Goal: Task Accomplishment & Management: Manage account settings

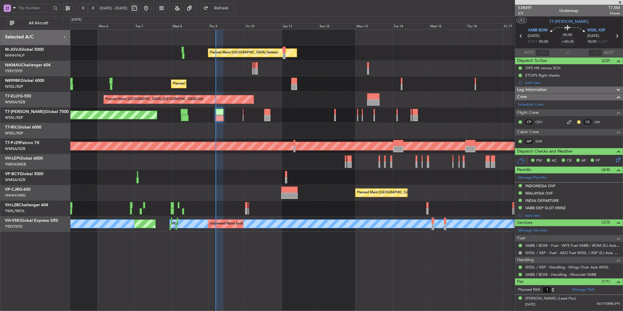
click at [243, 175] on div at bounding box center [346, 178] width 553 height 16
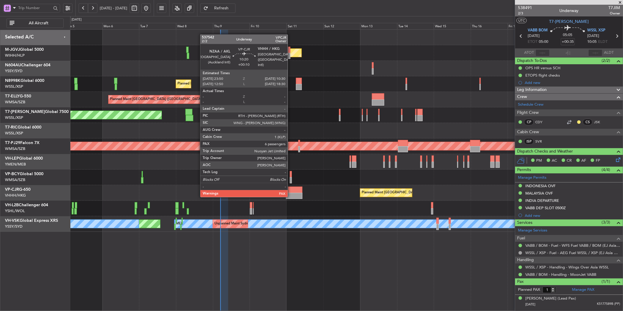
click at [291, 197] on div at bounding box center [294, 196] width 16 height 6
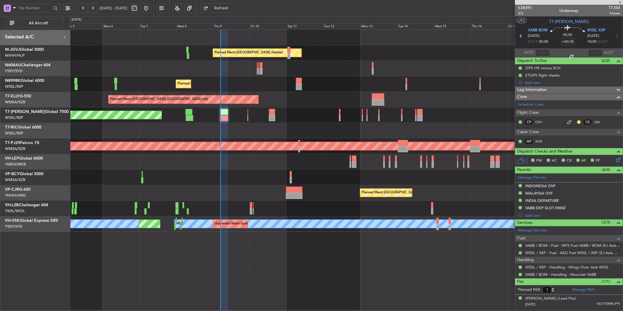
click at [292, 204] on div at bounding box center [346, 209] width 553 height 16
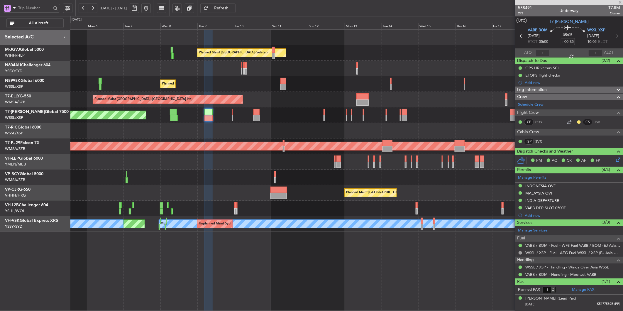
type input "+00:10"
type input "6"
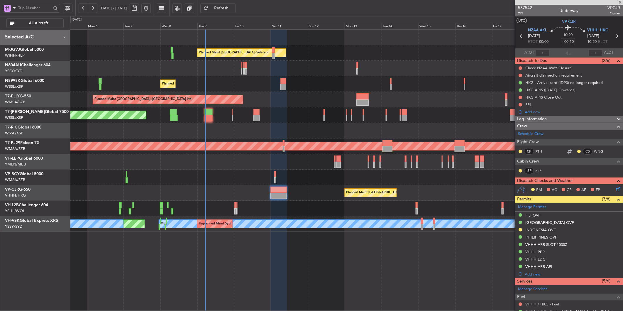
click at [212, 114] on div at bounding box center [208, 112] width 8 height 6
type input "+00:35"
type input "1"
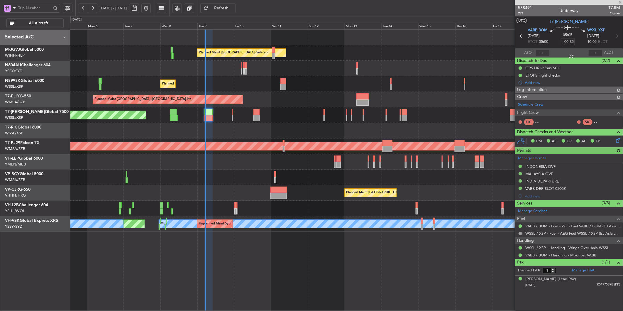
type input "Terry Leung (LEU)"
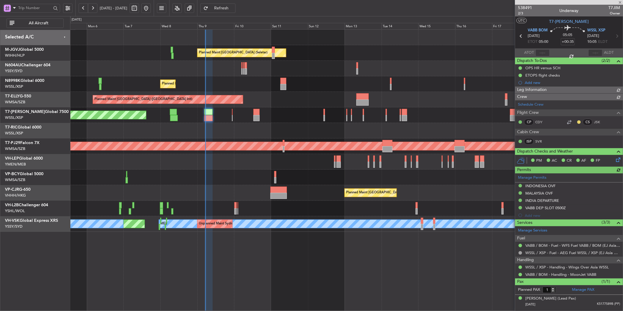
type input "Terry Leung (LEU)"
click at [216, 159] on div at bounding box center [346, 162] width 553 height 16
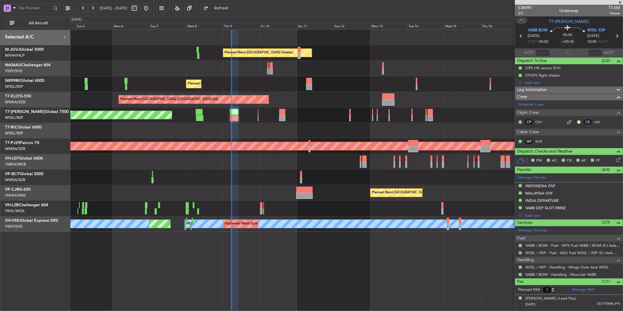
click at [248, 157] on div at bounding box center [346, 162] width 553 height 16
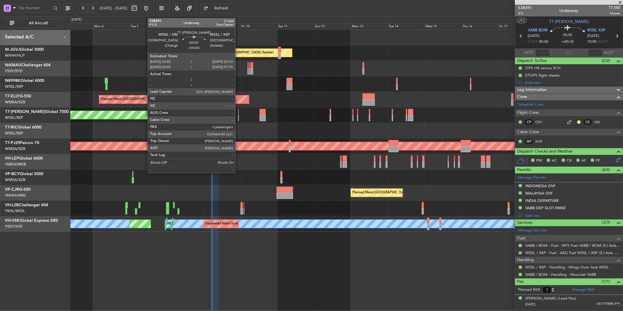
click at [238, 111] on div at bounding box center [238, 112] width 1 height 6
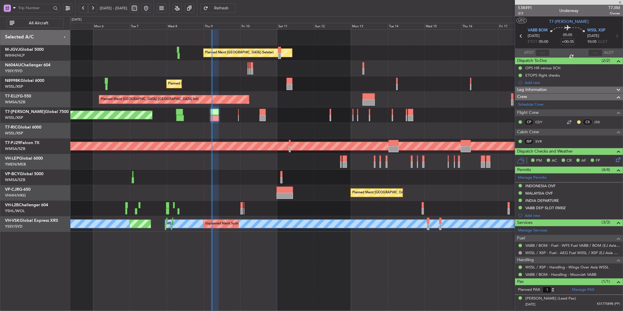
type input "0"
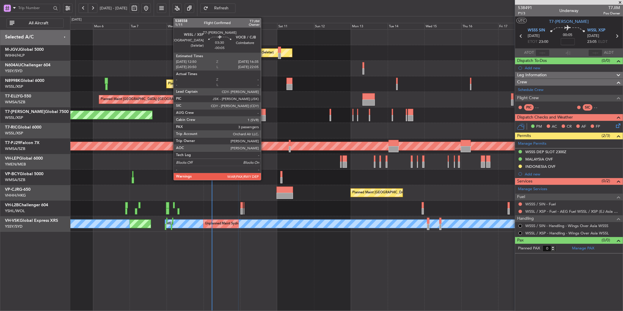
click at [264, 113] on div at bounding box center [263, 112] width 6 height 6
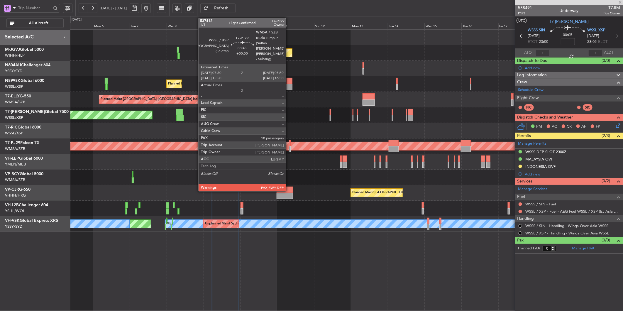
type input "-00:05"
type input "3"
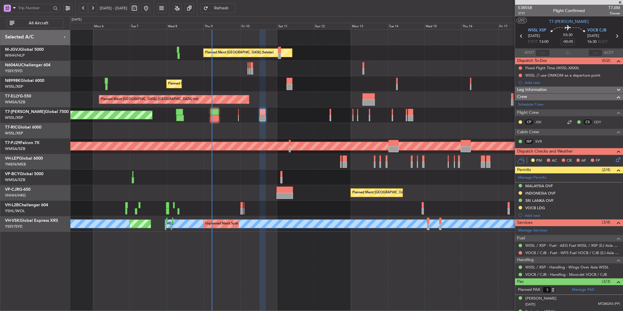
click at [239, 113] on div "Planned Maint [GEOGRAPHIC_DATA] (Seletar)" at bounding box center [346, 115] width 553 height 16
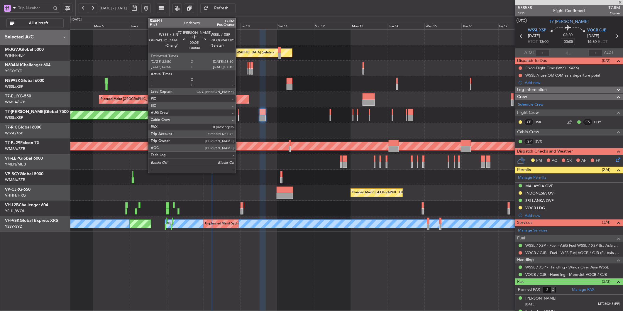
click at [239, 113] on div at bounding box center [238, 112] width 1 height 6
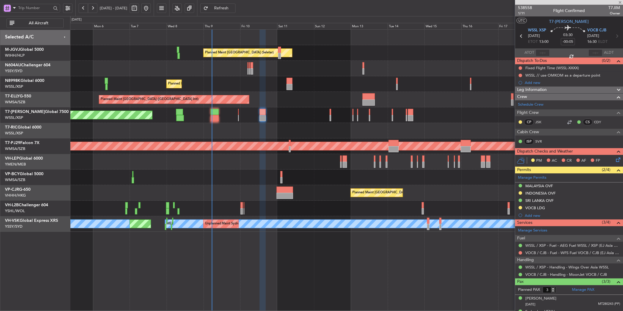
type input "0"
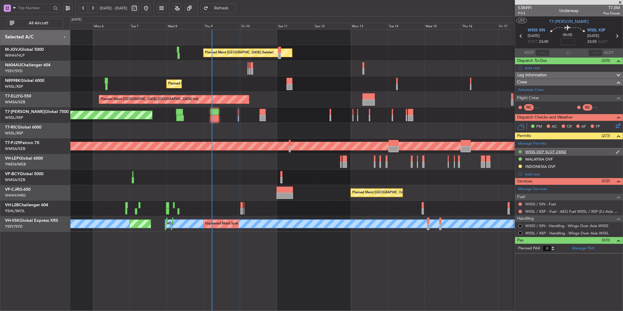
click at [520, 151] on button at bounding box center [521, 152] width 4 height 4
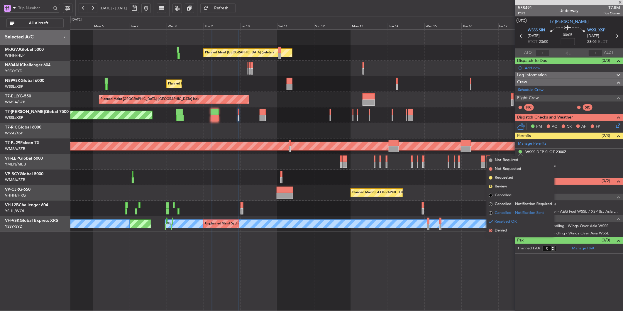
click at [515, 212] on span "Cancelled - Notification Sent" at bounding box center [519, 213] width 49 height 6
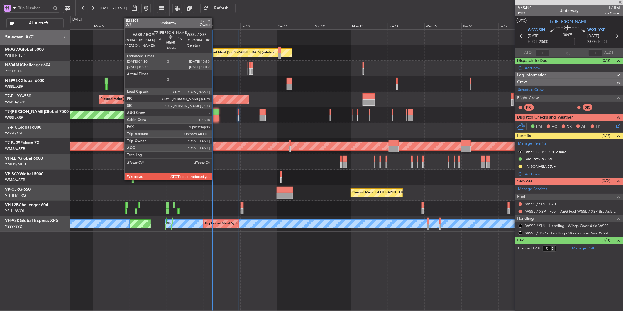
click at [214, 113] on div at bounding box center [215, 112] width 8 height 6
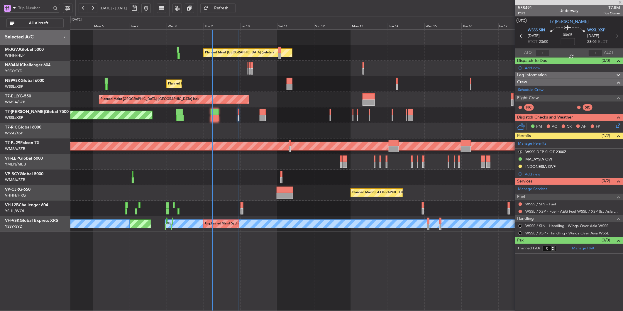
type input "+00:35"
type input "1"
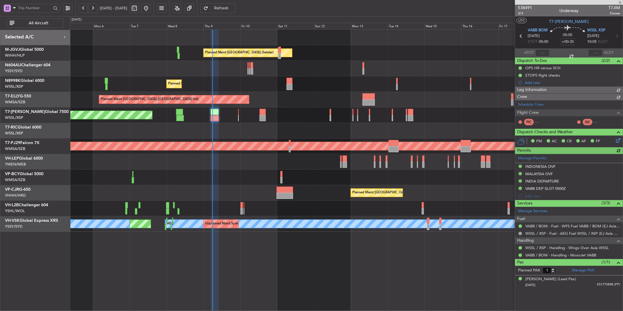
type input "Terry Leung (LEU)"
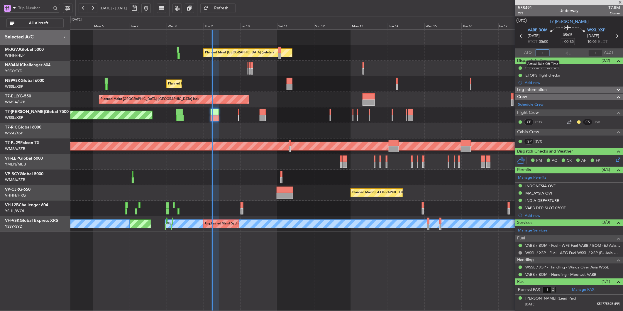
click at [544, 52] on input "text" at bounding box center [543, 52] width 14 height 7
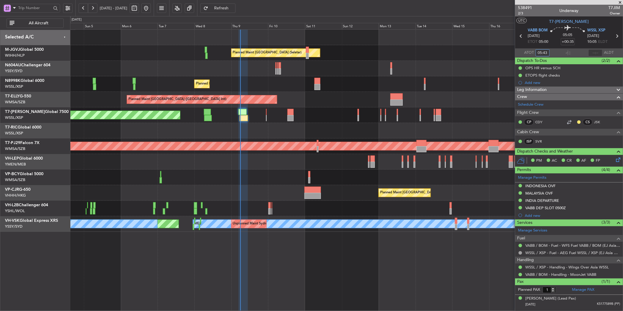
click at [297, 127] on div at bounding box center [346, 131] width 553 height 16
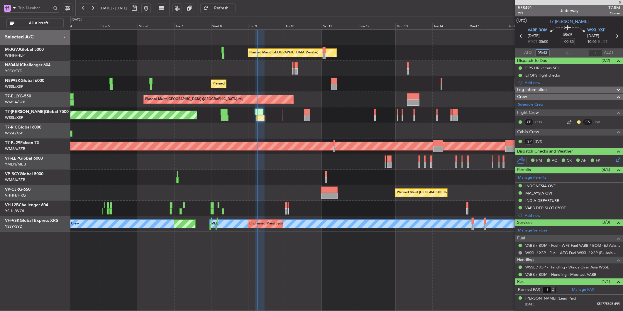
type input "05:43"
click at [188, 172] on div at bounding box center [346, 178] width 553 height 16
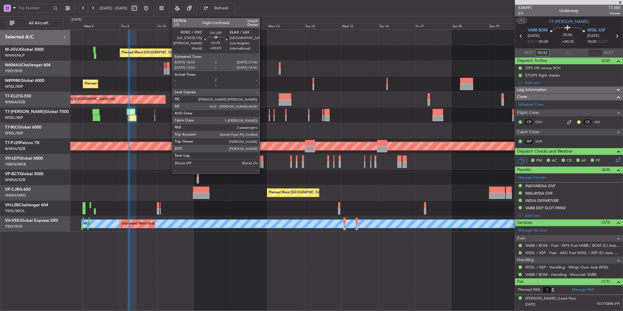
click at [263, 162] on div at bounding box center [261, 165] width 4 height 6
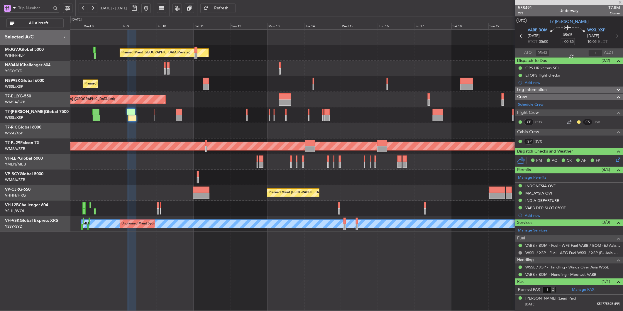
type input "+00:05"
type input "2"
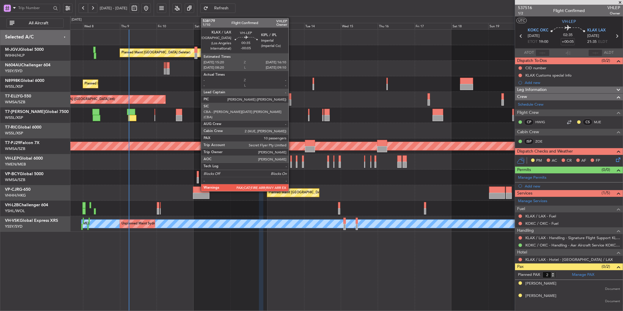
click at [292, 162] on div at bounding box center [290, 165] width 1 height 6
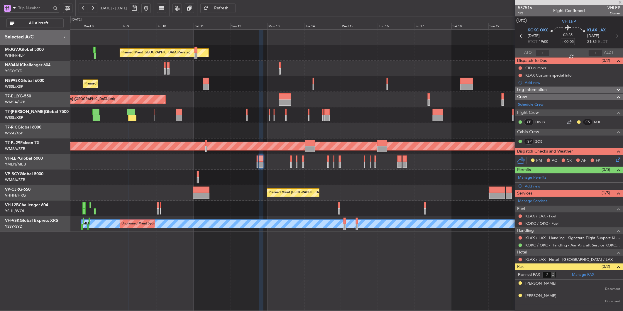
type input "-00:05"
type input "10"
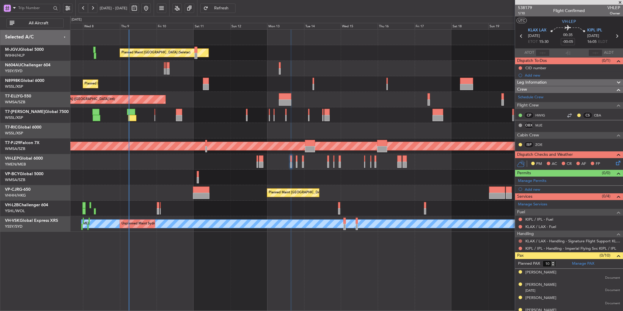
click at [520, 241] on button at bounding box center [521, 241] width 4 height 4
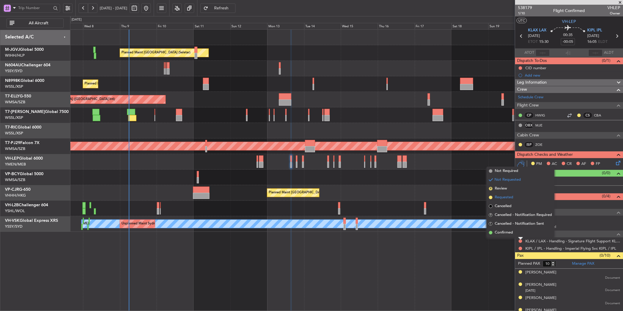
click at [512, 198] on span "Requested" at bounding box center [504, 197] width 18 height 6
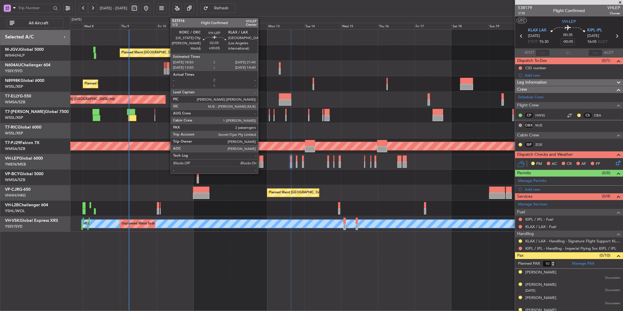
click at [261, 162] on div at bounding box center [261, 165] width 4 height 6
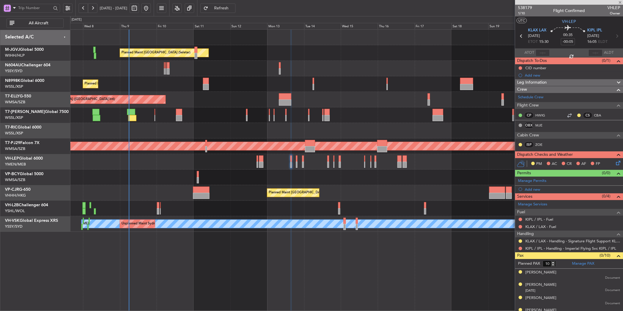
type input "+00:05"
type input "2"
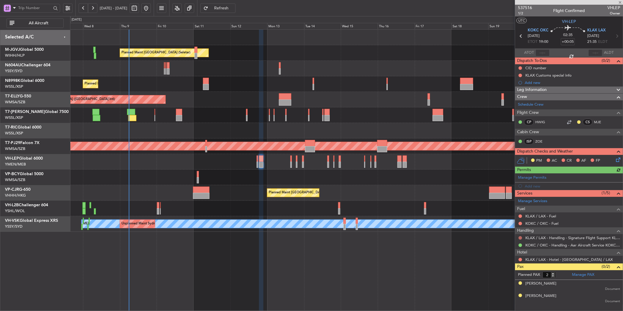
click at [519, 237] on button at bounding box center [521, 238] width 4 height 4
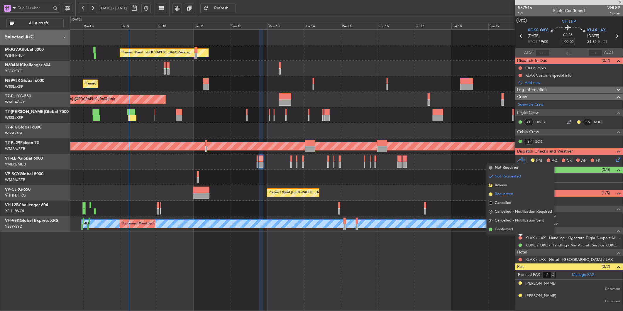
click at [506, 194] on span "Requested" at bounding box center [504, 194] width 18 height 6
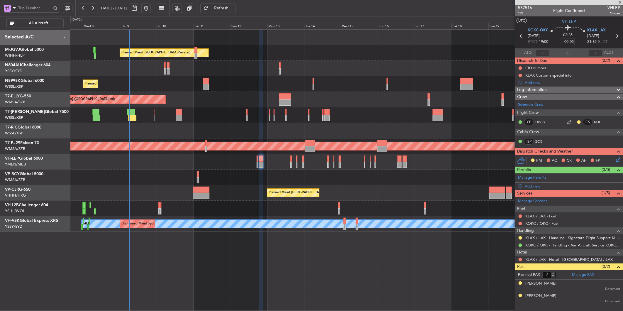
click at [288, 123] on div at bounding box center [346, 131] width 553 height 16
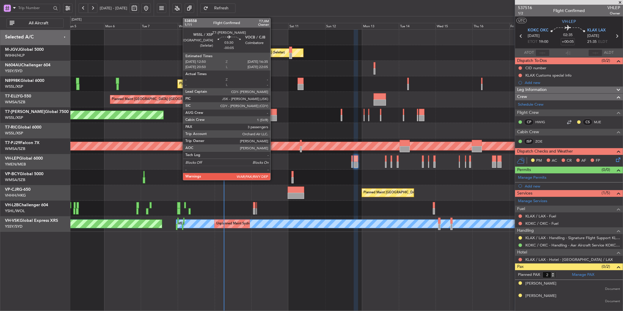
click at [273, 114] on div at bounding box center [274, 112] width 6 height 6
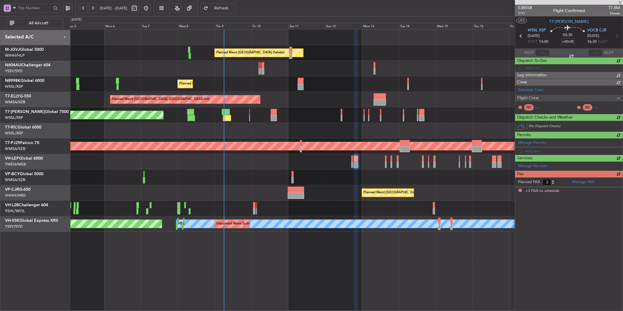
type input "-00:05"
type input "3"
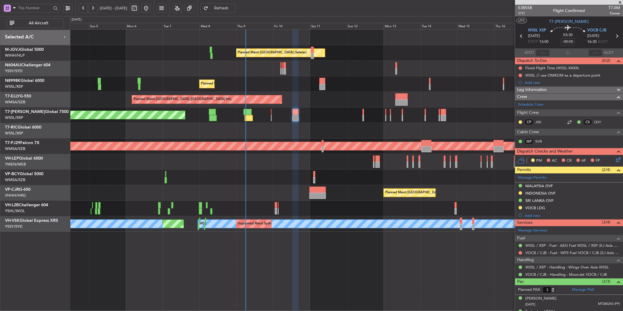
click at [270, 172] on div at bounding box center [346, 178] width 553 height 16
click at [215, 130] on div at bounding box center [346, 131] width 553 height 16
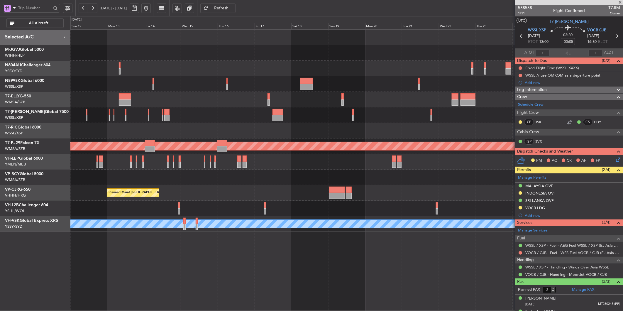
click at [211, 115] on div at bounding box center [346, 115] width 553 height 16
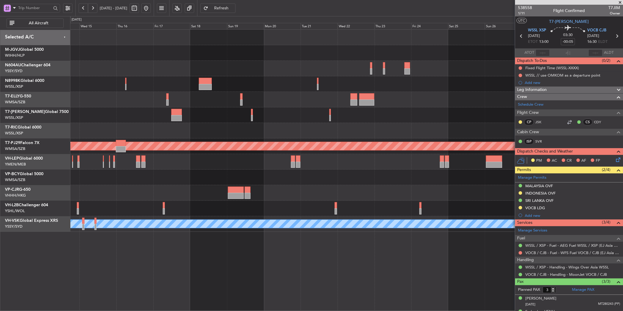
click at [155, 80] on div at bounding box center [346, 84] width 553 height 16
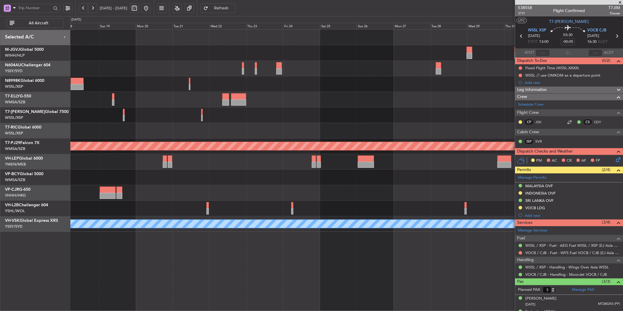
click at [282, 87] on div at bounding box center [346, 84] width 553 height 16
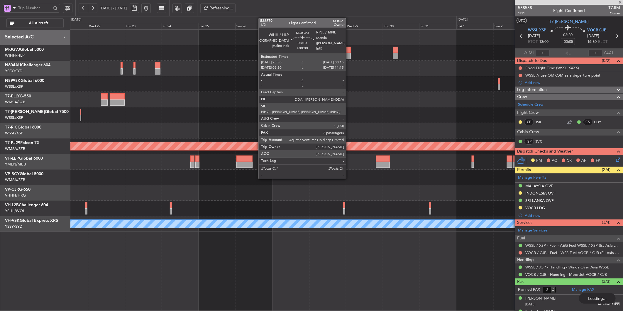
click at [349, 50] on div at bounding box center [347, 50] width 5 height 6
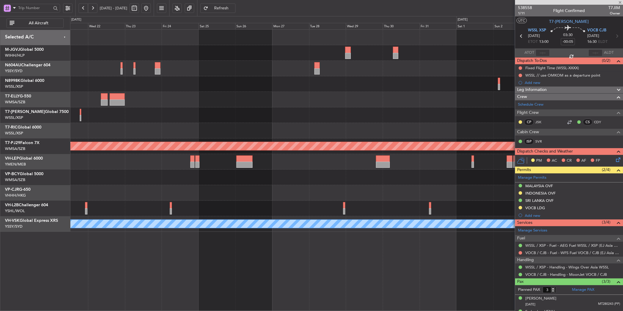
type input "2"
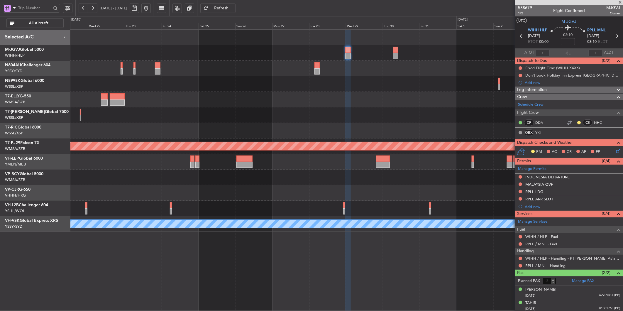
click at [348, 119] on div at bounding box center [346, 115] width 553 height 16
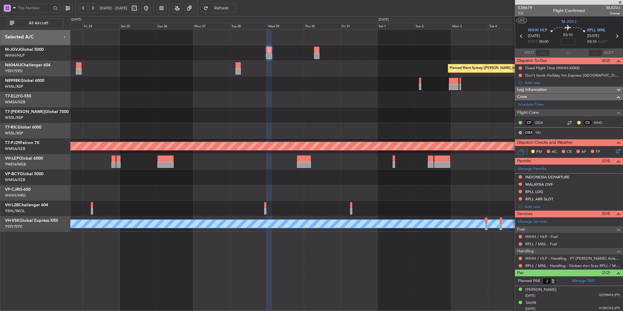
click at [567, 40] on input at bounding box center [568, 41] width 14 height 7
type input "+00:25"
click at [520, 69] on button at bounding box center [521, 68] width 4 height 4
click at [520, 104] on span "Cancelled" at bounding box center [521, 103] width 17 height 6
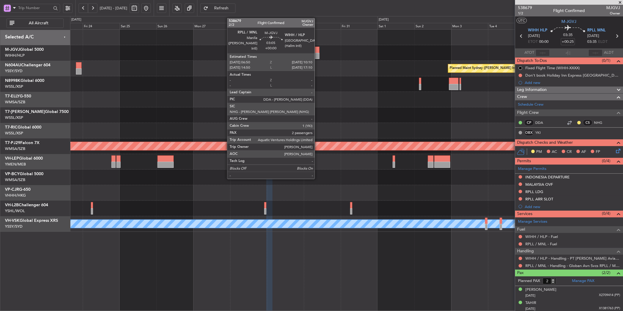
click at [318, 48] on div at bounding box center [316, 50] width 5 height 6
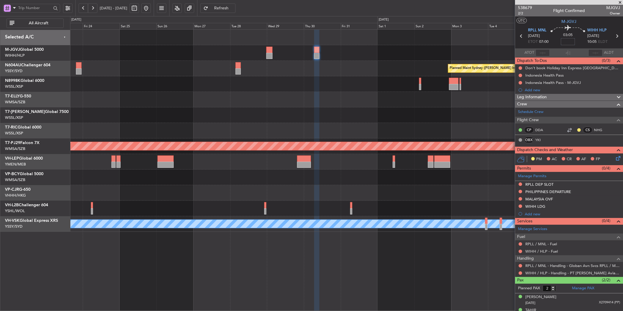
click at [571, 41] on input at bounding box center [568, 41] width 14 height 7
type input "+00:05"
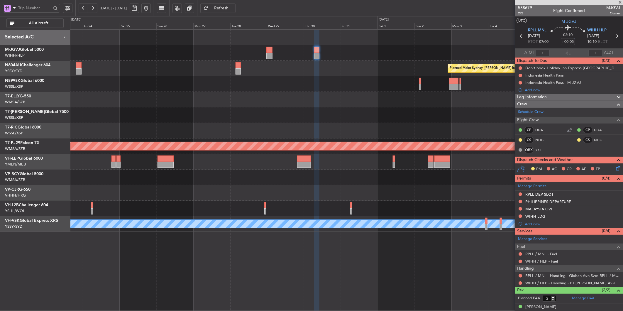
click at [570, 43] on input "+00:05" at bounding box center [568, 41] width 14 height 7
click at [566, 41] on input "+00:05" at bounding box center [568, 41] width 14 height 7
click at [570, 41] on input "+00:05" at bounding box center [568, 41] width 14 height 7
click at [571, 42] on input "+00:05" at bounding box center [568, 41] width 14 height 7
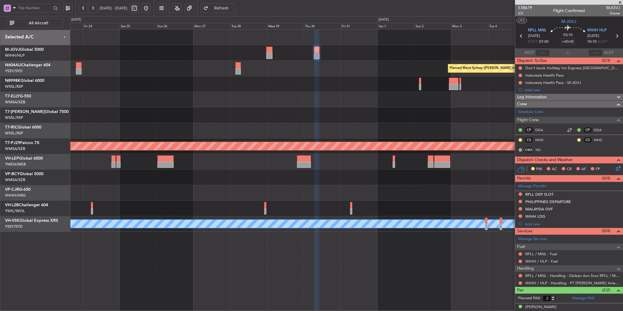
click at [571, 42] on input "+00:05" at bounding box center [568, 41] width 14 height 7
click at [572, 42] on input "0" at bounding box center [568, 41] width 14 height 7
click at [574, 42] on div "03:10 0" at bounding box center [568, 36] width 39 height 22
type input "+00:00"
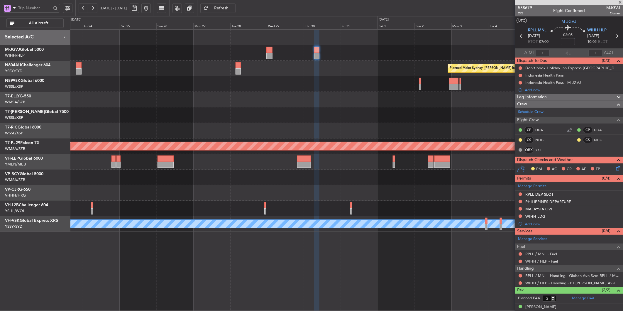
click at [569, 43] on input at bounding box center [568, 41] width 14 height 7
click at [313, 109] on div "Planned Maint Sydney (Kingsford Smith Intl) Planned Maint Kuala Lumpur (Sultan …" at bounding box center [346, 131] width 553 height 202
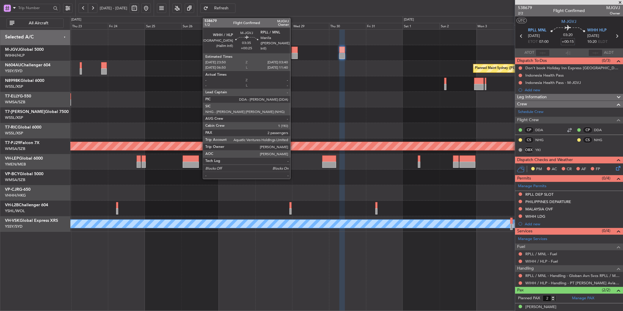
click at [293, 53] on div at bounding box center [295, 56] width 6 height 6
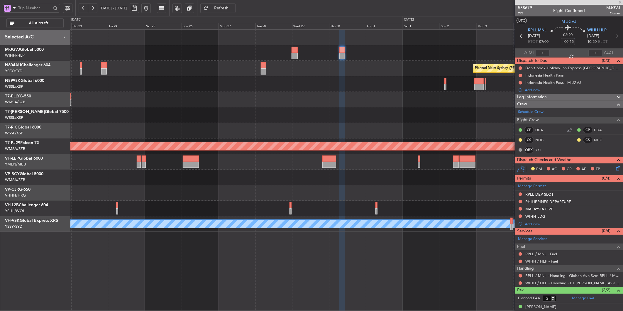
type input "+00:25"
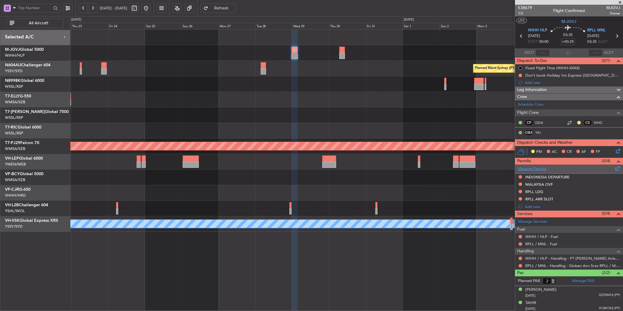
click at [538, 170] on link "Manage Permits" at bounding box center [532, 169] width 28 height 6
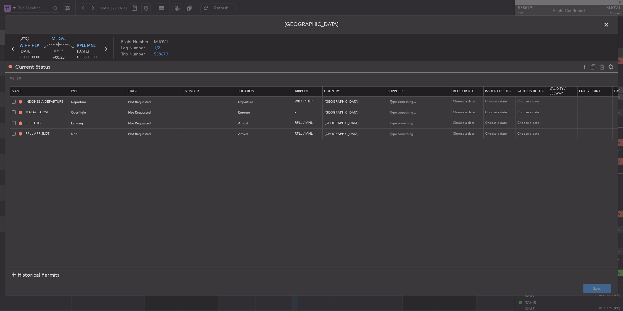
click at [13, 132] on span at bounding box center [14, 134] width 4 height 4
click at [16, 132] on input "checkbox" at bounding box center [16, 132] width 0 height 0
click at [15, 123] on span at bounding box center [14, 123] width 4 height 4
click at [16, 121] on input "checkbox" at bounding box center [16, 121] width 0 height 0
click at [601, 69] on icon at bounding box center [601, 66] width 7 height 7
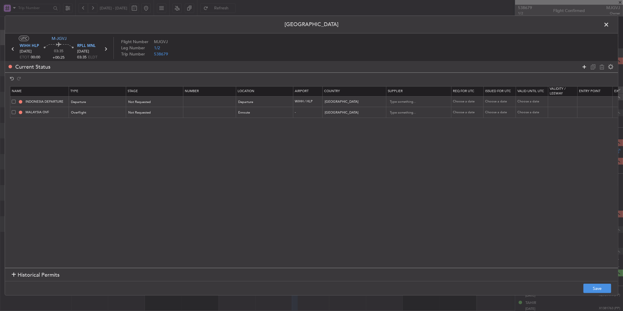
click at [582, 68] on icon at bounding box center [584, 66] width 7 height 7
click at [12, 124] on span at bounding box center [14, 123] width 4 height 4
click at [16, 121] on input "checkbox" at bounding box center [16, 121] width 0 height 0
click at [605, 69] on icon at bounding box center [601, 66] width 7 height 7
click at [39, 269] on section "Historical Permits" at bounding box center [311, 275] width 613 height 14
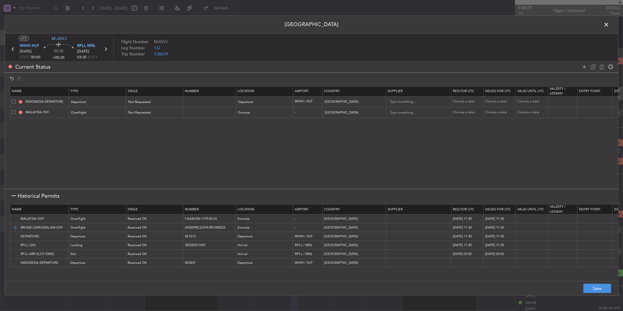
click at [15, 227] on img at bounding box center [15, 227] width 7 height 7
click at [15, 245] on img at bounding box center [15, 245] width 7 height 7
click at [16, 253] on img at bounding box center [15, 254] width 7 height 7
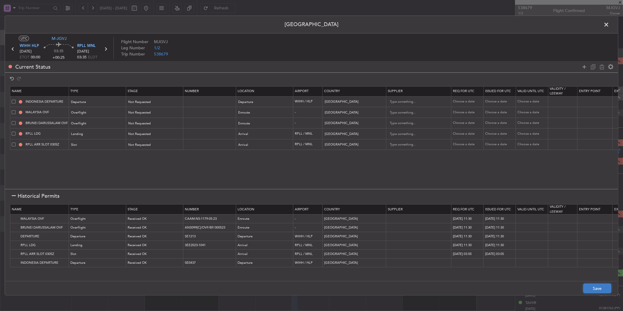
click at [602, 287] on button "Save" at bounding box center [597, 288] width 28 height 9
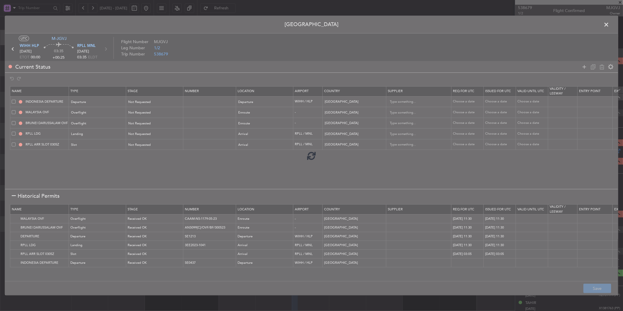
type input "NNN"
type input "RPLL ARR SLOT"
type input "NNN"
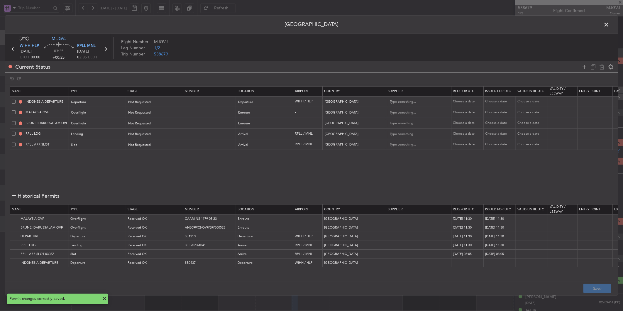
click at [105, 51] on icon at bounding box center [106, 49] width 8 height 8
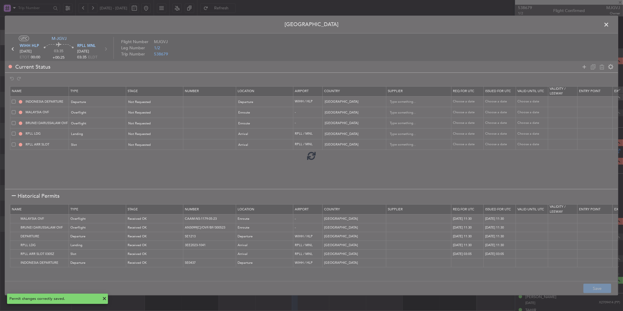
type input "+00:15"
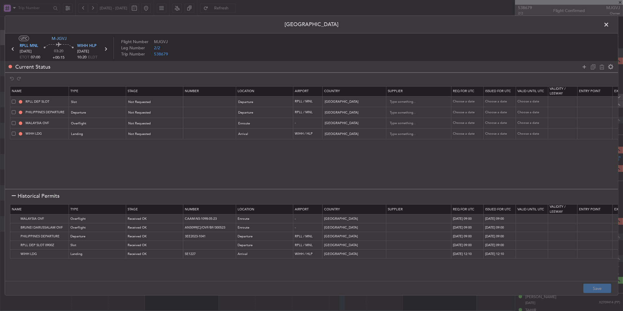
click at [14, 136] on div "WIHH LDG" at bounding box center [40, 133] width 57 height 5
click at [13, 136] on div "WIHH LDG" at bounding box center [40, 133] width 57 height 5
click at [13, 133] on span at bounding box center [14, 134] width 4 height 4
click at [16, 132] on input "checkbox" at bounding box center [16, 132] width 0 height 0
click at [605, 69] on icon at bounding box center [601, 66] width 7 height 7
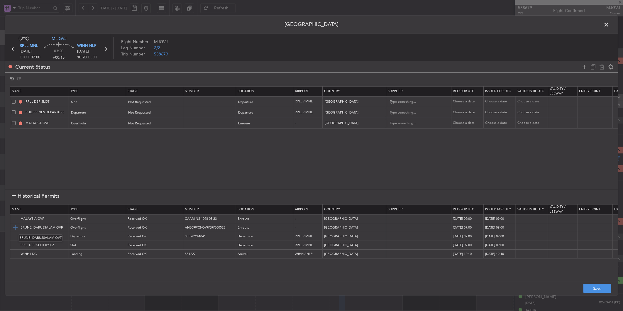
click at [13, 227] on img at bounding box center [15, 227] width 7 height 7
click at [15, 254] on img at bounding box center [15, 254] width 7 height 7
click at [600, 289] on button "Save" at bounding box center [597, 288] width 28 height 9
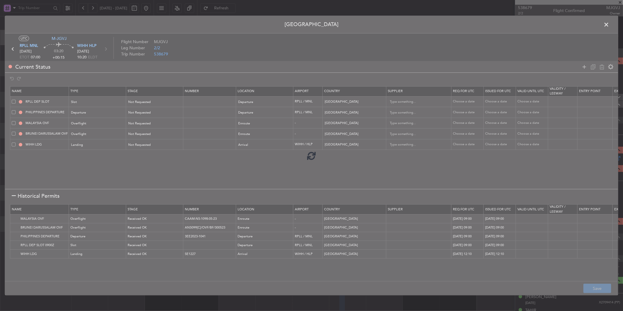
type input "NNN"
type input "2"
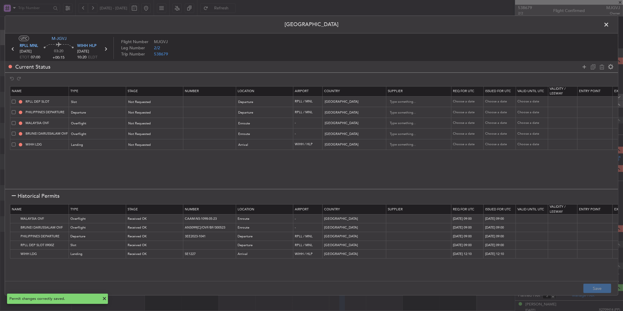
click at [609, 26] on span at bounding box center [609, 26] width 0 height 12
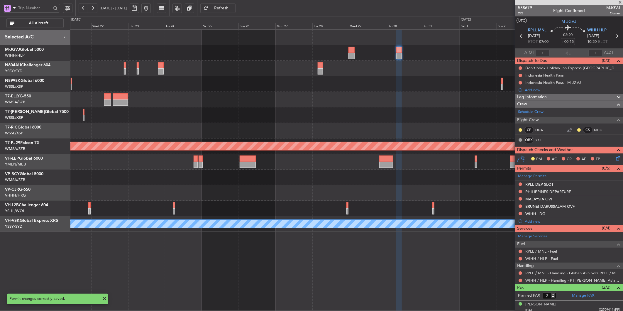
click at [246, 199] on div "Planned Maint Sydney (Kingsford Smith Intl) Planned Maint Kuala Lumpur (Sultan …" at bounding box center [346, 131] width 553 height 202
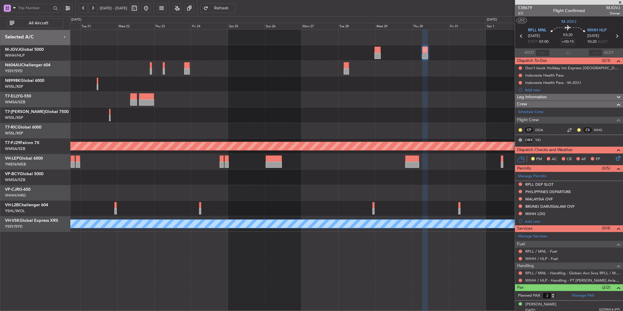
click at [256, 175] on div at bounding box center [346, 178] width 553 height 16
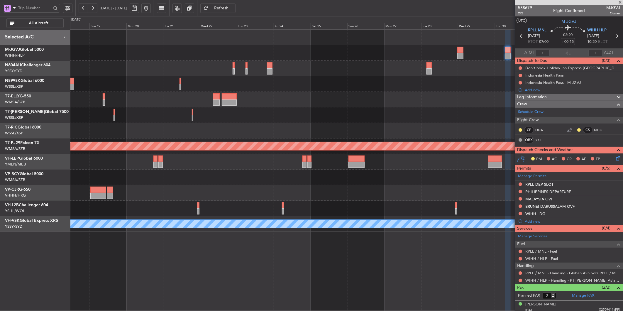
click at [307, 167] on div at bounding box center [346, 162] width 553 height 16
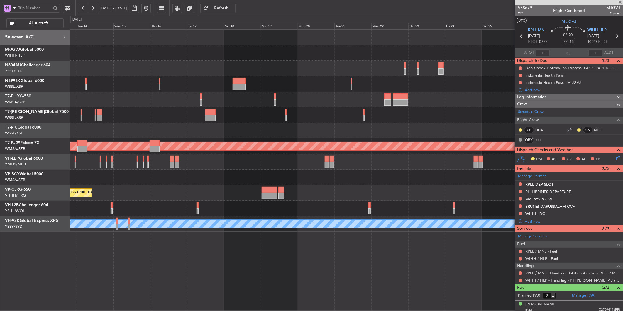
click at [265, 171] on div at bounding box center [346, 178] width 553 height 16
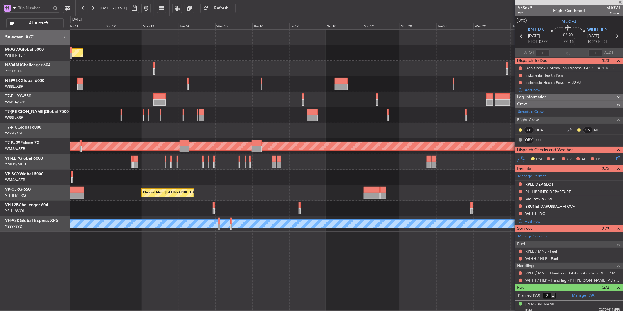
click at [247, 170] on div "Planned Maint Singapore (Seletar) Planned Maint Singapore (Seletar) Planned Mai…" at bounding box center [346, 131] width 553 height 202
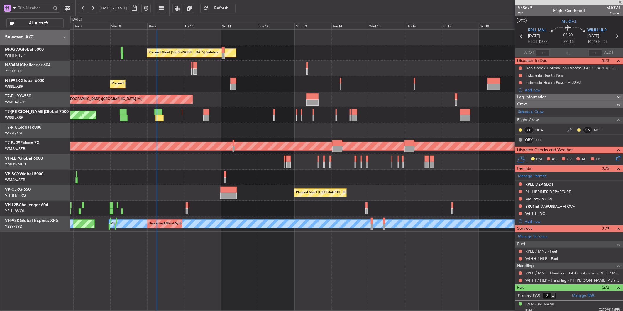
click at [267, 168] on div "Planned Maint Singapore (Seletar) Planned Maint Singapore (Seletar) Planned Mai…" at bounding box center [346, 131] width 553 height 202
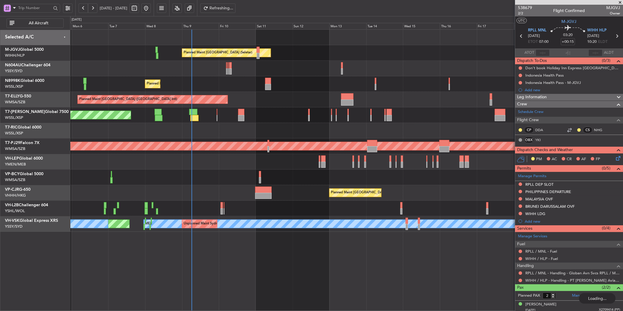
click at [274, 119] on div "Planned Maint [GEOGRAPHIC_DATA] (Seletar)" at bounding box center [346, 115] width 553 height 16
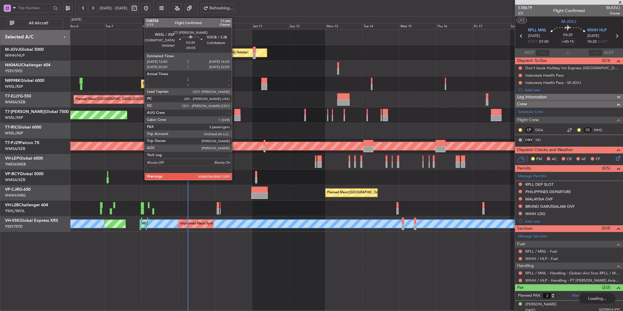
click at [235, 116] on div at bounding box center [237, 118] width 6 height 6
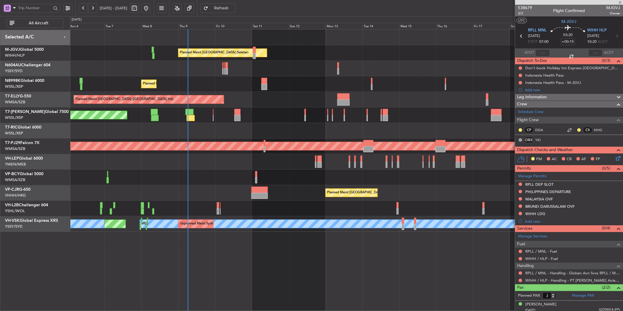
type input "-00:05"
type input "3"
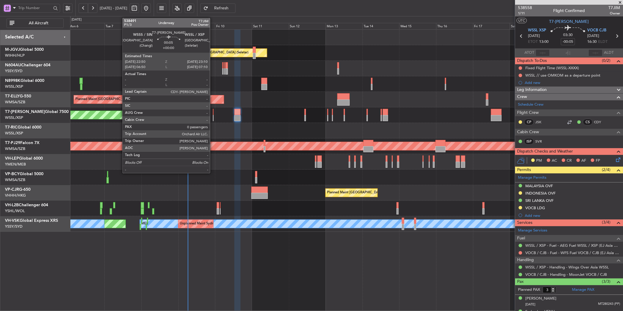
click at [213, 112] on div at bounding box center [213, 112] width 1 height 6
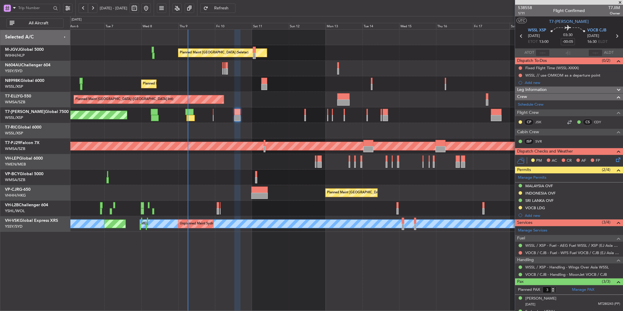
click at [214, 112] on div "Planned Maint [GEOGRAPHIC_DATA] (Seletar)" at bounding box center [346, 115] width 553 height 16
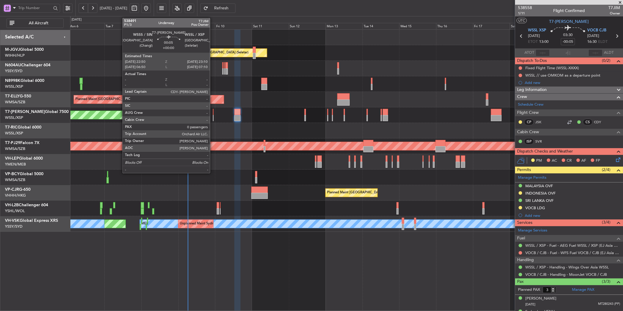
click at [214, 115] on div "Planned Maint [GEOGRAPHIC_DATA] (Seletar)" at bounding box center [346, 115] width 553 height 16
click at [213, 114] on div at bounding box center [213, 112] width 1 height 6
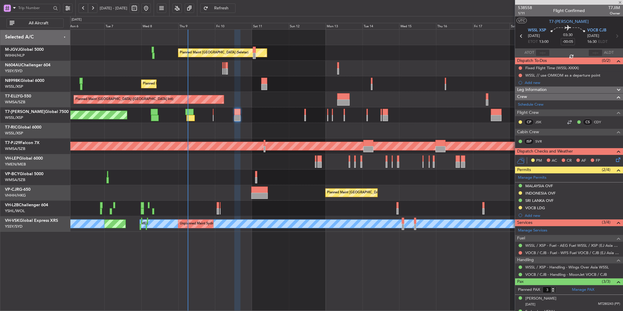
type input "0"
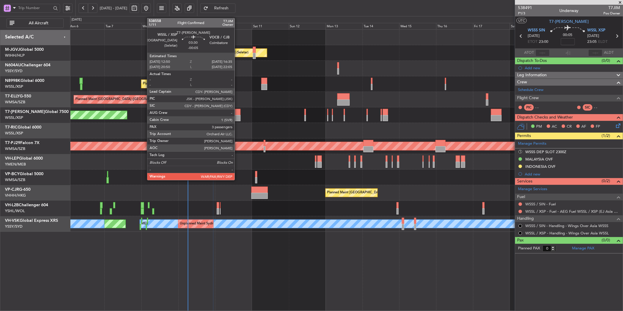
click at [238, 112] on div at bounding box center [237, 112] width 6 height 6
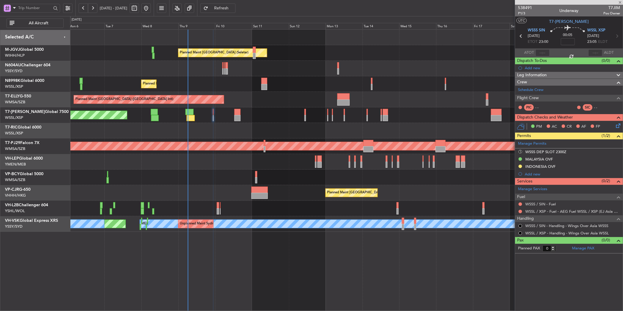
type input "-00:05"
type input "3"
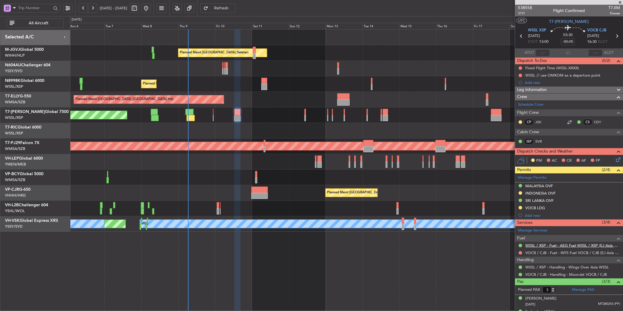
click at [573, 246] on link "WSSL / XSP - Fuel - AEG Fuel WSSL / XSP (EJ Asia Only)" at bounding box center [572, 245] width 95 height 5
click at [598, 252] on link "VOCB / CJB - Fuel - WFS Fuel VOCB / CJB (EJ Asia Only)" at bounding box center [572, 252] width 95 height 5
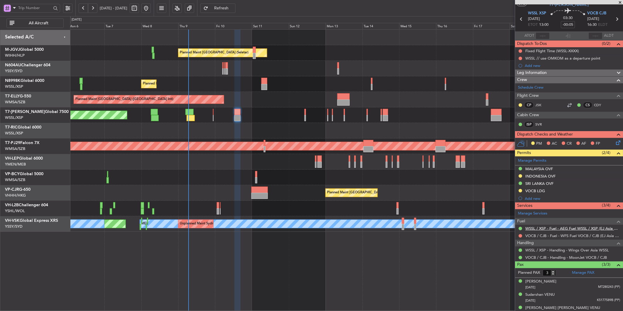
scroll to position [23, 0]
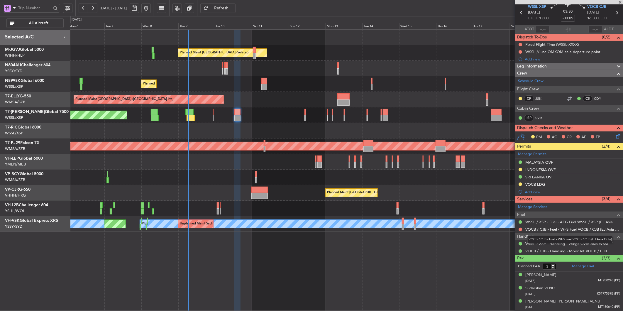
click at [573, 229] on link "VOCB / CJB - Fuel - WFS Fuel VOCB / CJB (EJ Asia Only)" at bounding box center [572, 229] width 95 height 5
click at [567, 220] on link "WSSL / XSP - Fuel - AEG Fuel WSSL / XSP (EJ Asia Only)" at bounding box center [572, 221] width 95 height 5
click at [583, 230] on link "VOCB / CJB - Fuel - WFS Fuel VOCB / CJB (EJ Asia Only)" at bounding box center [572, 229] width 95 height 5
click at [313, 178] on div at bounding box center [346, 178] width 553 height 16
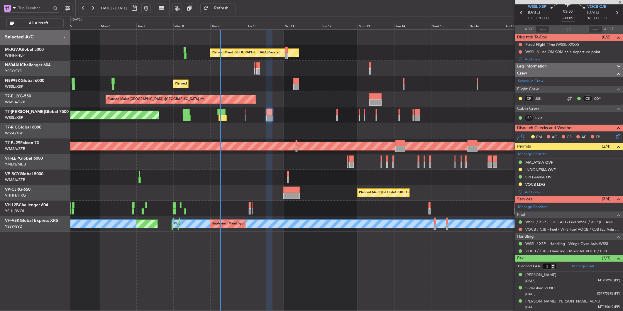
click at [237, 165] on div at bounding box center [346, 162] width 553 height 16
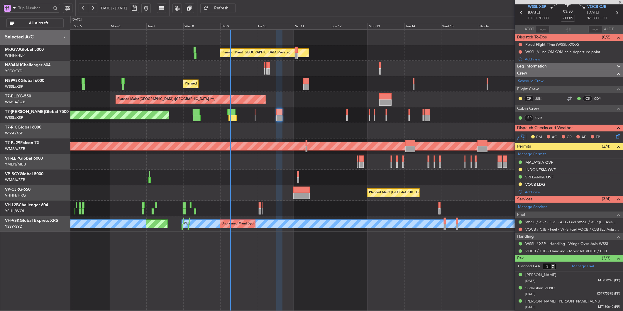
scroll to position [0, 0]
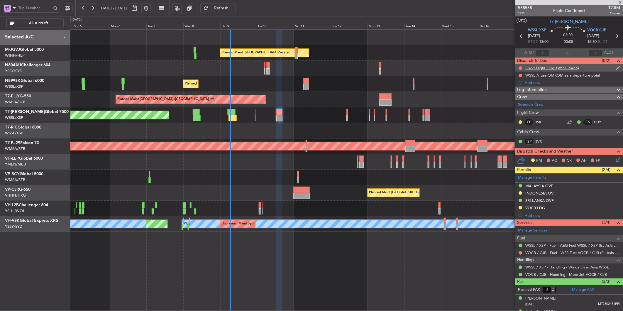
click at [551, 69] on div "Fixed Flight Time (WSSL-XXXX)" at bounding box center [552, 67] width 54 height 5
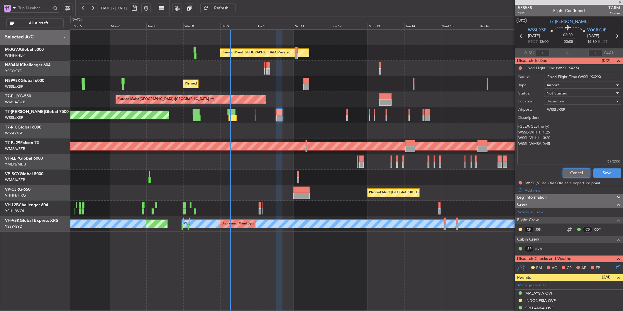
click at [566, 168] on button "Cancel" at bounding box center [577, 172] width 28 height 9
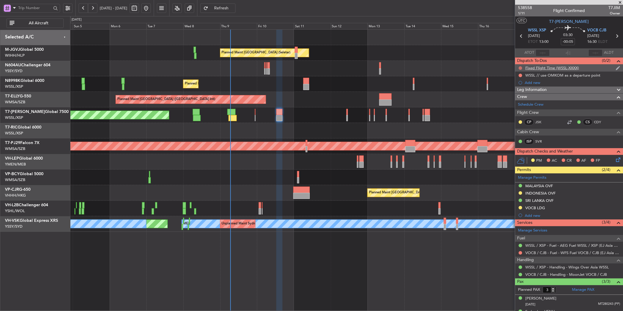
click at [520, 66] on button at bounding box center [521, 68] width 4 height 4
click at [525, 101] on span "Cancelled" at bounding box center [521, 103] width 17 height 6
click at [234, 7] on span "Refresh" at bounding box center [221, 8] width 24 height 4
click at [260, 165] on div at bounding box center [346, 162] width 553 height 16
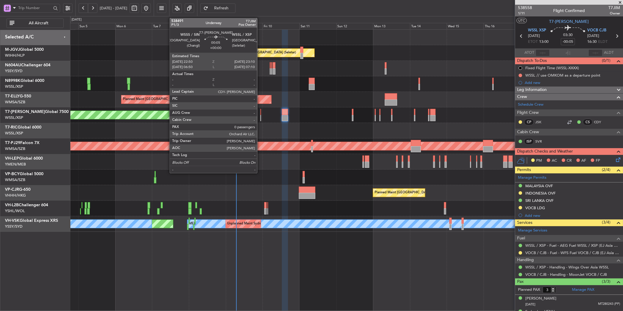
click at [260, 112] on div at bounding box center [260, 112] width 1 height 6
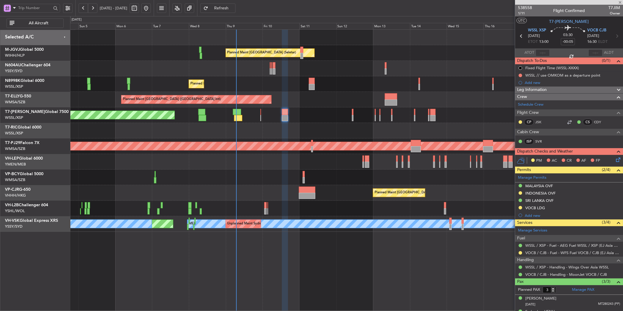
type input "0"
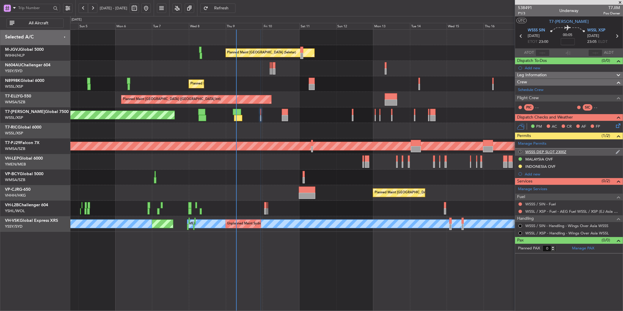
click at [519, 151] on button "S" at bounding box center [521, 152] width 4 height 4
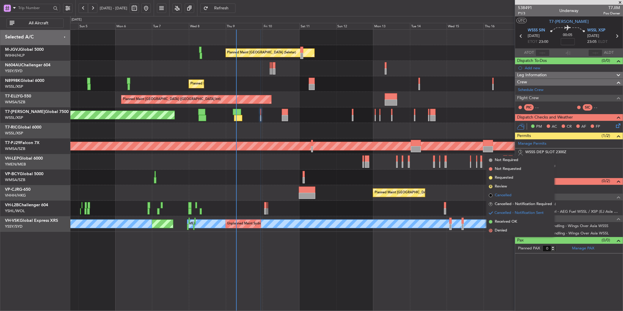
click at [507, 194] on span "Cancelled" at bounding box center [503, 195] width 17 height 6
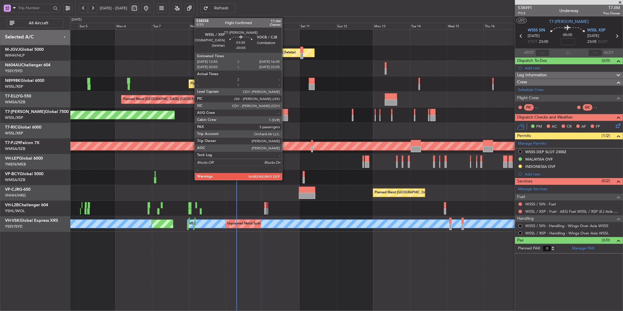
click at [285, 118] on div at bounding box center [285, 118] width 6 height 6
click at [286, 113] on div at bounding box center [285, 112] width 6 height 6
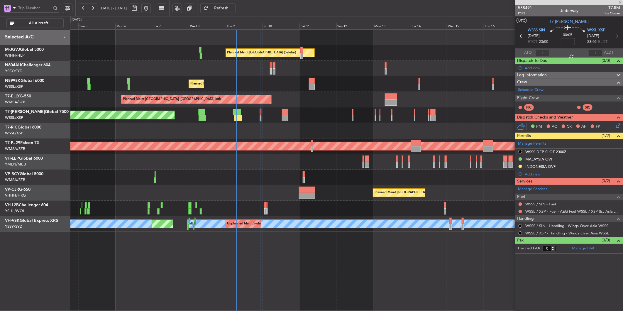
type input "-00:05"
type input "3"
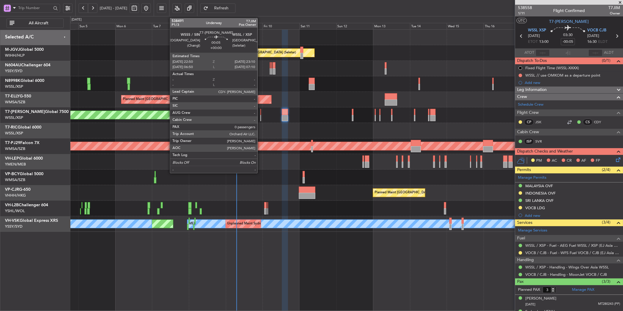
click at [260, 114] on div at bounding box center [260, 112] width 1 height 6
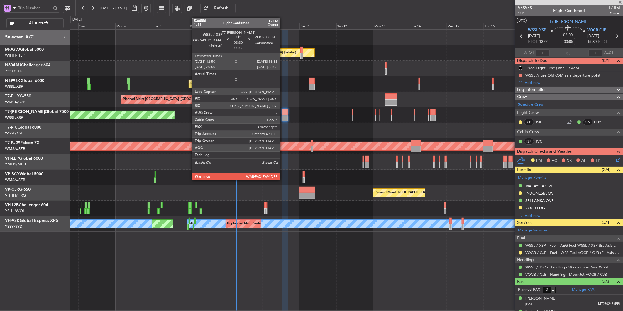
click at [283, 115] on div at bounding box center [285, 112] width 6 height 6
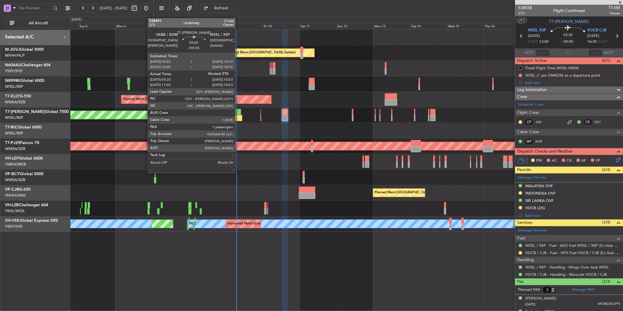
click at [238, 116] on div at bounding box center [238, 118] width 8 height 6
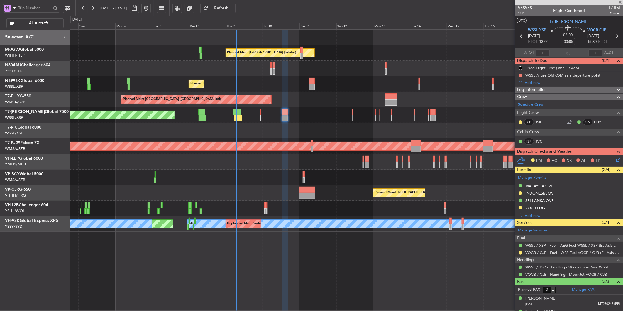
click at [234, 10] on span "Refresh" at bounding box center [221, 8] width 24 height 4
click at [520, 253] on button at bounding box center [521, 253] width 4 height 4
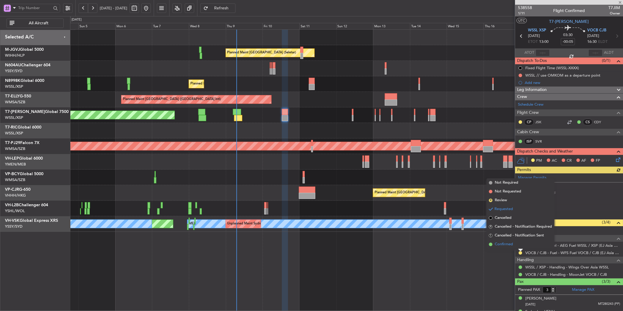
click at [502, 241] on span "Confirmed" at bounding box center [504, 244] width 18 height 6
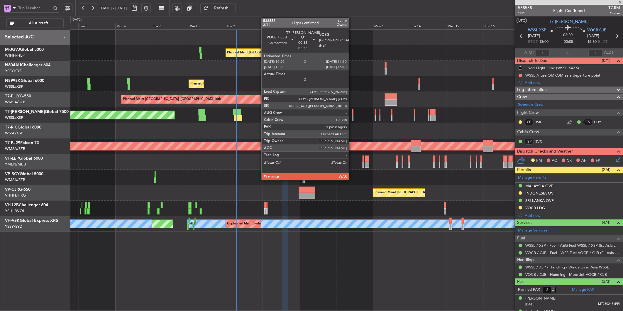
click at [352, 114] on div at bounding box center [352, 112] width 1 height 6
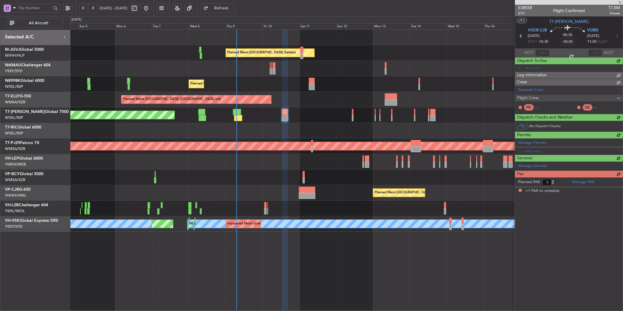
type input "1"
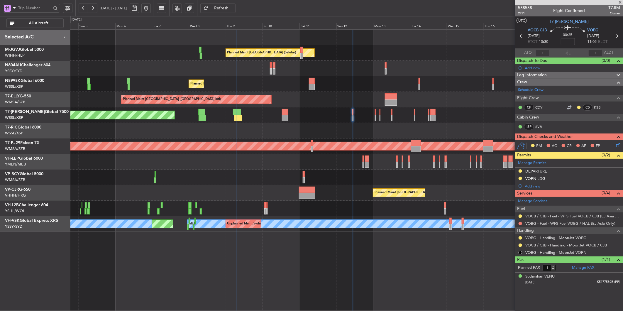
click at [306, 129] on div at bounding box center [346, 131] width 553 height 16
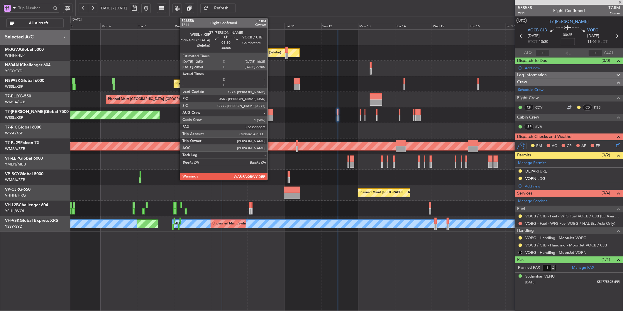
click at [270, 118] on div at bounding box center [270, 118] width 6 height 6
click at [272, 116] on div at bounding box center [270, 118] width 6 height 6
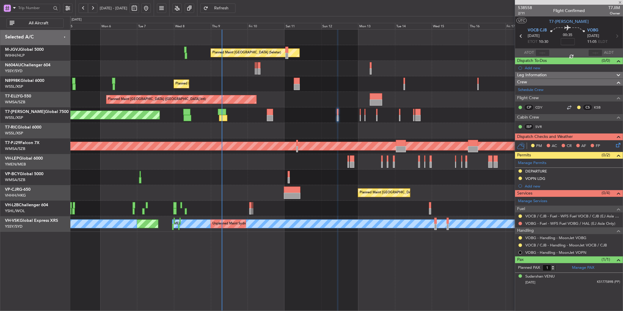
type input "-00:05"
type input "3"
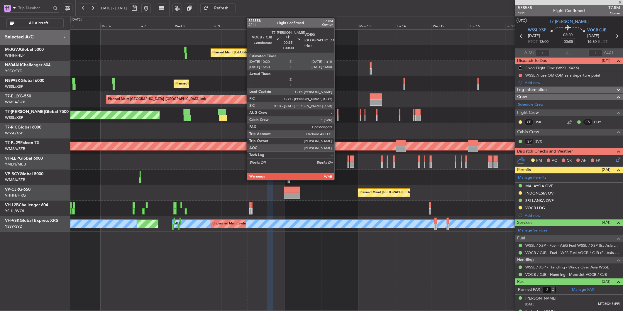
click at [337, 114] on div at bounding box center [337, 112] width 1 height 6
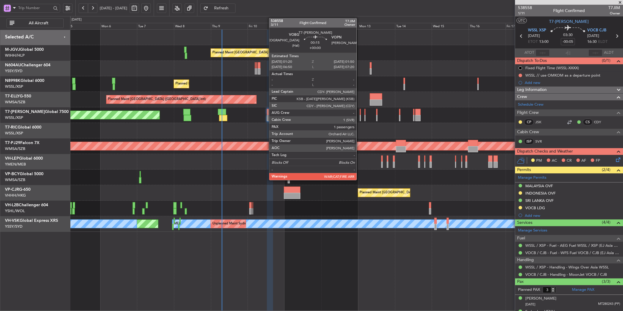
click at [360, 112] on div at bounding box center [360, 112] width 1 height 6
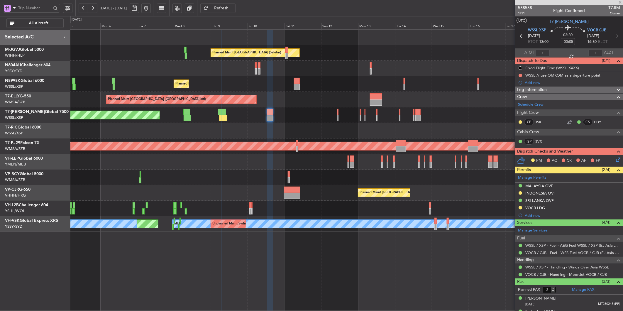
type input "1"
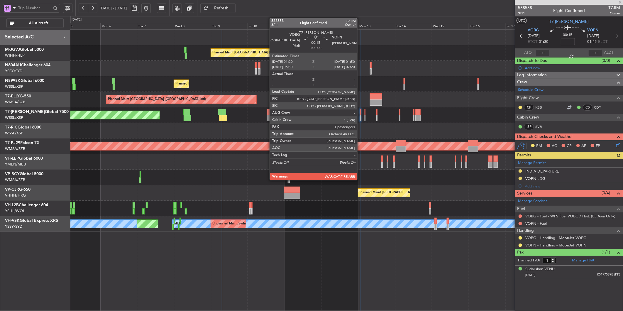
click at [360, 114] on div at bounding box center [360, 112] width 1 height 6
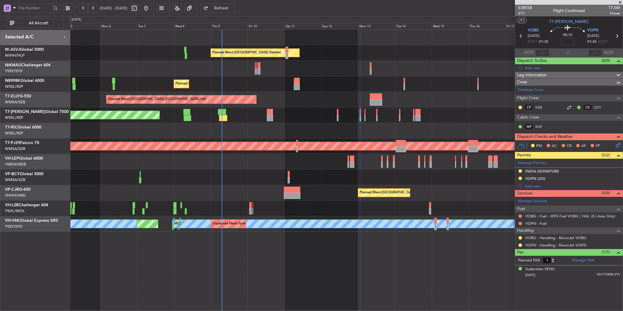
click at [234, 9] on span "Refresh" at bounding box center [221, 8] width 24 height 4
click at [520, 238] on button at bounding box center [521, 238] width 4 height 4
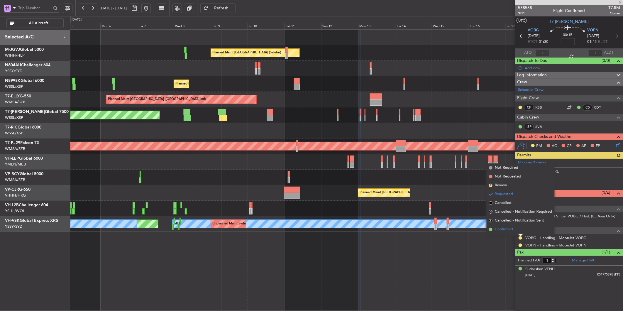
click at [513, 230] on span "Confirmed" at bounding box center [504, 229] width 18 height 6
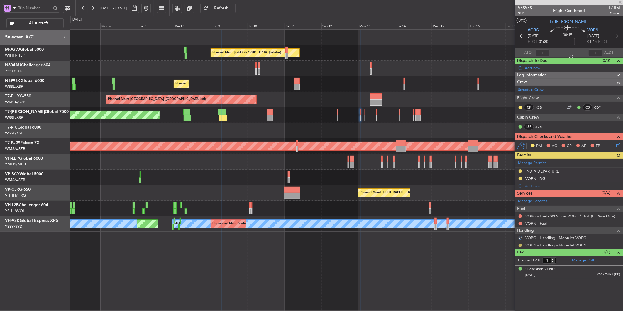
click at [520, 245] on button at bounding box center [521, 245] width 4 height 4
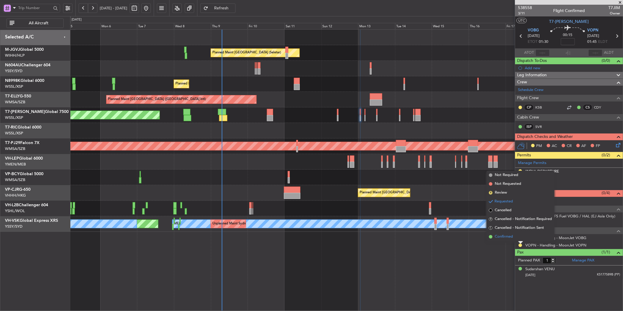
click at [509, 236] on span "Confirmed" at bounding box center [504, 237] width 18 height 6
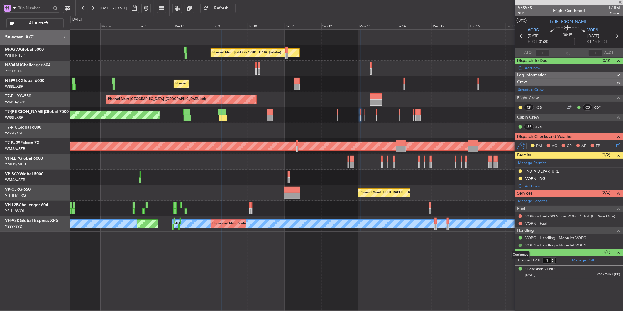
click at [520, 244] on button at bounding box center [521, 245] width 4 height 4
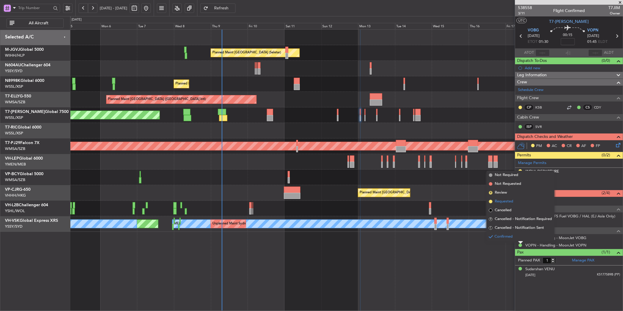
click at [503, 202] on span "Requested" at bounding box center [504, 202] width 18 height 6
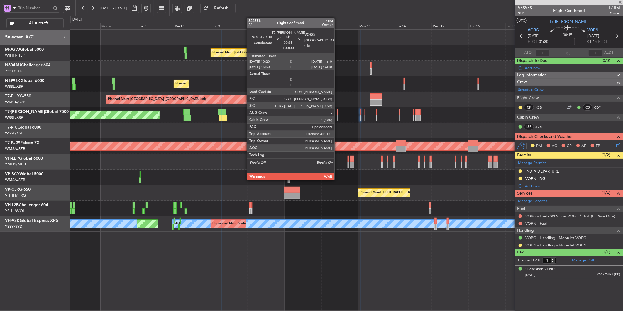
click at [337, 114] on div at bounding box center [337, 112] width 1 height 6
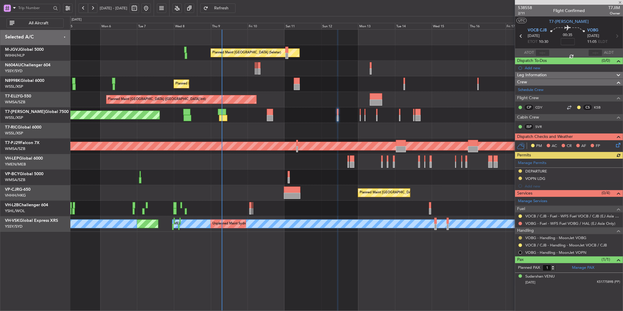
click at [519, 238] on button at bounding box center [521, 238] width 4 height 4
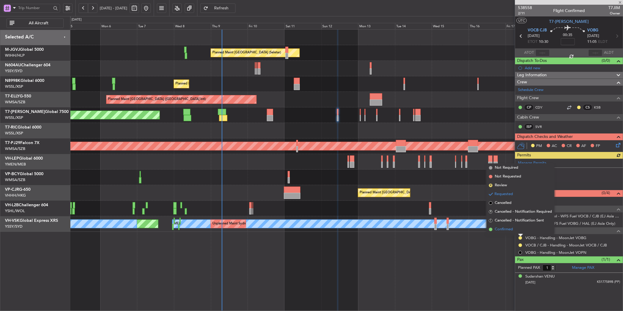
click at [508, 229] on span "Confirmed" at bounding box center [504, 229] width 18 height 6
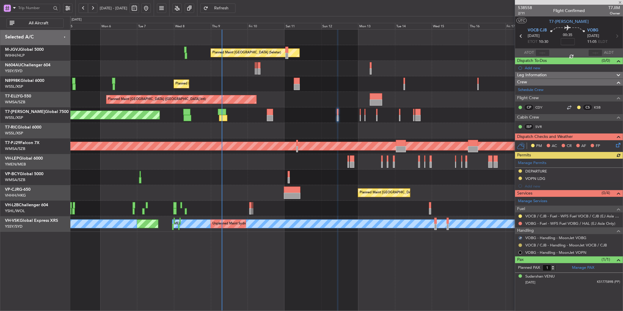
click at [519, 245] on button at bounding box center [521, 245] width 4 height 4
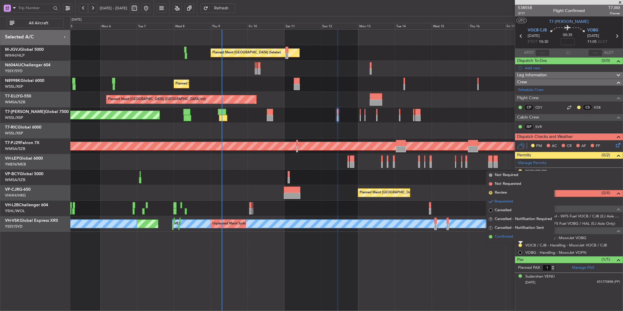
click at [511, 236] on span "Confirmed" at bounding box center [504, 237] width 18 height 6
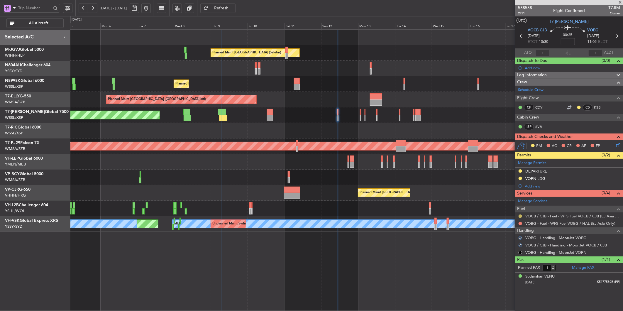
click at [522, 216] on button at bounding box center [521, 216] width 4 height 4
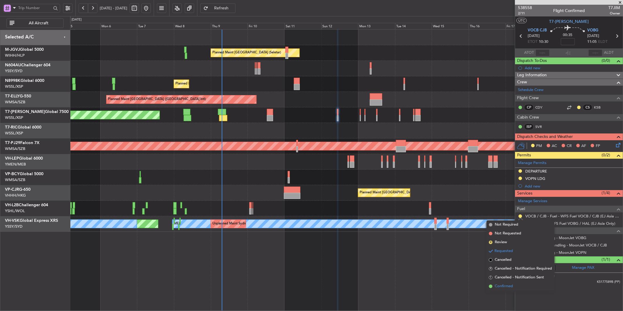
click at [503, 289] on span "Confirmed" at bounding box center [504, 286] width 18 height 6
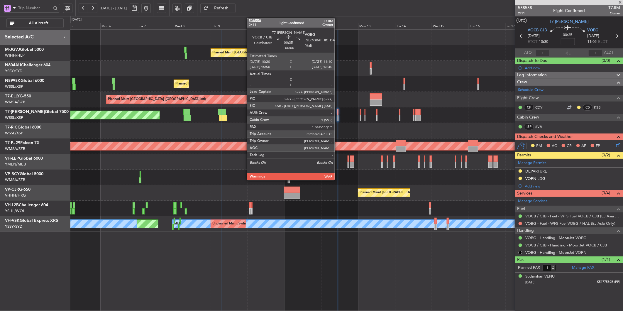
click at [338, 111] on div at bounding box center [337, 112] width 1 height 6
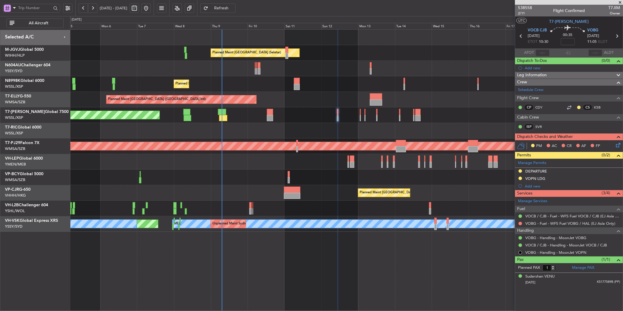
click at [266, 113] on div "Planned Maint [GEOGRAPHIC_DATA] (Seletar)" at bounding box center [346, 115] width 553 height 16
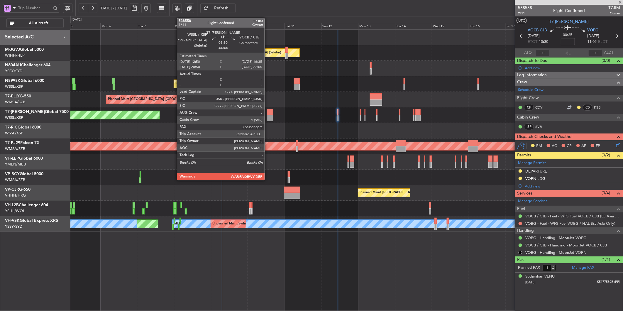
click at [268, 113] on div at bounding box center [270, 112] width 6 height 6
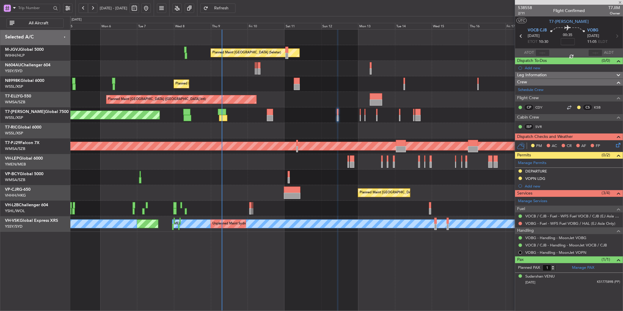
type input "-00:05"
type input "3"
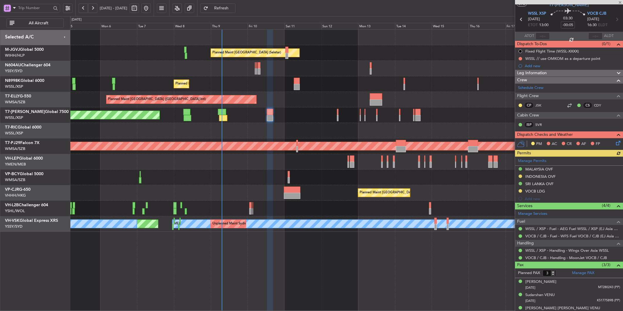
scroll to position [23, 0]
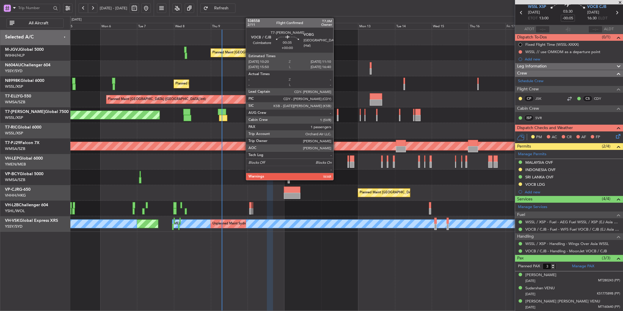
click at [337, 113] on div at bounding box center [337, 112] width 1 height 6
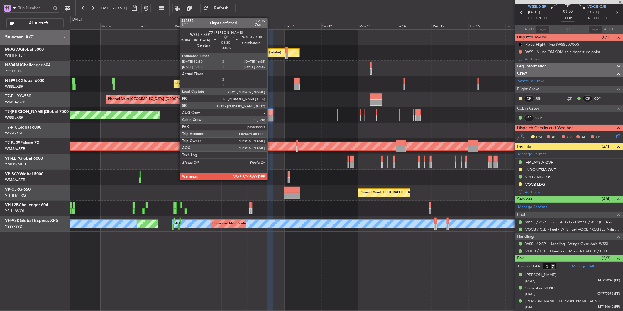
click at [270, 116] on div at bounding box center [270, 118] width 6 height 6
click at [268, 114] on div at bounding box center [270, 112] width 6 height 6
click at [268, 113] on div at bounding box center [270, 112] width 6 height 6
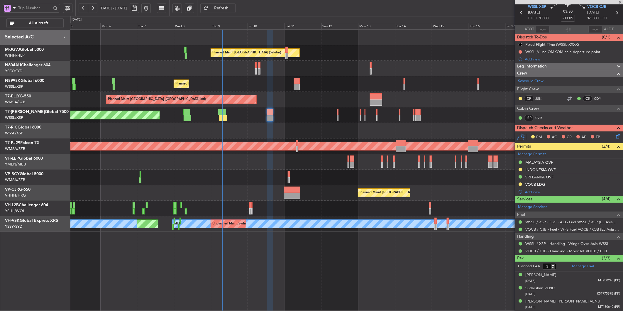
click at [273, 102] on div "Planned Maint [GEOGRAPHIC_DATA] ([GEOGRAPHIC_DATA] Intl)" at bounding box center [346, 100] width 553 height 16
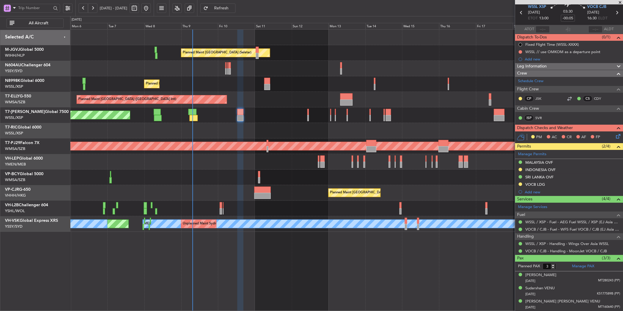
click at [264, 82] on div "Planned Maint [GEOGRAPHIC_DATA] (Seletar)" at bounding box center [346, 84] width 553 height 16
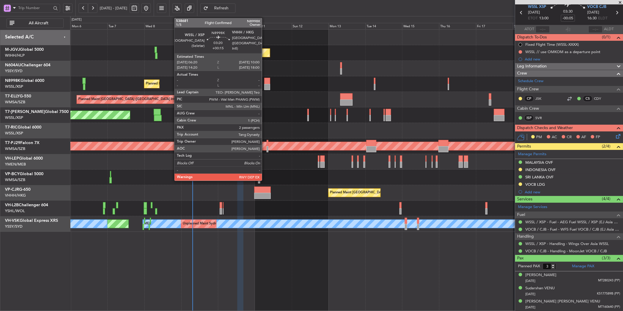
click at [265, 83] on div at bounding box center [267, 81] width 6 height 6
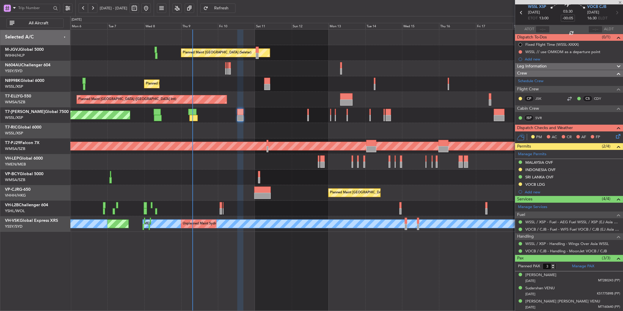
type input "+00:15"
type input "2"
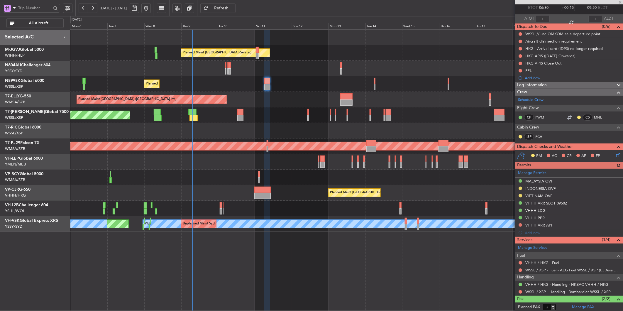
scroll to position [62, 0]
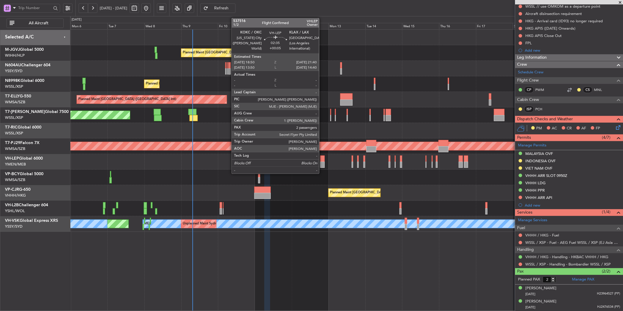
click at [322, 163] on div at bounding box center [322, 165] width 4 height 6
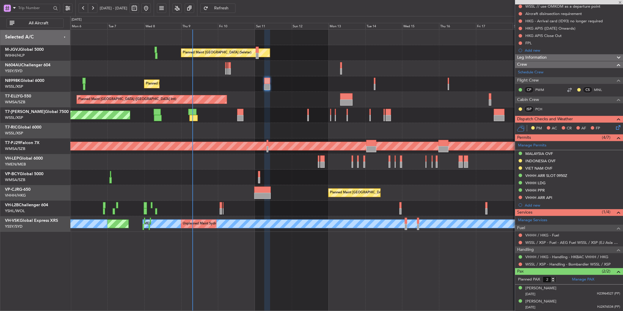
click at [204, 175] on div at bounding box center [346, 178] width 553 height 16
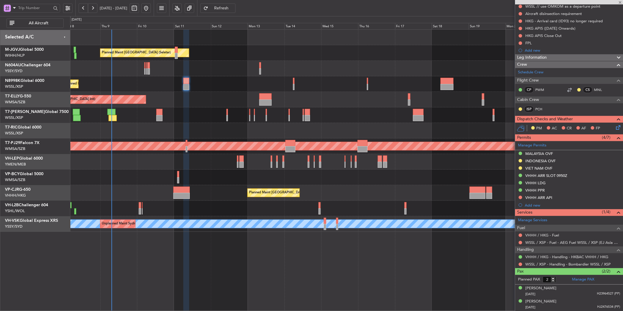
scroll to position [0, 0]
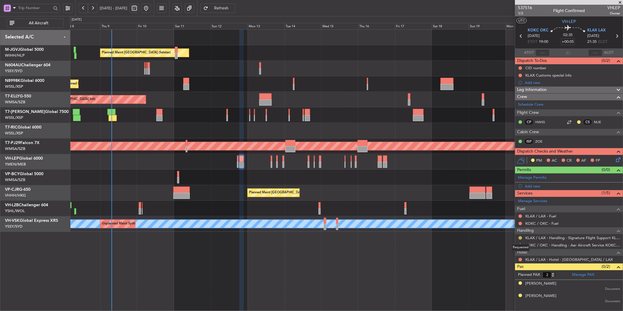
click at [520, 239] on button at bounding box center [521, 238] width 4 height 4
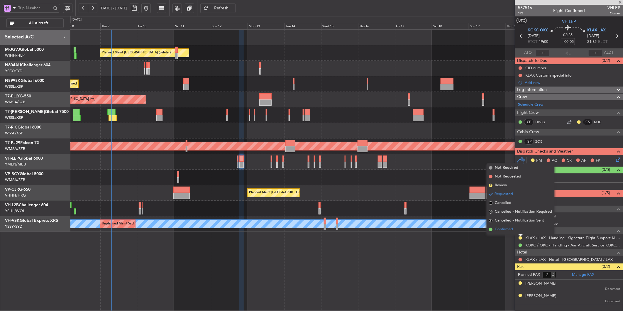
click at [501, 231] on span "Confirmed" at bounding box center [504, 229] width 18 height 6
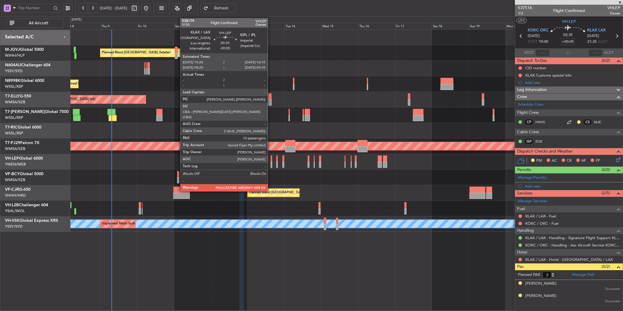
click at [271, 162] on div at bounding box center [271, 165] width 1 height 6
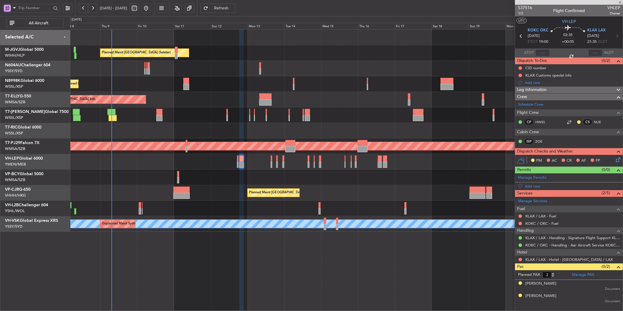
type input "-00:05"
type input "10"
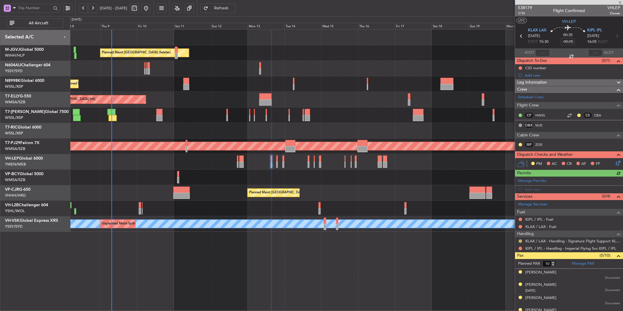
click at [520, 240] on button at bounding box center [521, 241] width 4 height 4
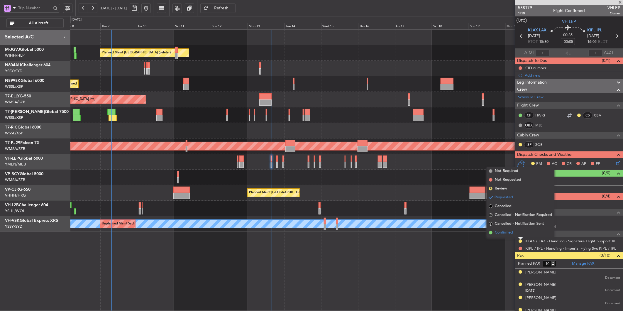
click at [511, 235] on span "Confirmed" at bounding box center [504, 233] width 18 height 6
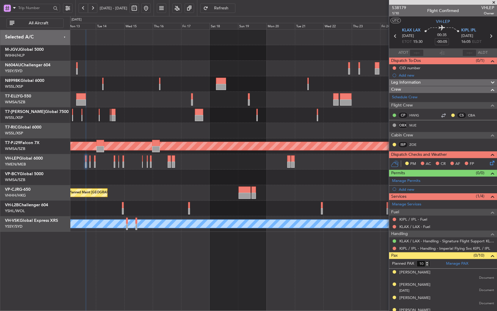
click at [225, 104] on div "Planned Maint [GEOGRAPHIC_DATA] ([GEOGRAPHIC_DATA] Intl)" at bounding box center [283, 100] width 427 height 16
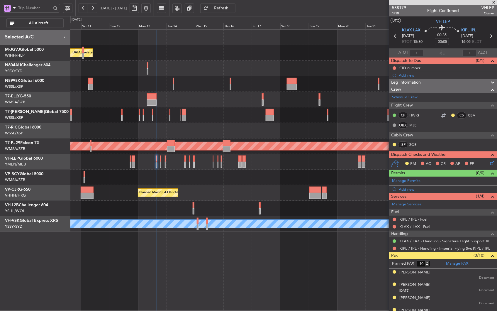
click at [278, 176] on div at bounding box center [283, 178] width 427 height 16
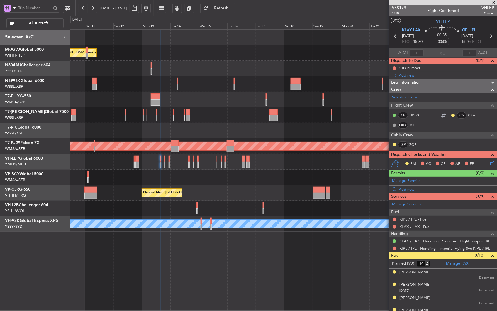
click at [241, 85] on div "Planned Maint [GEOGRAPHIC_DATA] (Seletar)" at bounding box center [283, 84] width 427 height 16
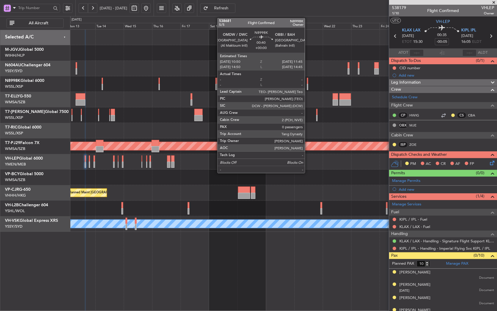
click at [308, 83] on div at bounding box center [307, 81] width 1 height 6
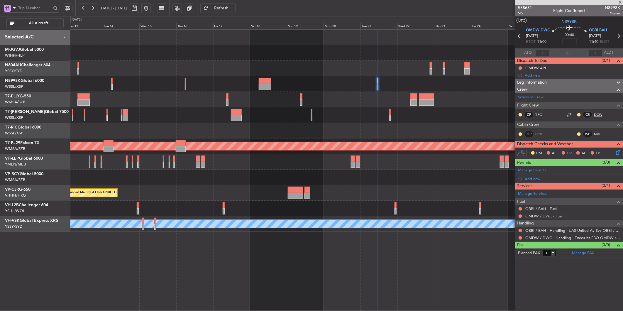
click at [600, 113] on link "DCW" at bounding box center [600, 114] width 13 height 5
click at [270, 202] on div "Planned Maint Singapore (Seletar) Planned Maint Dubai (Dubai Intl) Planned Main…" at bounding box center [346, 131] width 553 height 202
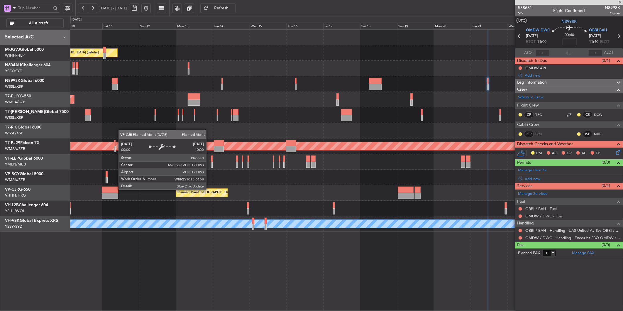
click at [283, 188] on div "Planned Maint [GEOGRAPHIC_DATA] ([GEOGRAPHIC_DATA] Intl)" at bounding box center [346, 193] width 553 height 16
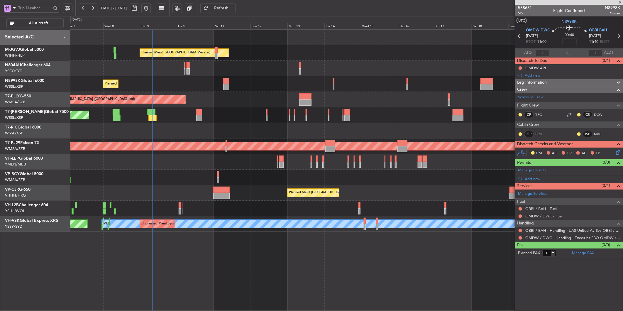
click at [234, 181] on div at bounding box center [346, 178] width 553 height 16
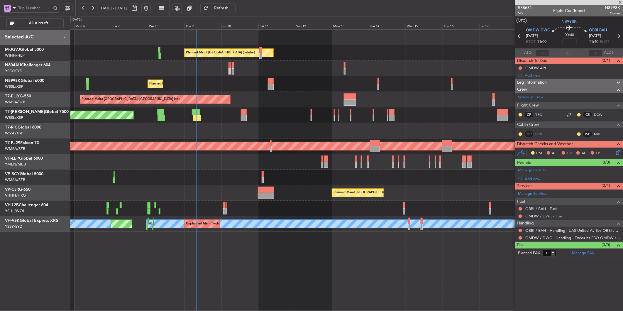
click at [245, 114] on div "Planned Maint [GEOGRAPHIC_DATA] (Seletar)" at bounding box center [346, 115] width 553 height 16
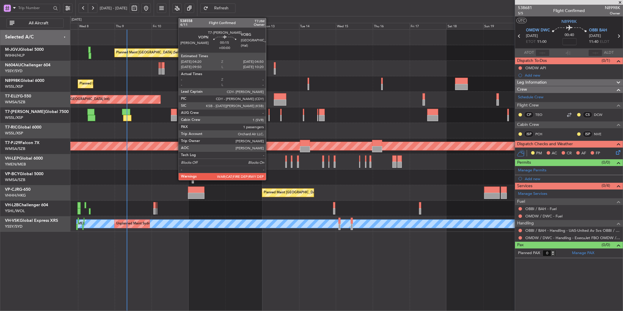
click at [269, 113] on div at bounding box center [269, 112] width 1 height 6
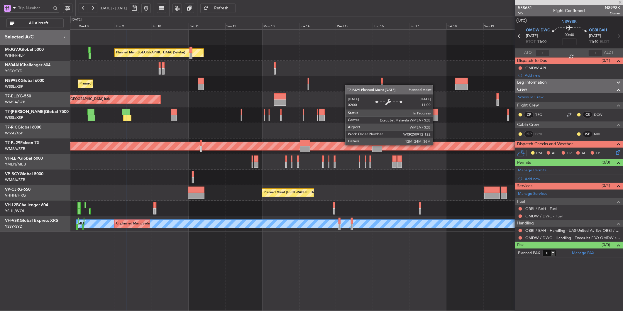
type input "1"
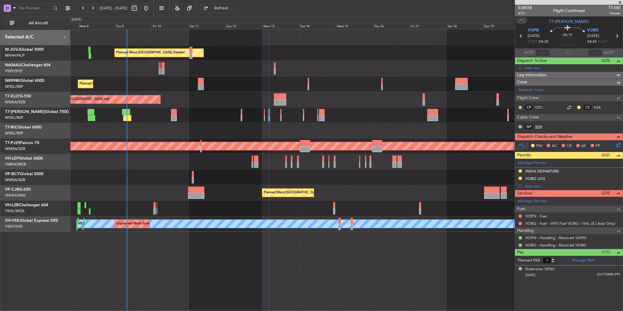
click at [537, 127] on link "SVR" at bounding box center [541, 126] width 13 height 5
click at [534, 89] on link "Schedule Crew" at bounding box center [531, 90] width 26 height 6
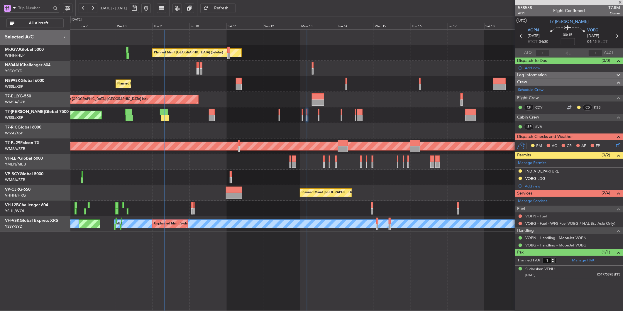
click at [284, 110] on div "Planned Maint [GEOGRAPHIC_DATA] (Seletar)" at bounding box center [346, 115] width 553 height 16
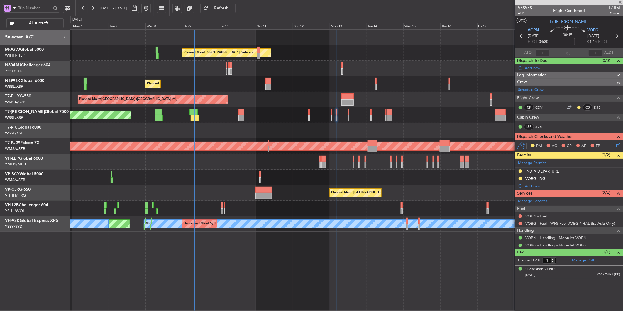
click at [301, 121] on div "Planned Maint [GEOGRAPHIC_DATA] (Seletar)" at bounding box center [346, 115] width 553 height 16
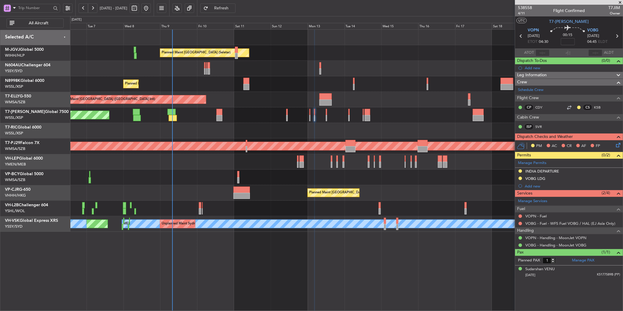
click at [282, 169] on div "Planned Maint Singapore (Seletar) Planned Maint Singapore (Seletar) Planned Mai…" at bounding box center [346, 131] width 553 height 202
click at [208, 189] on div "Planned Maint Hong Kong (Hong Kong Intl) Planned Maint Hong Kong (Hong Kong Int…" at bounding box center [346, 193] width 553 height 16
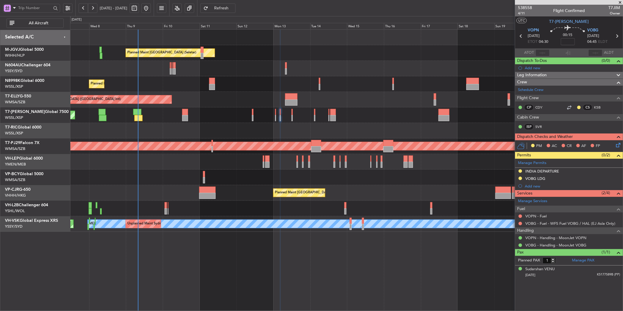
click at [318, 104] on div "Planned Maint [GEOGRAPHIC_DATA] ([GEOGRAPHIC_DATA] Intl)" at bounding box center [346, 100] width 553 height 16
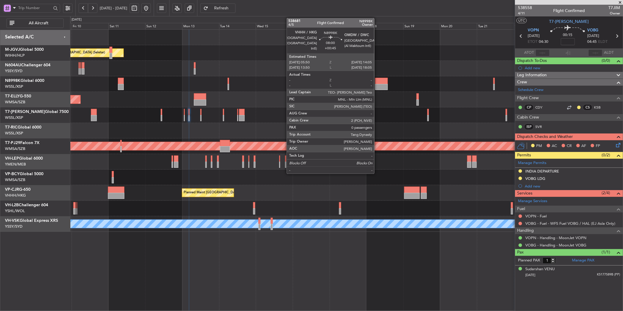
click at [376, 80] on div at bounding box center [381, 81] width 13 height 6
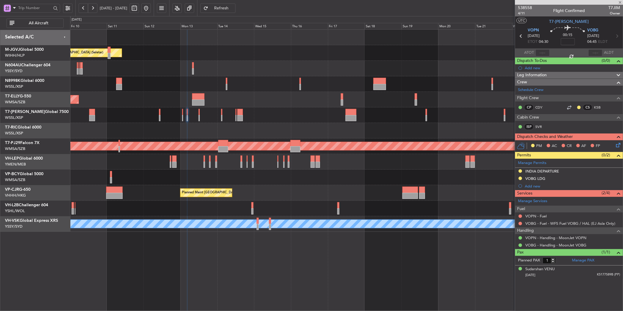
click at [370, 92] on div "Planned Maint [GEOGRAPHIC_DATA] ([GEOGRAPHIC_DATA] Intl)" at bounding box center [346, 100] width 553 height 16
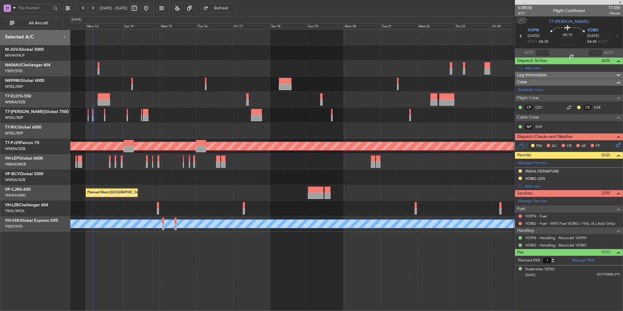
type input "+00:45"
type input "0"
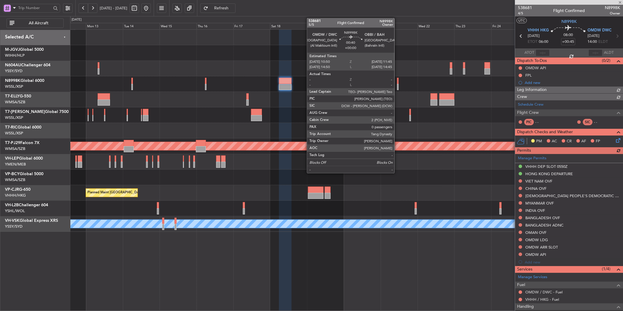
click at [397, 82] on div at bounding box center [397, 81] width 1 height 6
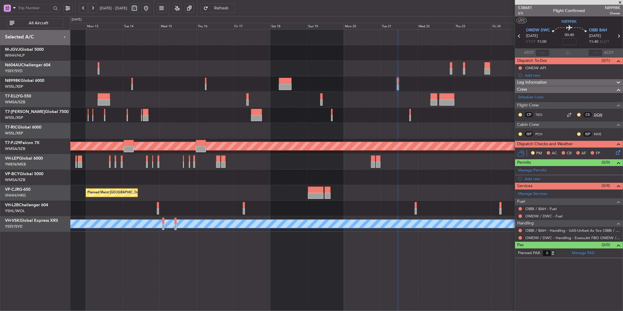
click at [596, 114] on link "DCW" at bounding box center [600, 114] width 13 height 5
click at [292, 194] on div "Planned Maint [GEOGRAPHIC_DATA] ([GEOGRAPHIC_DATA] Intl)" at bounding box center [346, 193] width 553 height 16
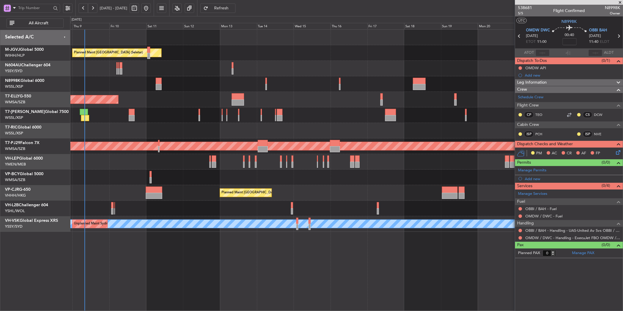
click at [286, 186] on div "Planned Maint [GEOGRAPHIC_DATA] ([GEOGRAPHIC_DATA] Intl)" at bounding box center [346, 193] width 553 height 16
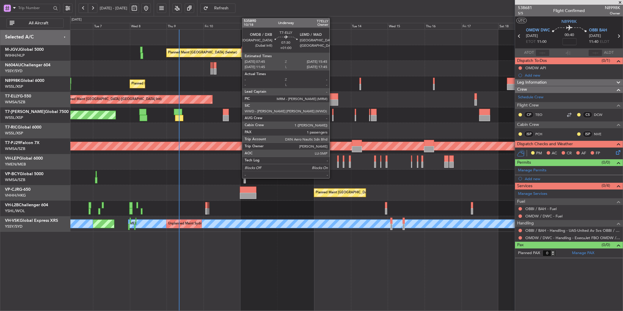
click at [333, 99] on div at bounding box center [332, 96] width 12 height 6
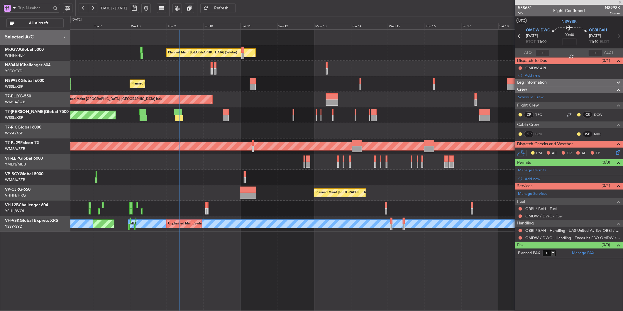
type input "+01:00"
type input "1"
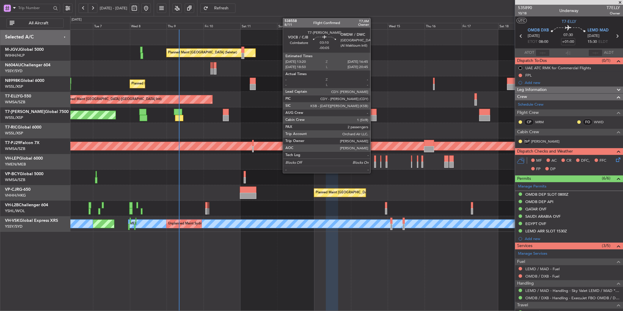
click at [373, 112] on div at bounding box center [373, 112] width 5 height 6
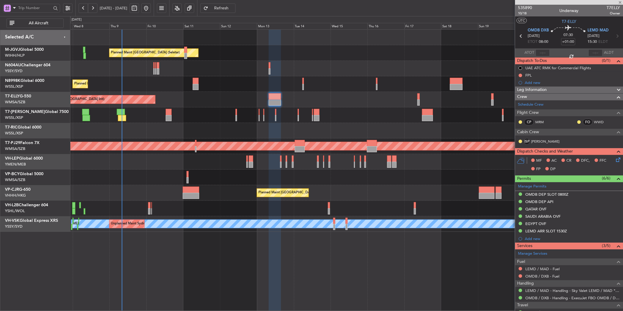
click at [359, 118] on div "Planned Maint [GEOGRAPHIC_DATA] (Seletar)" at bounding box center [346, 115] width 553 height 16
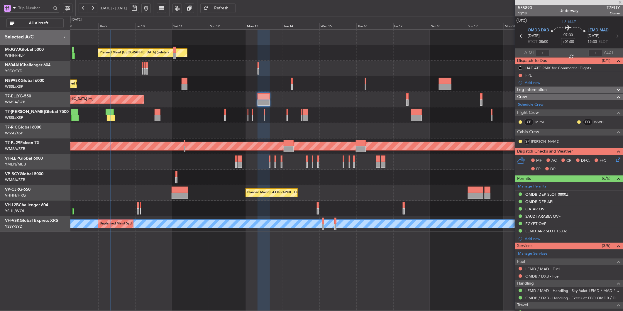
click at [347, 116] on div "Planned Maint [GEOGRAPHIC_DATA] (Seletar)" at bounding box center [346, 115] width 553 height 16
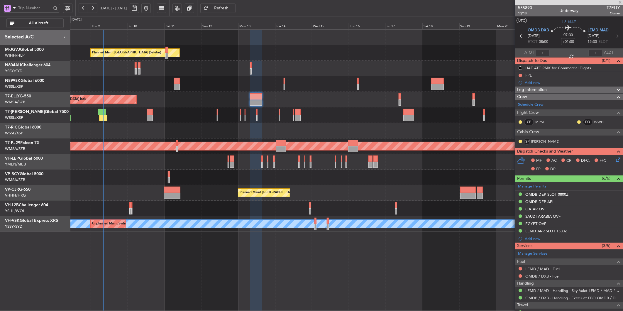
type input "-00:05"
type input "2"
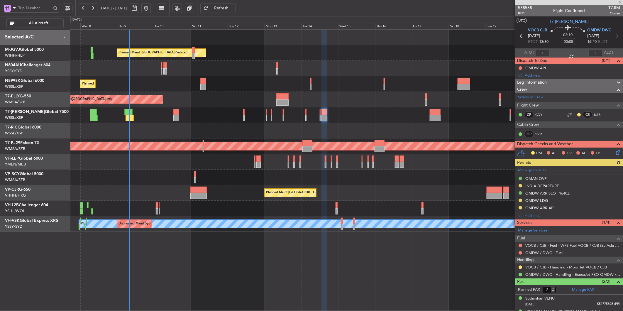
click at [380, 121] on div "Planned Maint [GEOGRAPHIC_DATA] (Seletar)" at bounding box center [346, 115] width 553 height 16
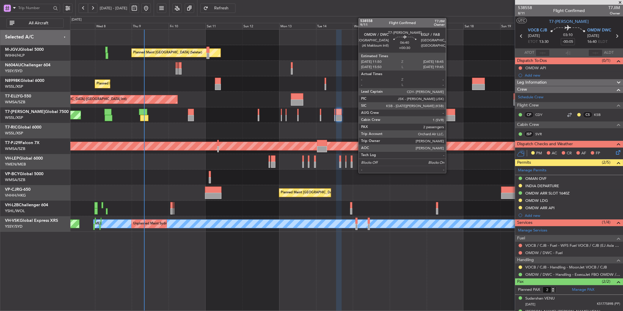
click at [449, 114] on div at bounding box center [449, 112] width 11 height 6
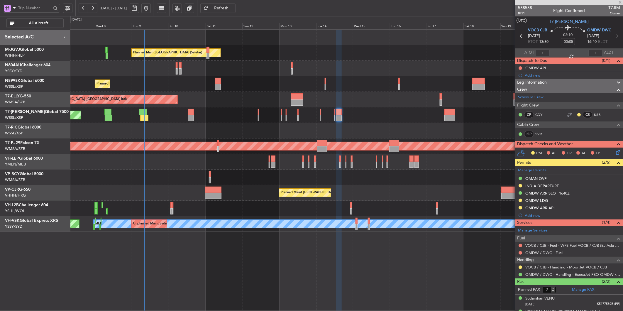
type input "+00:30"
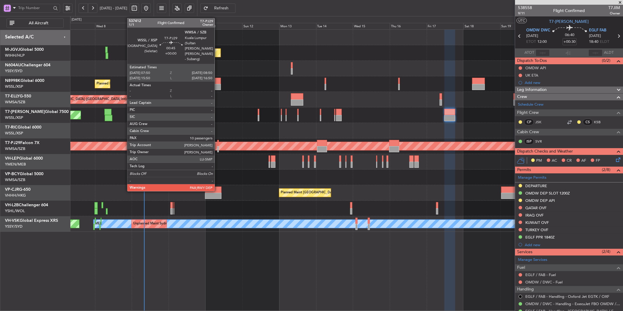
click at [218, 144] on div at bounding box center [218, 143] width 2 height 6
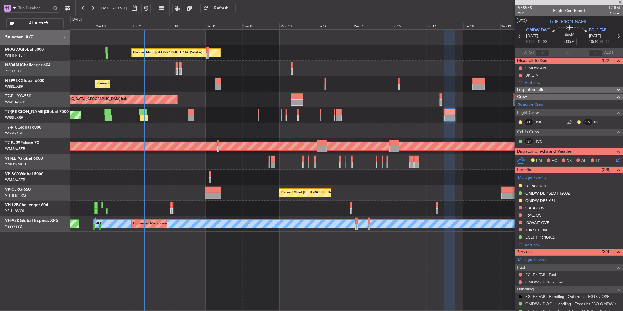
click at [234, 9] on span "Refresh" at bounding box center [221, 8] width 24 height 4
click at [235, 164] on div at bounding box center [346, 162] width 553 height 16
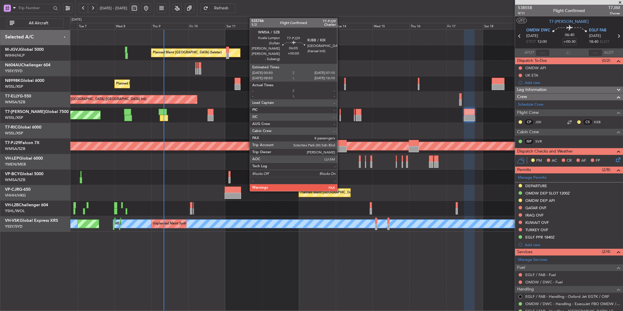
click at [340, 146] on div at bounding box center [342, 149] width 10 height 6
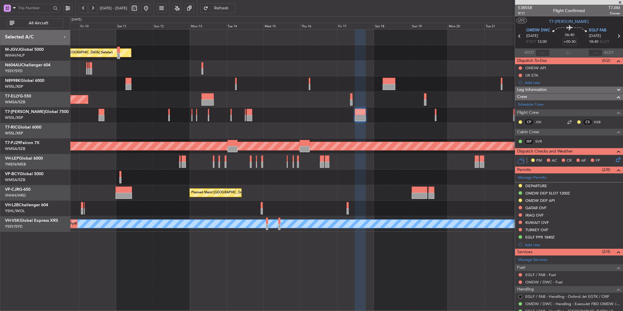
click at [340, 124] on div "Planned Maint Singapore (Seletar) Planned Maint Singapore (Seletar) Planned Mai…" at bounding box center [346, 131] width 553 height 202
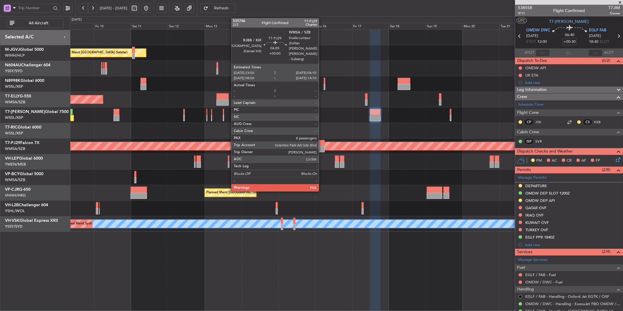
click at [322, 146] on div at bounding box center [320, 143] width 10 height 6
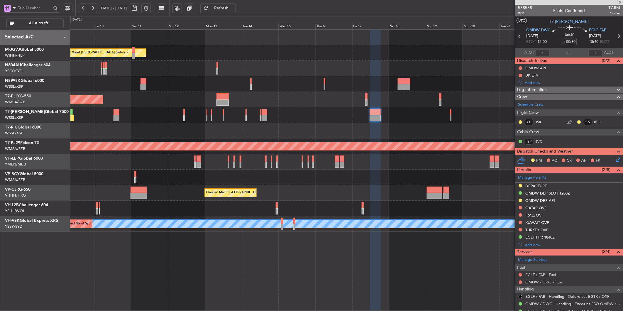
click at [234, 6] on span "Refresh" at bounding box center [221, 8] width 24 height 4
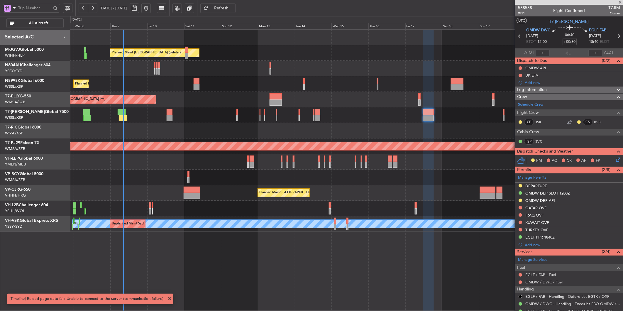
click at [234, 195] on div "Planned Maint [GEOGRAPHIC_DATA] ([GEOGRAPHIC_DATA] Intl)" at bounding box center [346, 193] width 553 height 16
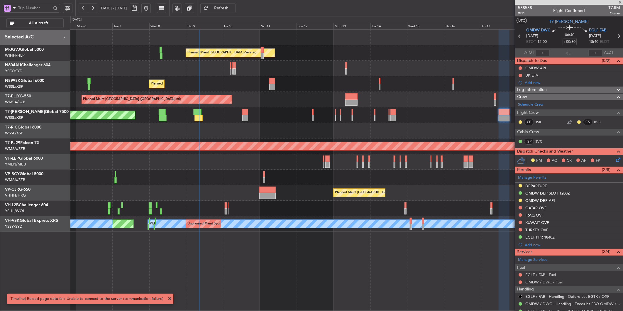
click at [241, 182] on div "Planned Maint Singapore (Seletar) Planned Maint Singapore (Seletar) Planned Mai…" at bounding box center [346, 131] width 553 height 202
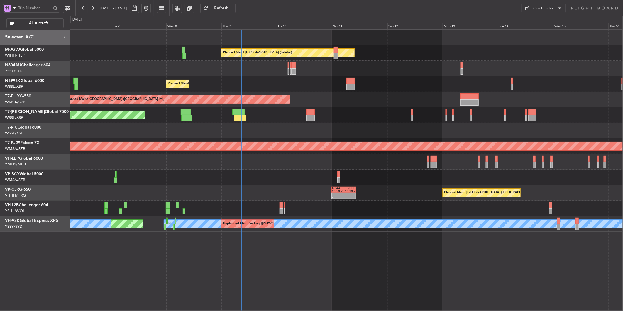
click at [233, 166] on div "Planned Maint [GEOGRAPHIC_DATA] (Seletar) Planned Maint [GEOGRAPHIC_DATA] (Sele…" at bounding box center [346, 131] width 553 height 202
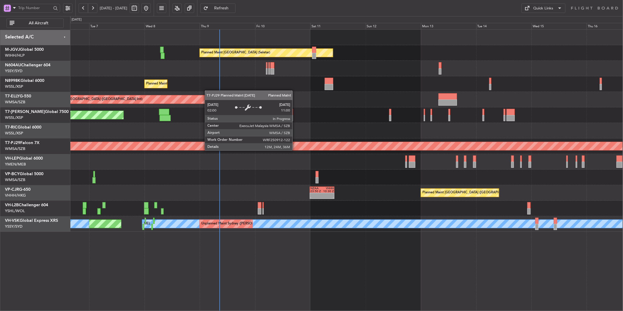
click at [226, 150] on div "Planned Maint [GEOGRAPHIC_DATA] (Sultan [PERSON_NAME] [PERSON_NAME] - Subang)" at bounding box center [346, 146] width 1657 height 9
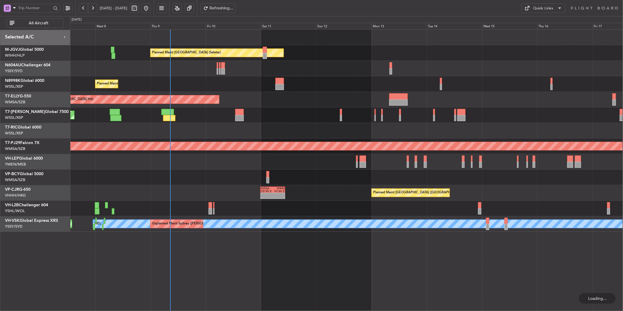
click at [207, 159] on div at bounding box center [346, 162] width 553 height 16
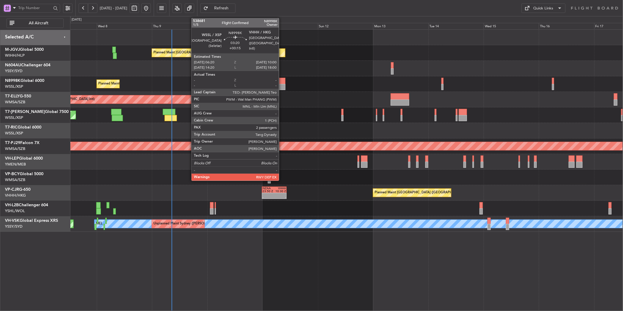
click at [282, 84] on div at bounding box center [281, 87] width 9 height 6
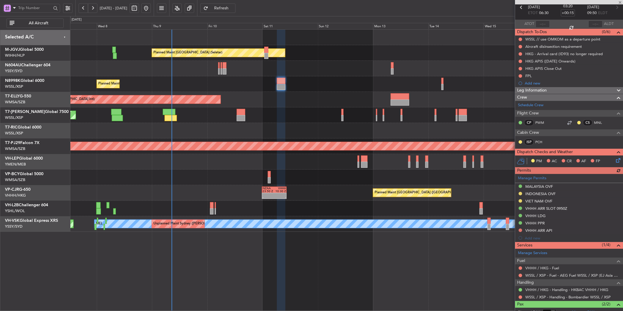
scroll to position [62, 0]
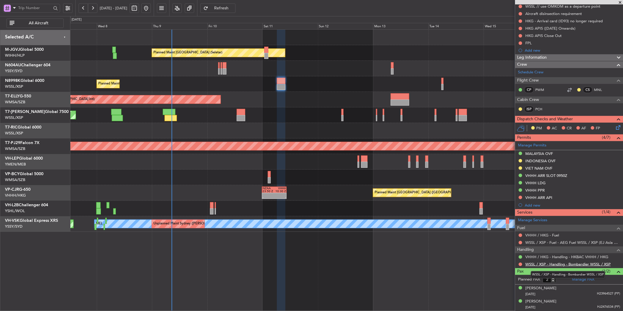
click at [568, 263] on link "WSSL / XSP - Handling - Bombardier WSSL / XSP" at bounding box center [567, 264] width 85 height 5
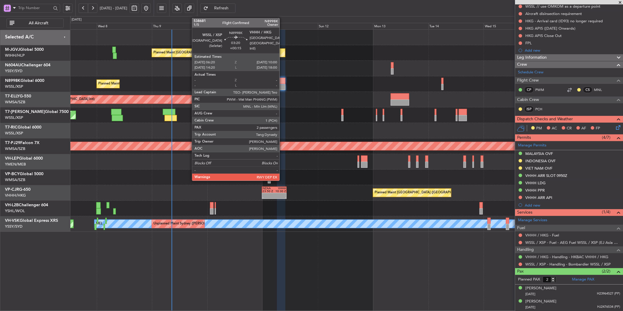
click at [282, 84] on div at bounding box center [281, 87] width 9 height 6
click at [281, 84] on div at bounding box center [281, 87] width 9 height 6
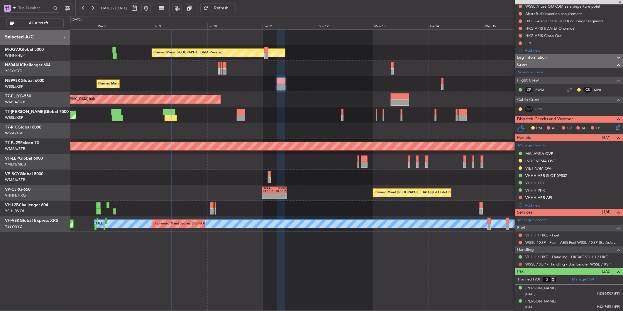
click at [521, 263] on button at bounding box center [521, 265] width 4 height 4
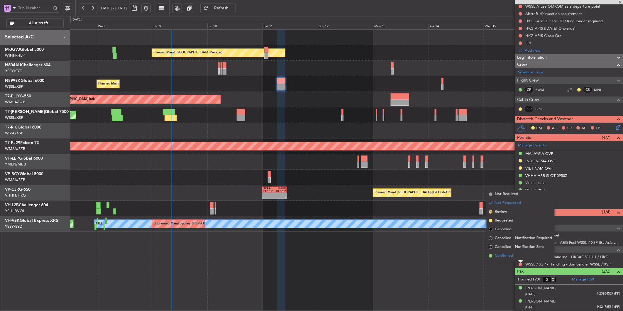
click at [512, 258] on span "Confirmed" at bounding box center [504, 256] width 18 height 6
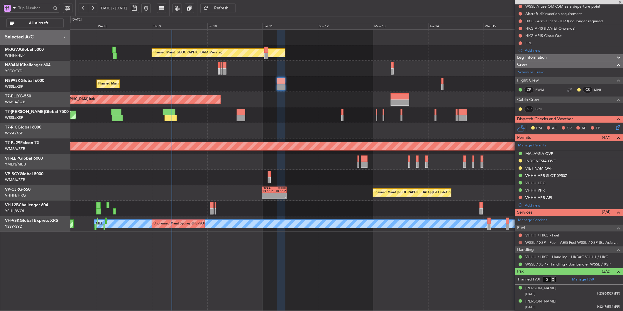
click at [521, 242] on button at bounding box center [521, 243] width 4 height 4
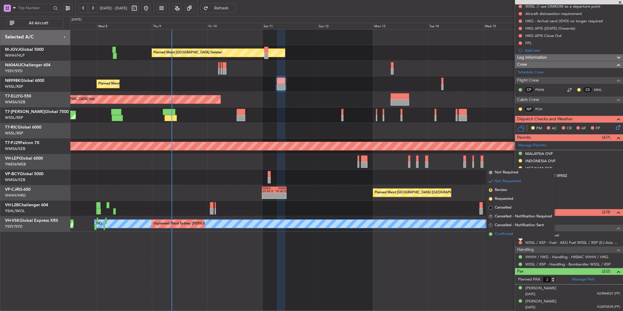
click at [508, 236] on span "Confirmed" at bounding box center [504, 234] width 18 height 6
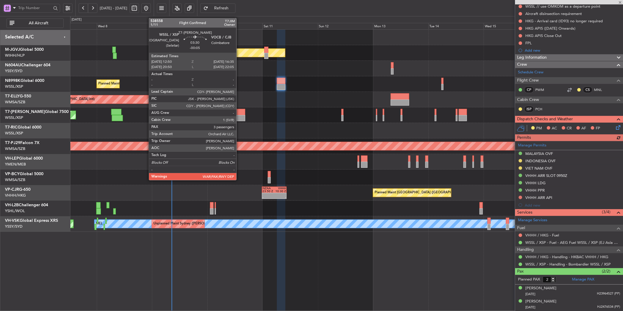
click at [239, 114] on div at bounding box center [241, 112] width 9 height 6
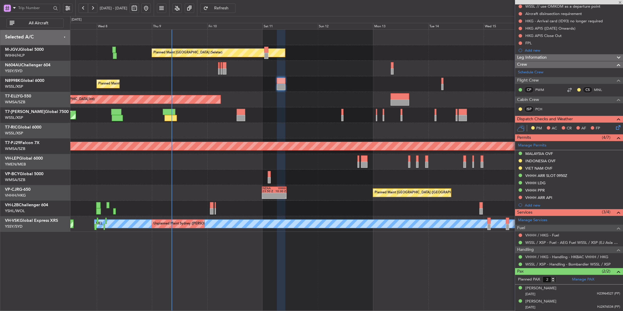
type input "-00:05"
type input "3"
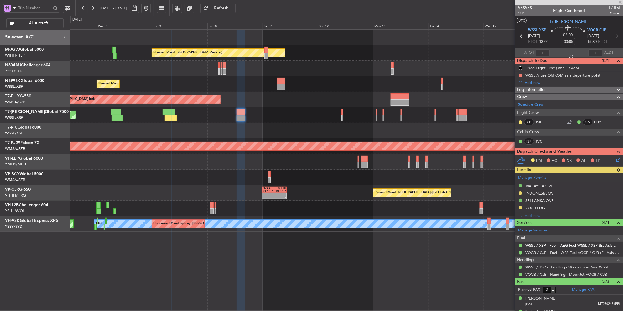
click at [555, 244] on link "WSSL / XSP - Fuel - AEG Fuel WSSL / XSP (EJ Asia Only)" at bounding box center [572, 245] width 95 height 5
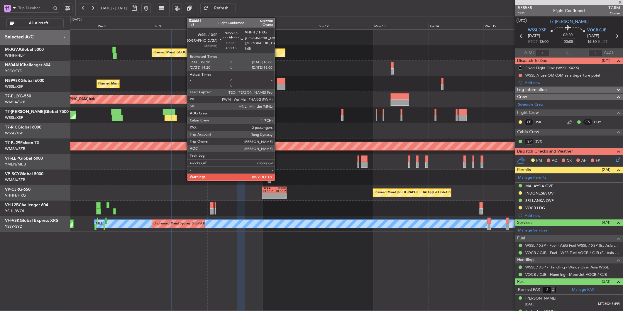
click at [279, 86] on div at bounding box center [281, 87] width 9 height 6
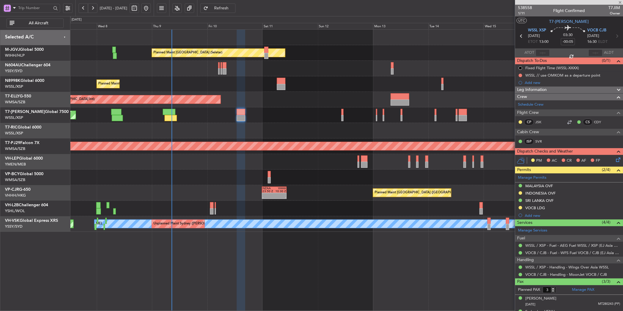
type input "+00:15"
type input "2"
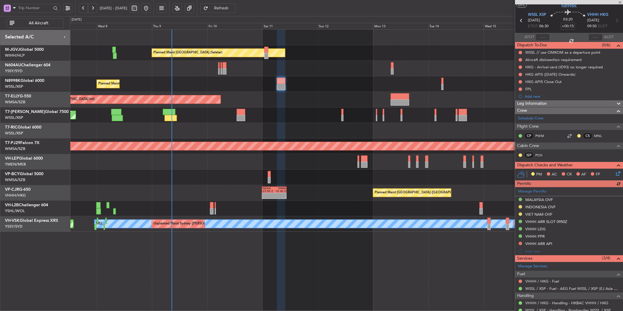
scroll to position [62, 0]
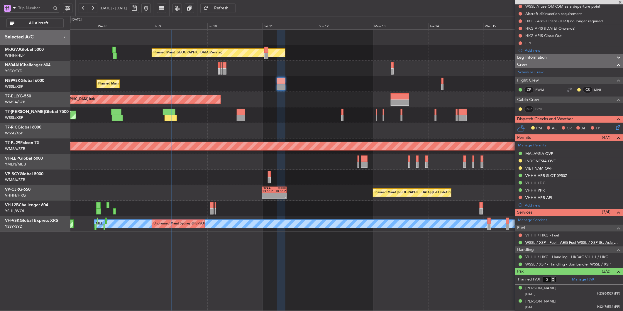
click at [578, 244] on link "WSSL / XSP - Fuel - AEG Fuel WSSL / XSP (EJ Asia Only)" at bounding box center [572, 242] width 95 height 5
click at [234, 8] on span "Refresh" at bounding box center [221, 8] width 24 height 4
click at [392, 126] on div at bounding box center [346, 131] width 553 height 16
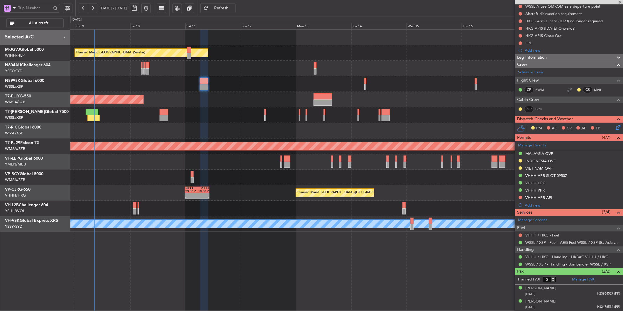
click at [344, 184] on div at bounding box center [346, 178] width 553 height 16
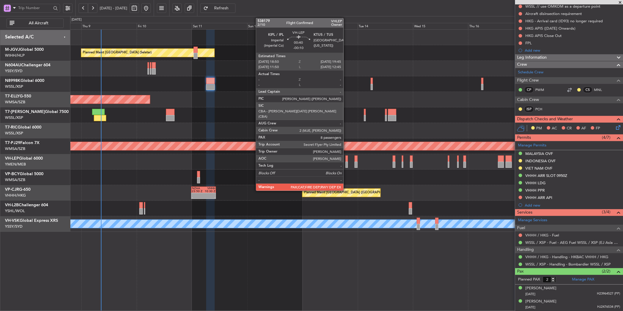
click at [346, 160] on div at bounding box center [347, 158] width 2 height 6
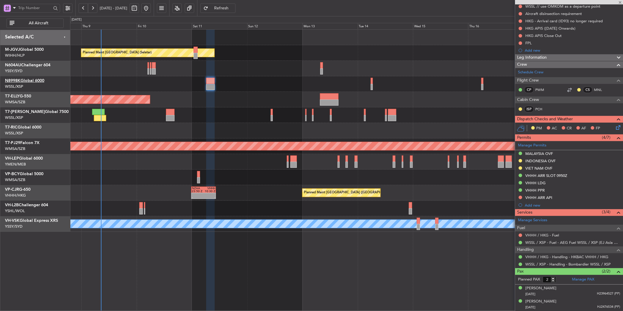
type input "-00:10"
type input "8"
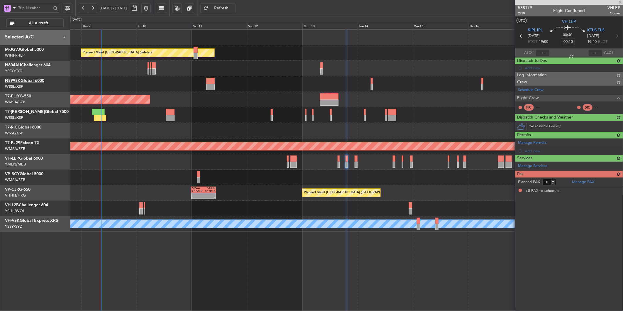
scroll to position [0, 0]
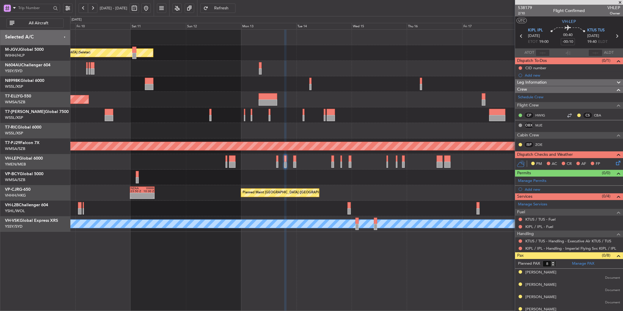
click at [238, 173] on div at bounding box center [346, 178] width 553 height 16
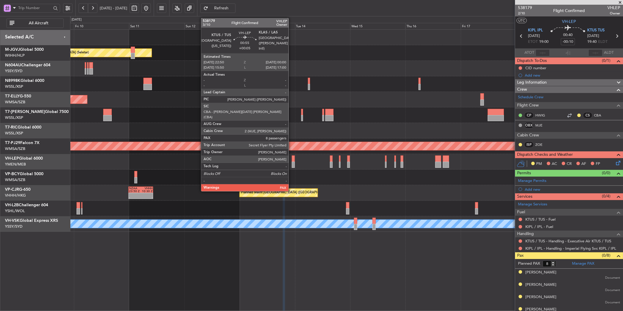
click at [292, 160] on div at bounding box center [293, 158] width 3 height 6
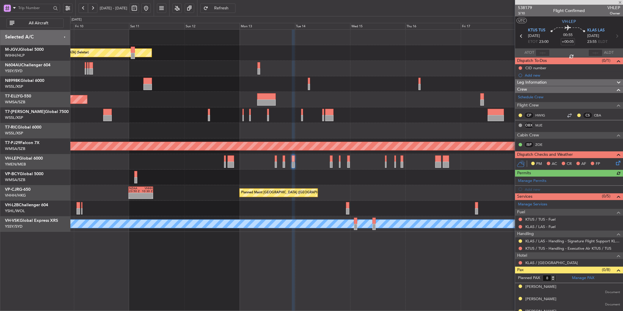
click at [246, 182] on div at bounding box center [346, 178] width 553 height 16
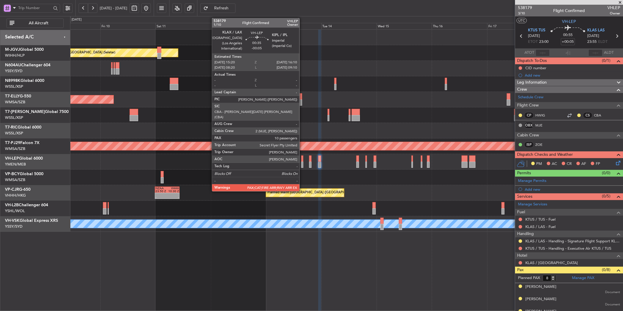
click at [302, 159] on div at bounding box center [302, 158] width 2 height 6
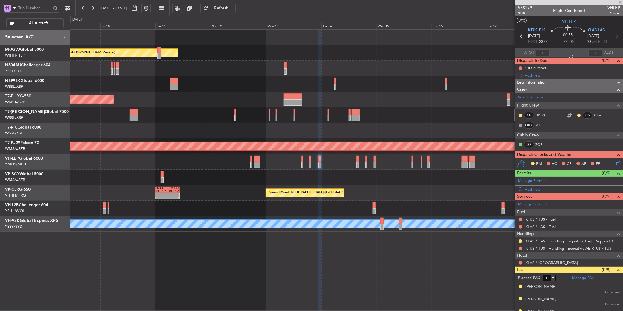
type input "-00:05"
type input "10"
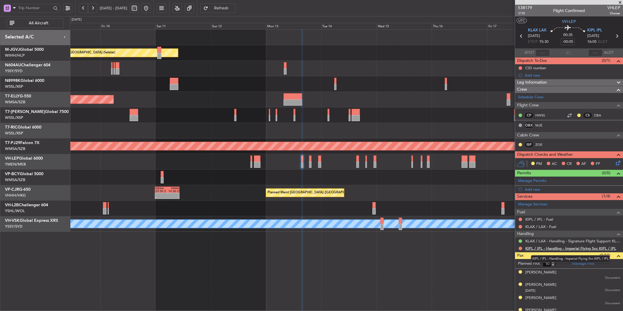
click at [571, 249] on link "KIPL / IPL - Handling - Imperial Flying Svc KIPL / IPL" at bounding box center [570, 248] width 91 height 5
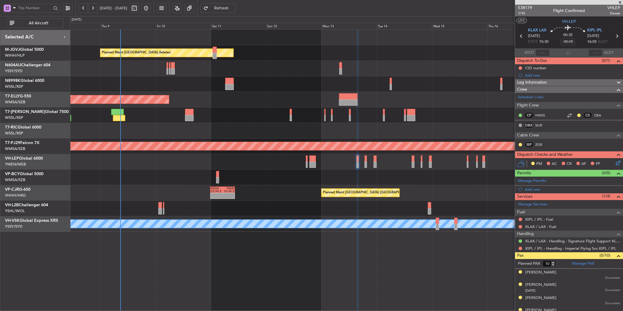
click at [252, 130] on div at bounding box center [346, 131] width 553 height 16
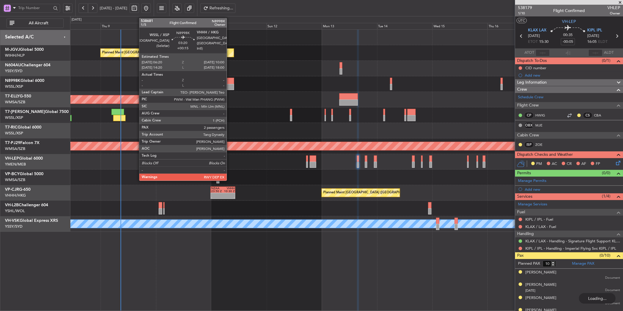
click at [230, 79] on div at bounding box center [230, 81] width 9 height 6
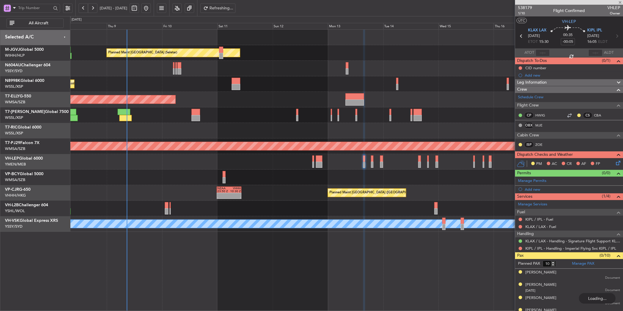
click at [263, 118] on div "Planned Maint [GEOGRAPHIC_DATA] (Seletar)" at bounding box center [346, 115] width 553 height 16
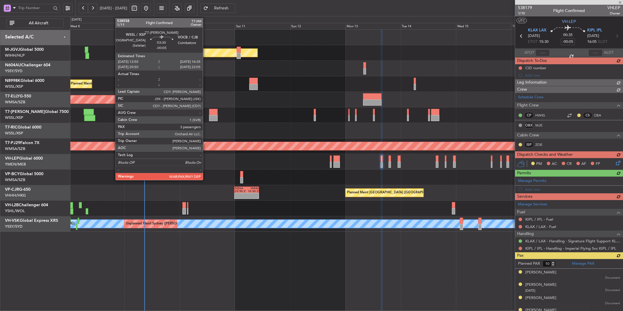
click at [232, 97] on div "Planned Maint [GEOGRAPHIC_DATA] ([GEOGRAPHIC_DATA] Intl)" at bounding box center [346, 100] width 553 height 16
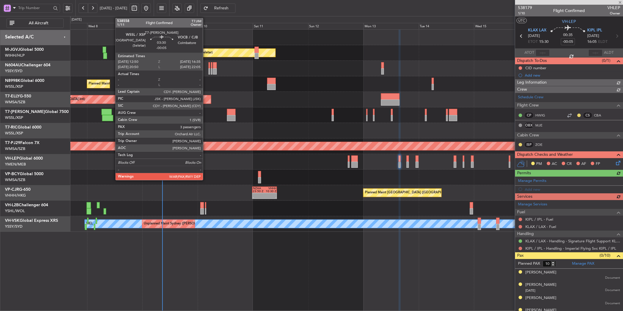
type input "+00:15"
type input "2"
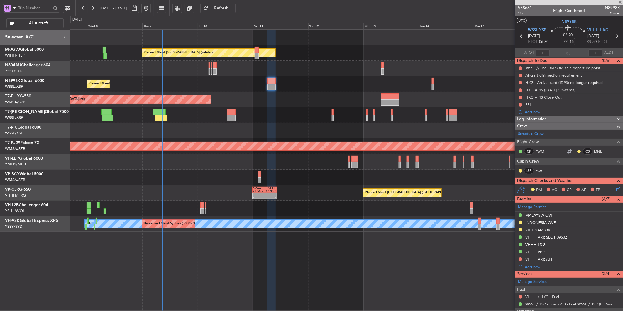
click at [202, 63] on div at bounding box center [346, 69] width 553 height 16
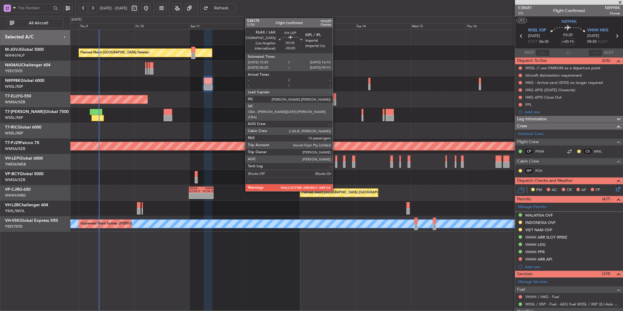
click at [336, 162] on div at bounding box center [336, 165] width 2 height 6
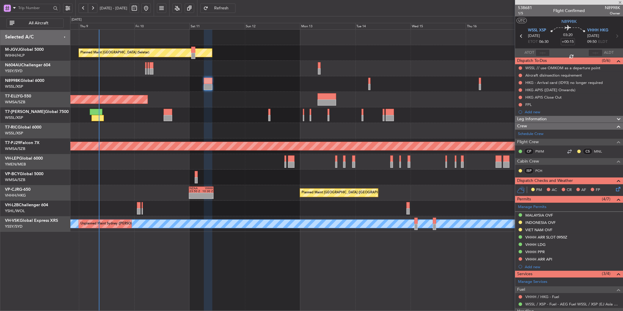
type input "-00:05"
type input "10"
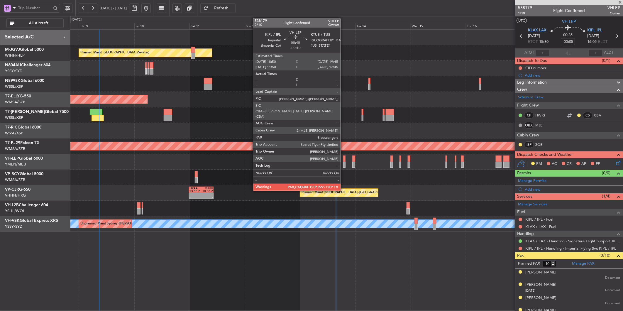
click at [344, 163] on div at bounding box center [344, 165] width 2 height 6
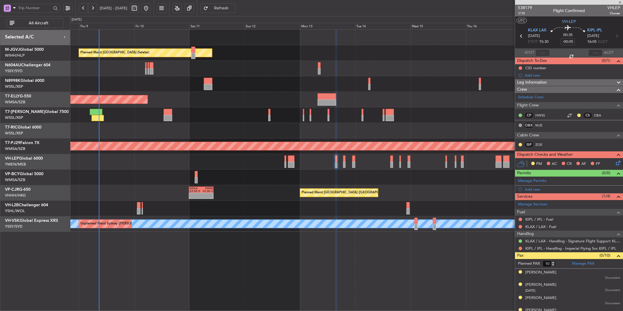
type input "-00:10"
type input "8"
click at [521, 249] on button at bounding box center [521, 249] width 4 height 4
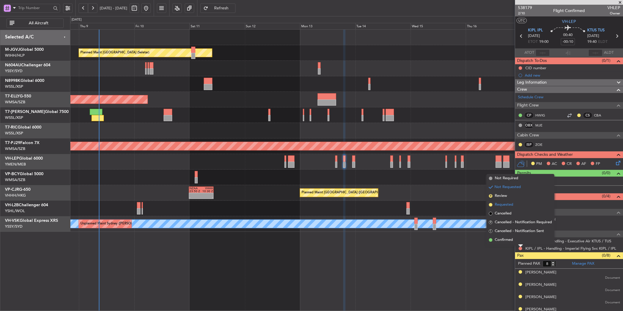
click at [507, 206] on span "Requested" at bounding box center [504, 205] width 18 height 6
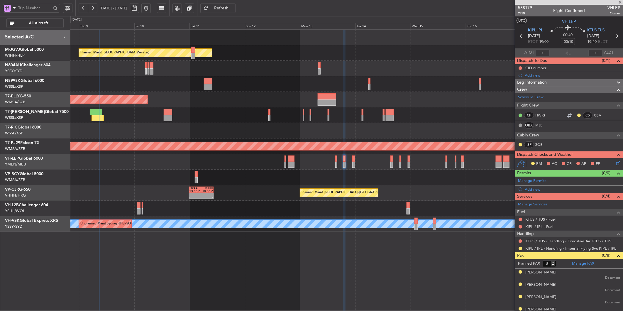
click at [335, 162] on div at bounding box center [346, 162] width 553 height 16
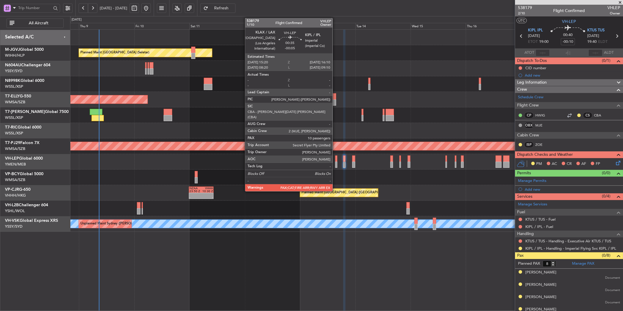
click at [336, 162] on div at bounding box center [336, 165] width 2 height 6
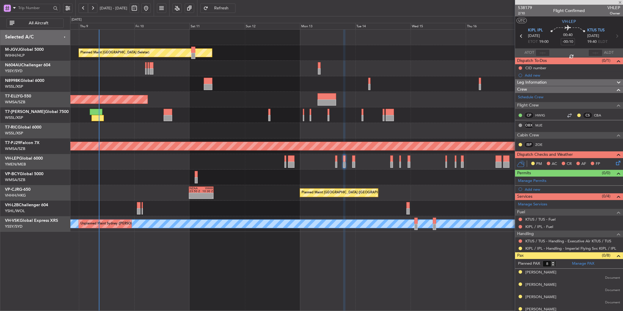
click at [300, 180] on div at bounding box center [346, 178] width 553 height 16
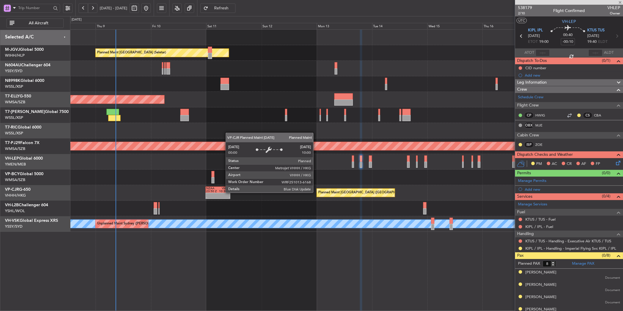
type input "-00:05"
type input "10"
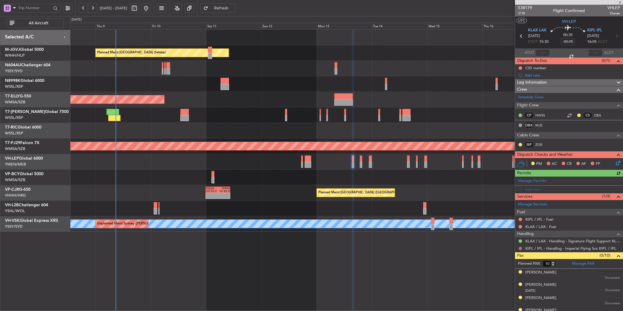
click at [520, 248] on button at bounding box center [521, 249] width 4 height 4
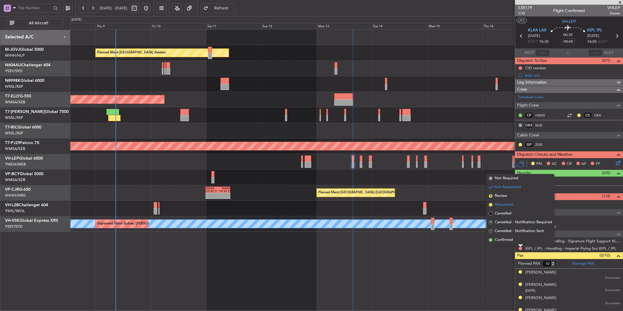
click at [507, 203] on span "Requested" at bounding box center [504, 205] width 18 height 6
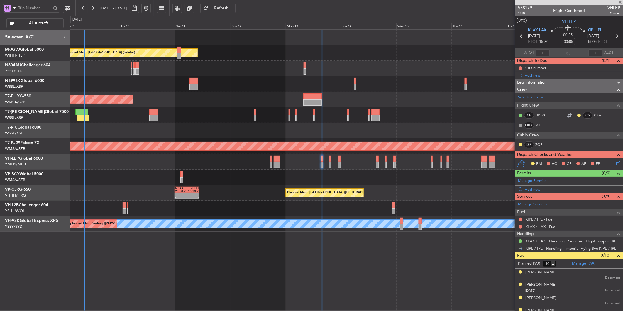
click at [361, 179] on div at bounding box center [346, 178] width 553 height 16
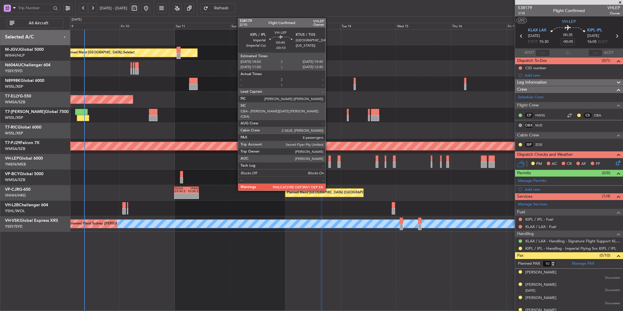
click at [329, 160] on div at bounding box center [330, 158] width 2 height 6
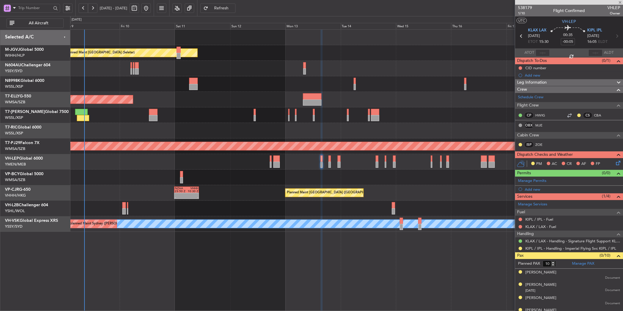
type input "-00:10"
type input "8"
click at [569, 241] on link "KTUS / TUS - Handling - Executive Air KTUS / TUS" at bounding box center [568, 240] width 86 height 5
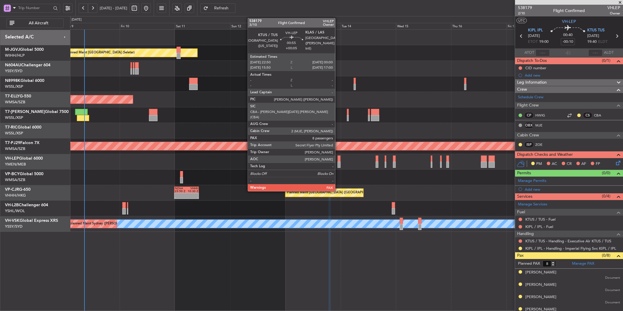
click at [338, 162] on div at bounding box center [339, 165] width 3 height 6
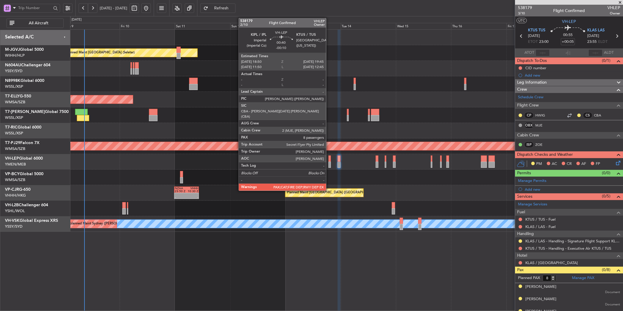
click at [329, 163] on div at bounding box center [330, 165] width 2 height 6
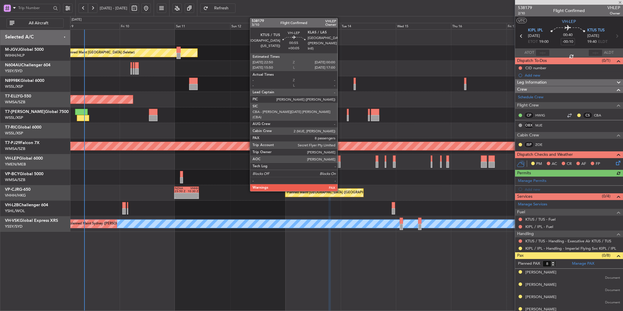
click at [341, 160] on div at bounding box center [339, 158] width 3 height 6
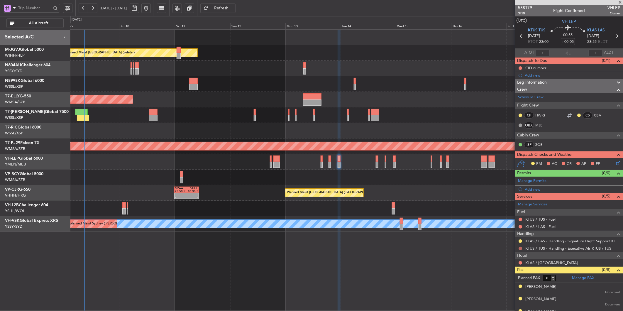
click at [519, 248] on button at bounding box center [521, 249] width 4 height 4
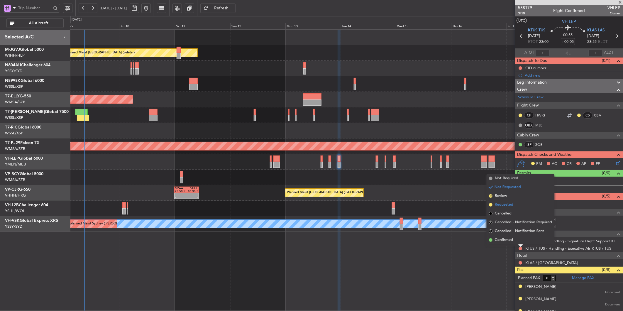
click at [508, 204] on span "Requested" at bounding box center [504, 205] width 18 height 6
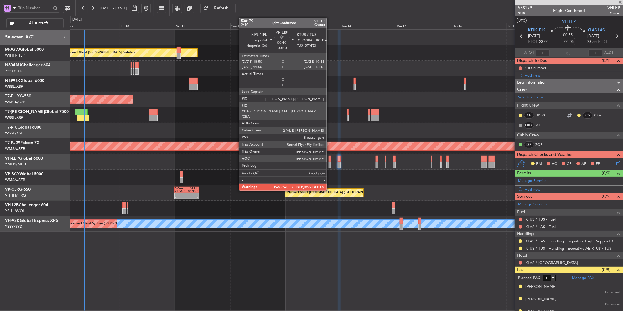
click at [330, 160] on div at bounding box center [330, 158] width 2 height 6
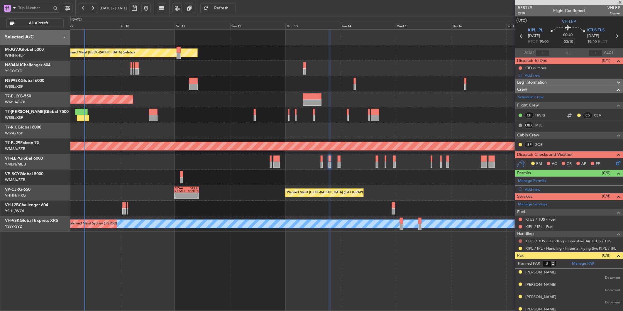
click at [519, 241] on button at bounding box center [521, 241] width 4 height 4
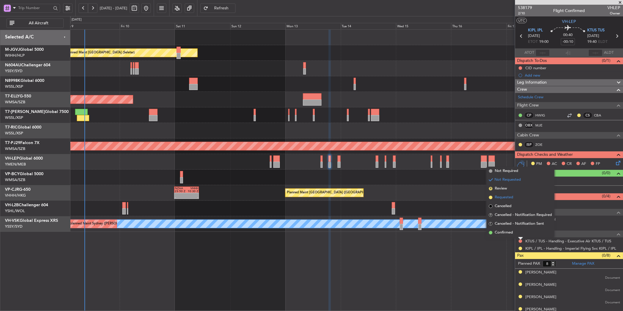
click at [503, 197] on span "Requested" at bounding box center [504, 197] width 18 height 6
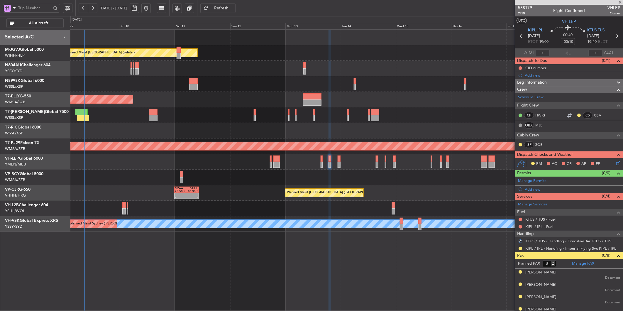
click at [304, 185] on div "Planned Maint Singapore (Seletar) Planned Maint Singapore (Seletar) Planned Mai…" at bounding box center [346, 131] width 553 height 202
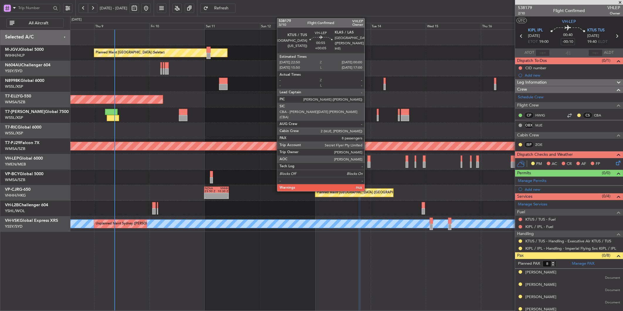
click at [368, 158] on div at bounding box center [369, 158] width 3 height 6
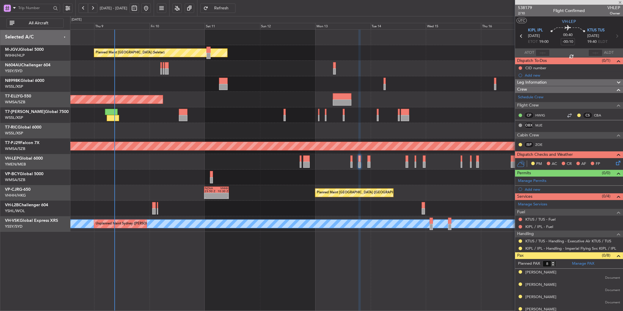
type input "+00:05"
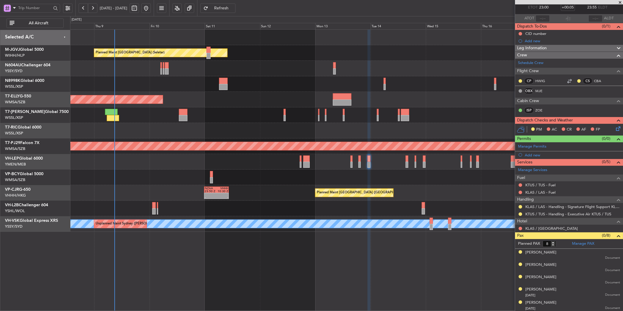
scroll to position [73, 0]
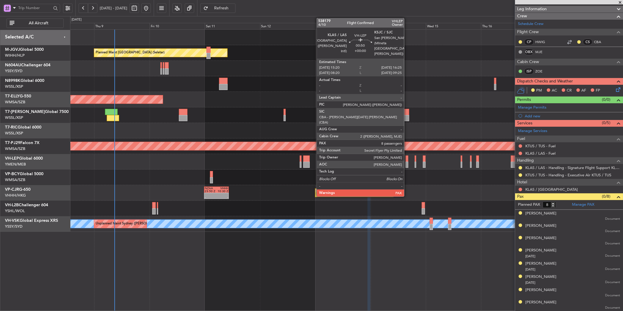
click at [407, 162] on div at bounding box center [407, 165] width 3 height 6
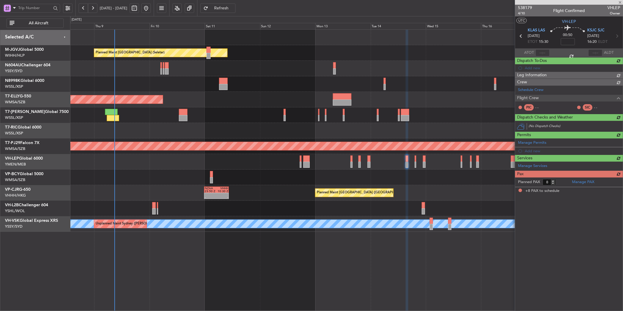
scroll to position [0, 0]
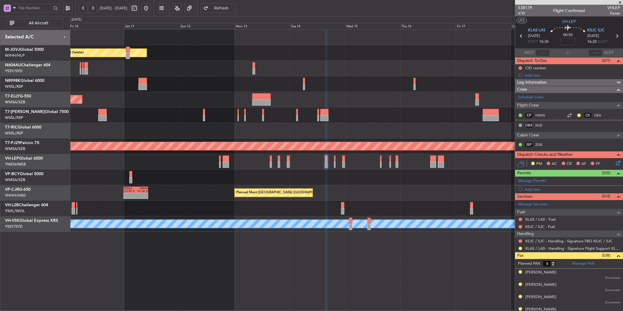
click at [356, 183] on div at bounding box center [346, 178] width 553 height 16
click at [567, 40] on input at bounding box center [568, 41] width 14 height 7
type input "+00:10"
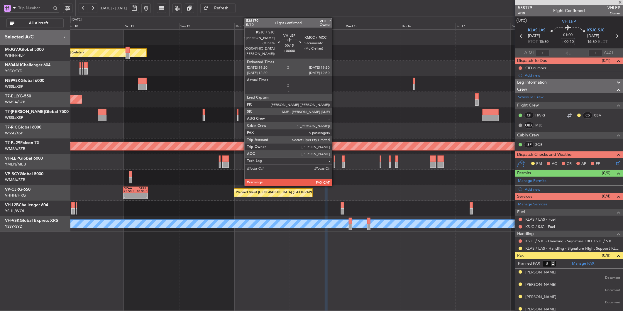
click at [335, 160] on div at bounding box center [334, 158] width 1 height 6
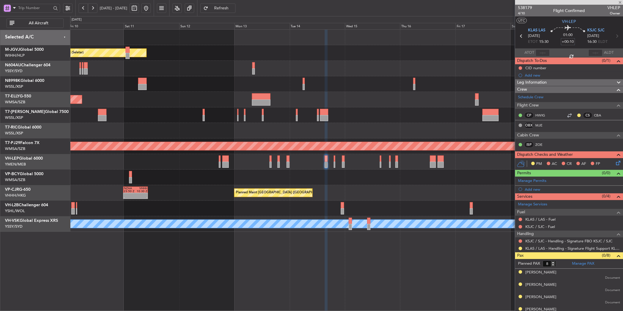
type input "9"
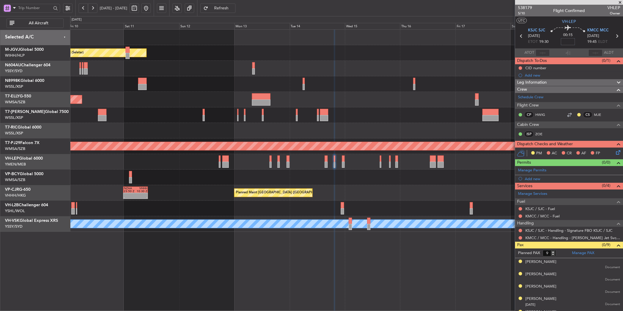
click at [567, 42] on input at bounding box center [568, 41] width 14 height 7
type input "+00:15"
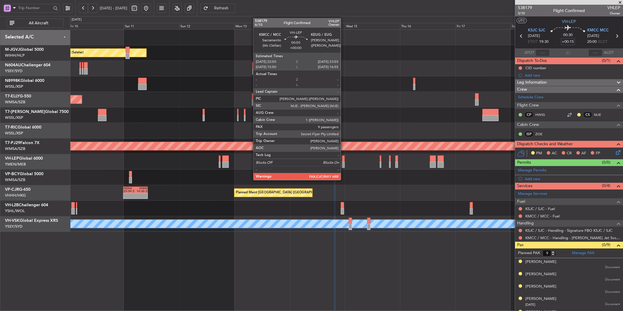
click at [344, 162] on div at bounding box center [343, 165] width 3 height 6
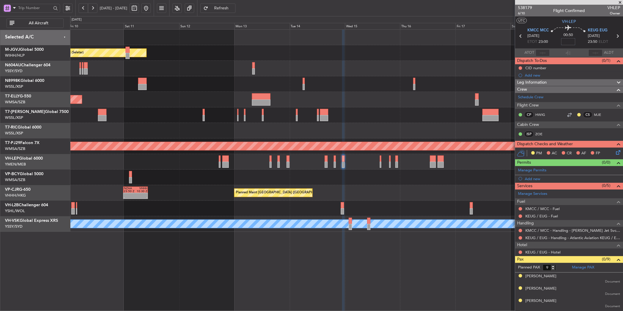
click at [567, 41] on input at bounding box center [568, 41] width 14 height 7
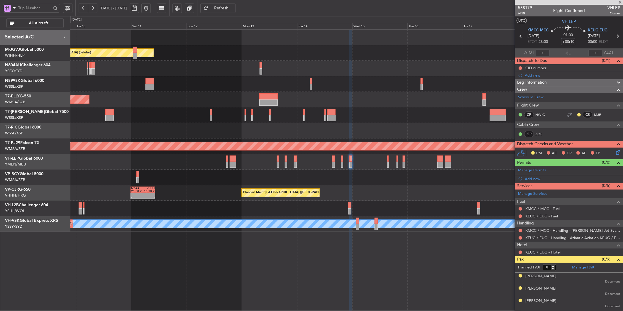
click at [378, 169] on div at bounding box center [346, 162] width 553 height 16
type input "+00:10"
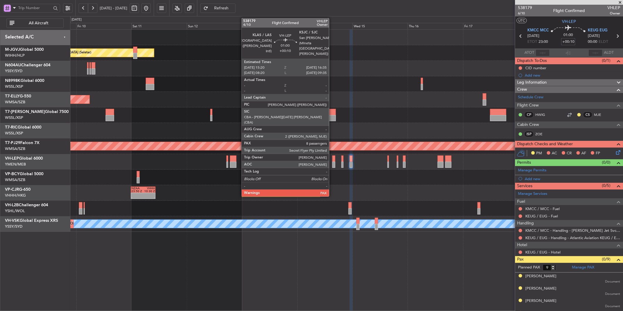
click at [332, 159] on div at bounding box center [333, 158] width 3 height 6
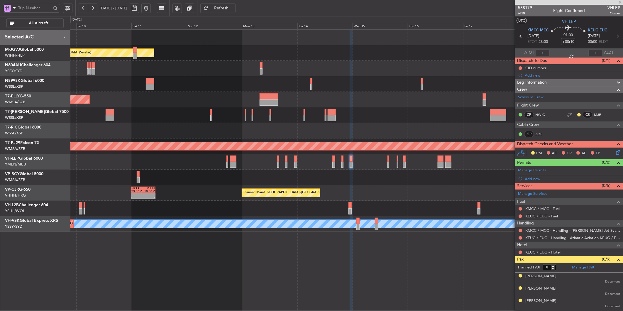
type input "8"
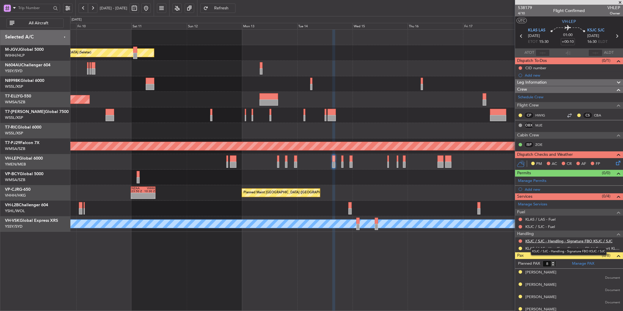
click at [557, 242] on link "KSJC / SJC - Handling - Signature FBO KSJC / SJC" at bounding box center [568, 240] width 87 height 5
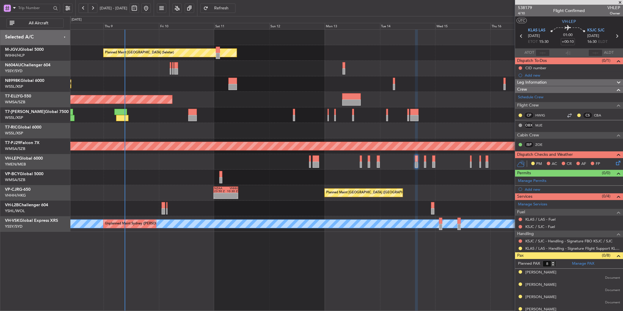
click at [204, 124] on div "Planned Maint Singapore (Seletar) Planned Maint Singapore (Seletar) Planned Mai…" at bounding box center [346, 131] width 553 height 202
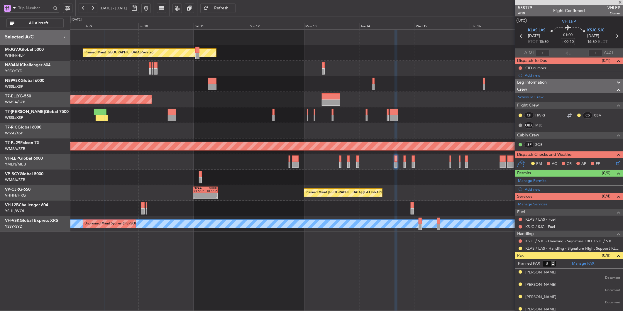
click at [376, 207] on div at bounding box center [346, 209] width 553 height 16
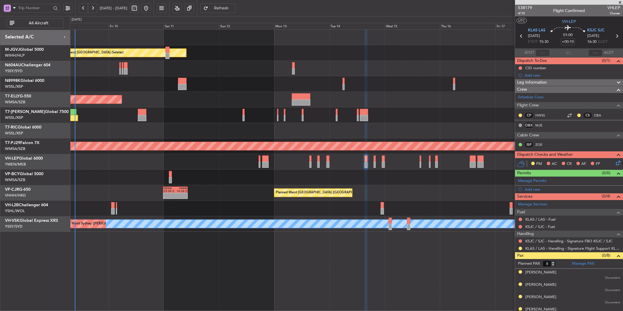
click at [366, 179] on div at bounding box center [346, 178] width 553 height 16
click at [575, 242] on link "KSJC / SJC - Handling - Signature FBO KSJC / SJC" at bounding box center [568, 240] width 87 height 5
click at [331, 185] on div "Planned Maint Hong Kong (Hong Kong Intl) - - NZAA 23:50 Z VHHH 10:30 Z" at bounding box center [346, 193] width 553 height 16
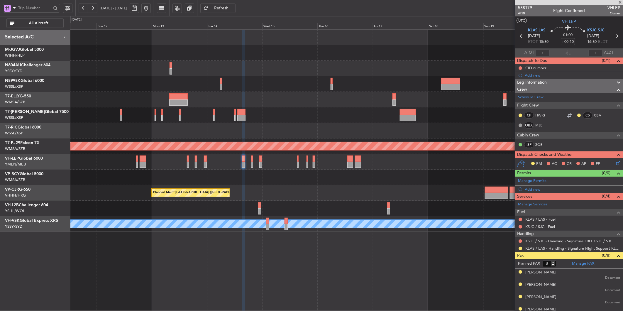
click at [300, 136] on div at bounding box center [346, 131] width 553 height 16
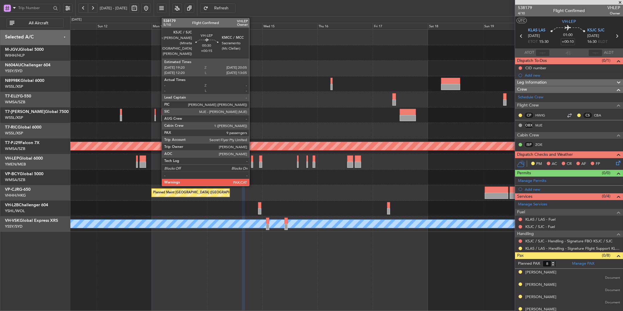
click at [252, 160] on div at bounding box center [252, 158] width 2 height 6
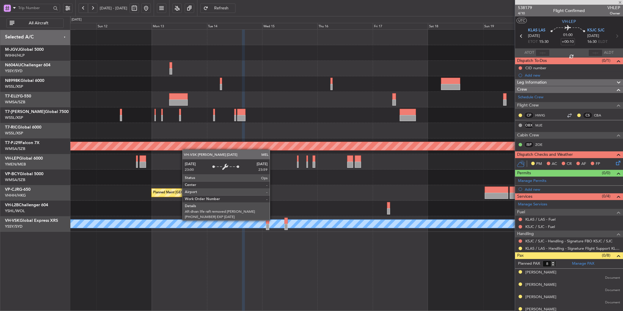
type input "+00:15"
type input "9"
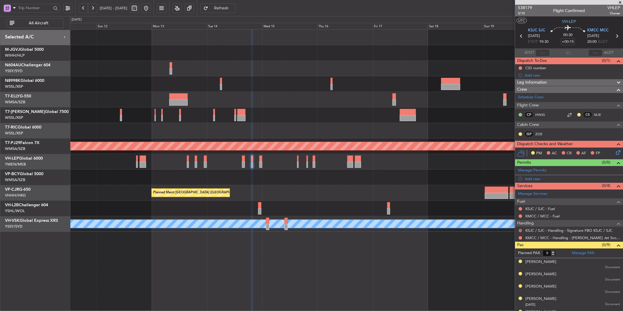
click at [519, 231] on button at bounding box center [521, 231] width 4 height 4
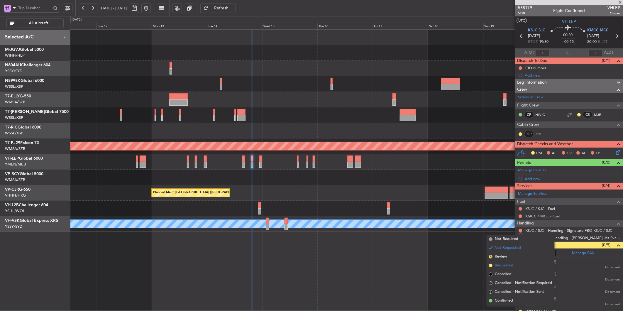
click at [508, 268] on li "Requested" at bounding box center [521, 265] width 68 height 9
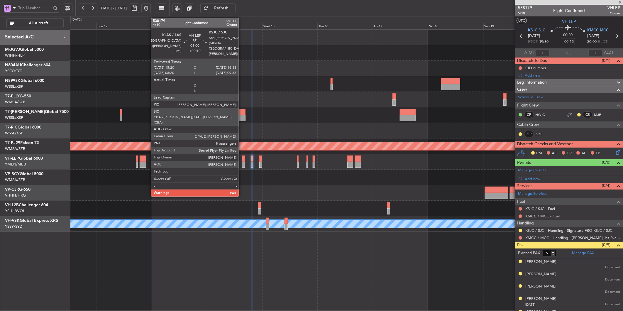
click at [242, 159] on div at bounding box center [243, 158] width 3 height 6
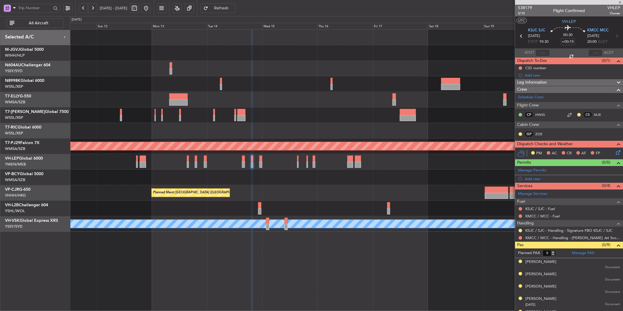
type input "+00:10"
type input "8"
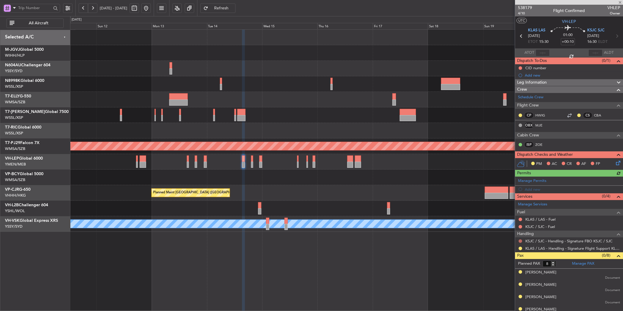
click at [520, 242] on button at bounding box center [521, 241] width 4 height 4
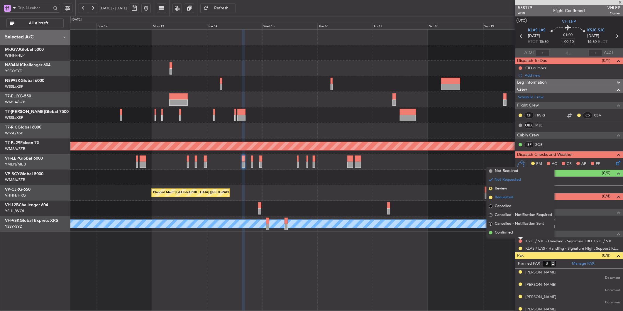
click at [504, 199] on span "Requested" at bounding box center [504, 197] width 18 height 6
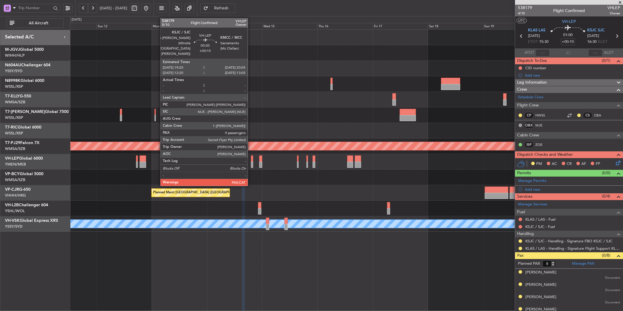
click at [251, 160] on div at bounding box center [252, 158] width 2 height 6
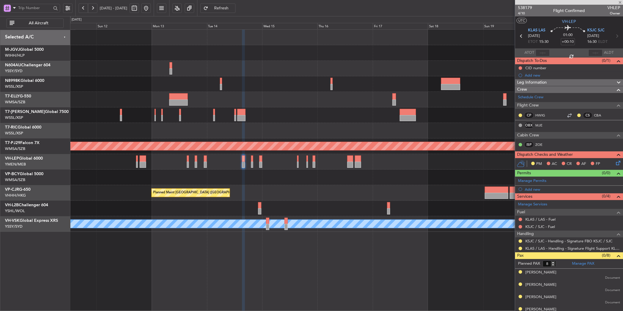
type input "+00:15"
type input "9"
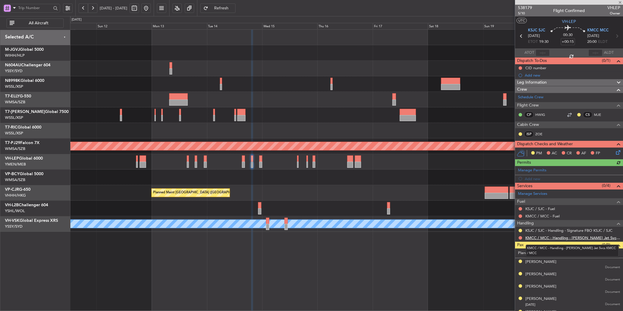
click at [552, 236] on link "KMCC / MCC - Handling - Mcclellan Jet Svcs KMCC / MCC" at bounding box center [572, 237] width 95 height 5
click at [520, 238] on button at bounding box center [521, 238] width 4 height 4
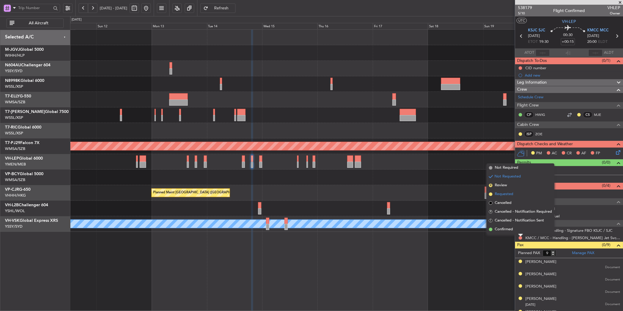
click at [510, 195] on span "Requested" at bounding box center [504, 194] width 18 height 6
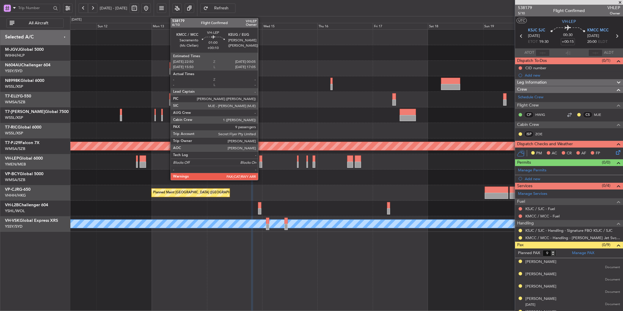
click at [261, 161] on div at bounding box center [260, 158] width 3 height 6
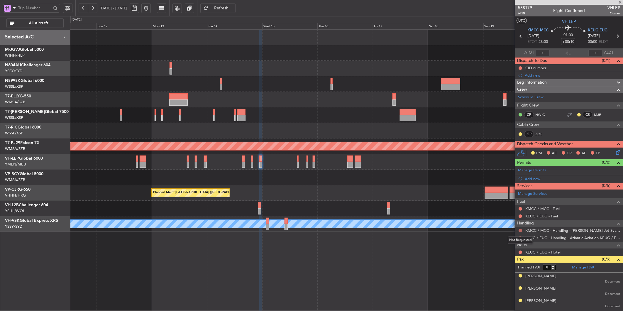
click at [521, 230] on button at bounding box center [521, 231] width 4 height 4
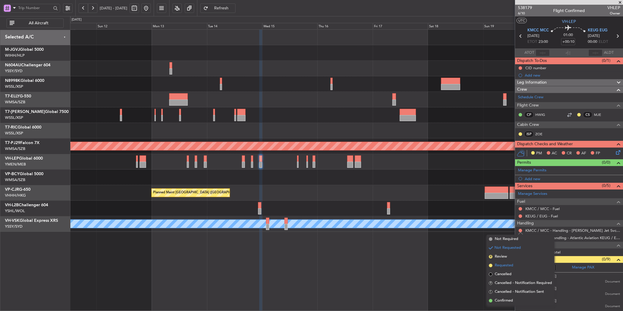
click at [506, 265] on span "Requested" at bounding box center [504, 266] width 18 height 6
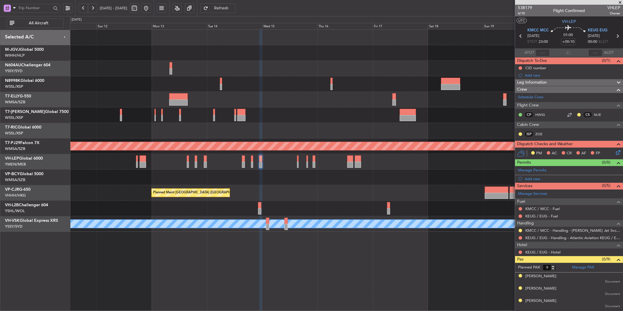
click at [306, 186] on div "Planned Maint Singapore (Seletar) Planned Maint Dubai (Dubai Intl) Planned Main…" at bounding box center [346, 131] width 553 height 202
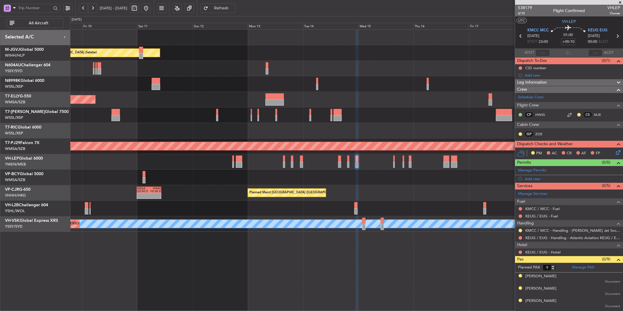
click at [276, 176] on div at bounding box center [346, 178] width 553 height 16
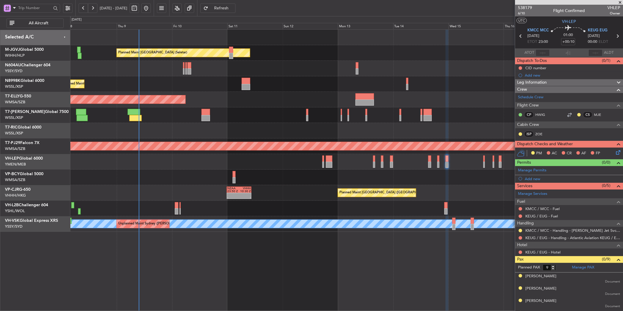
click at [214, 261] on div "Planned Maint Singapore (Seletar) Planned Maint Singapore (Seletar) Planned Mai…" at bounding box center [346, 170] width 553 height 282
click at [199, 187] on div "Planned Maint Hong Kong (Hong Kong Intl) - - NZAA 23:50 Z VHHH 10:30 Z" at bounding box center [346, 193] width 553 height 16
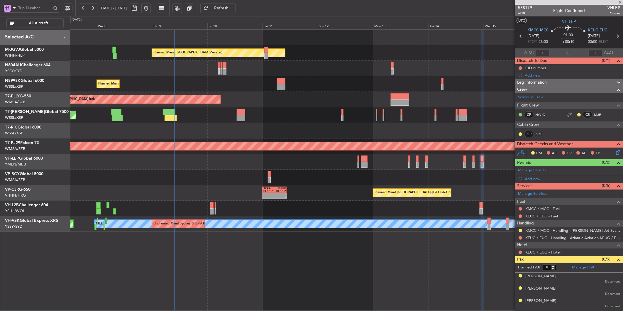
click at [223, 184] on div at bounding box center [346, 178] width 553 height 16
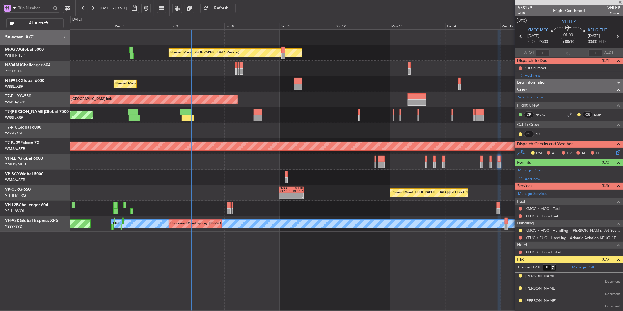
click at [227, 187] on div "Planned Maint Hong Kong (Hong Kong Intl) - - NZAA 23:50 Z VHHH 10:30 Z" at bounding box center [346, 193] width 553 height 16
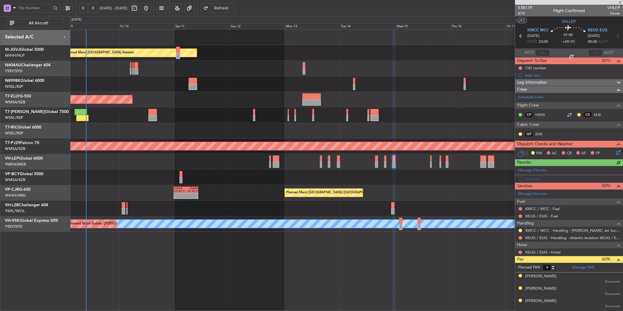
click at [227, 170] on div "Planned Maint Singapore (Seletar) Planned Maint Singapore (Seletar) Planned Mai…" at bounding box center [346, 131] width 553 height 202
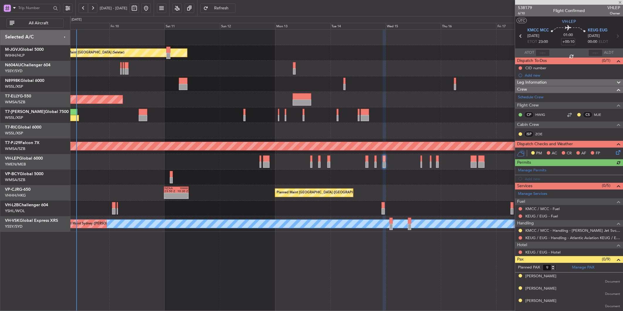
click at [278, 165] on div at bounding box center [346, 162] width 553 height 16
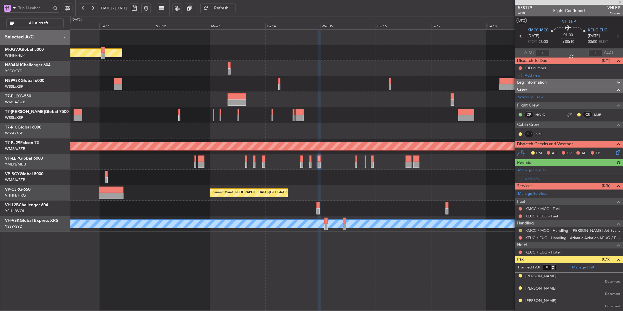
click at [520, 230] on button at bounding box center [521, 231] width 4 height 4
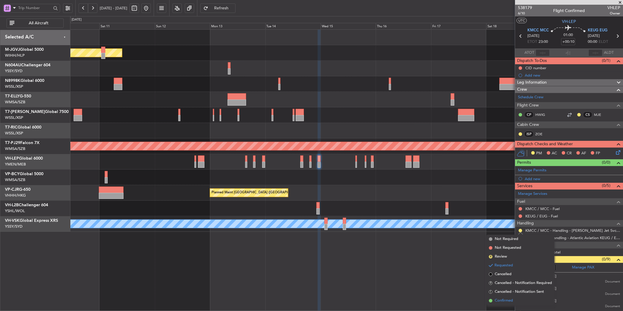
click at [500, 301] on span "Confirmed" at bounding box center [504, 301] width 18 height 6
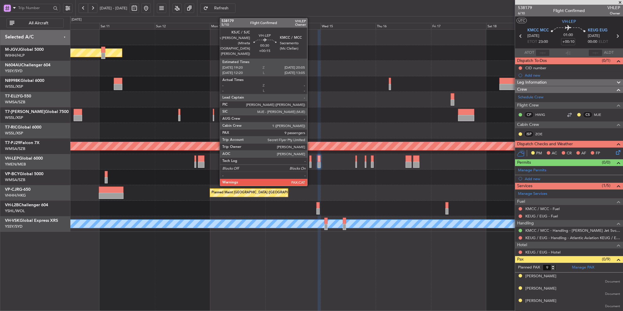
click at [310, 164] on div at bounding box center [310, 165] width 2 height 6
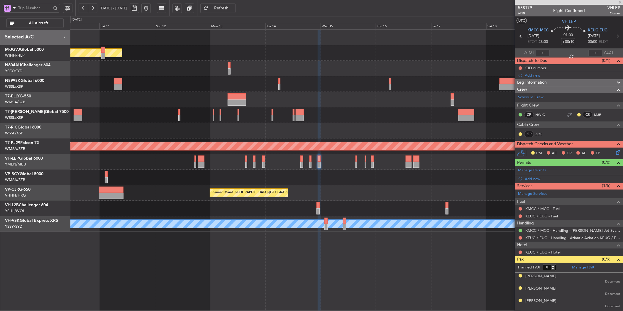
type input "+00:15"
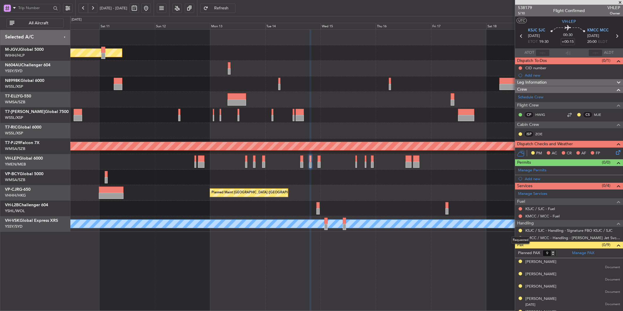
click at [521, 239] on div "Requested" at bounding box center [521, 239] width 18 height 7
click at [520, 238] on button at bounding box center [521, 238] width 4 height 4
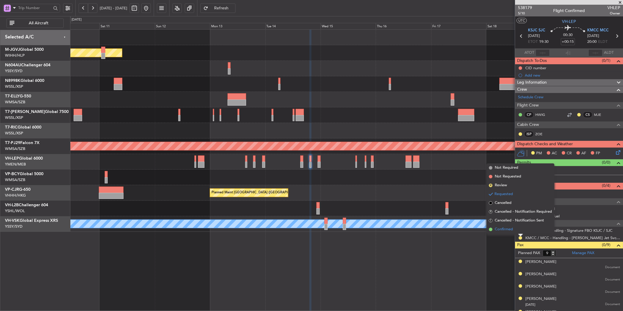
click at [500, 230] on span "Confirmed" at bounding box center [504, 229] width 18 height 6
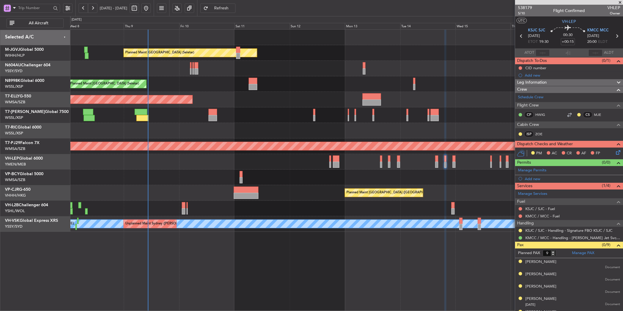
click at [327, 104] on div "Planned Maint [GEOGRAPHIC_DATA] ([GEOGRAPHIC_DATA] Intl)" at bounding box center [346, 100] width 553 height 16
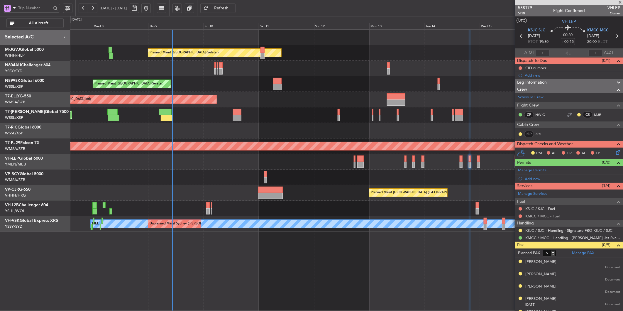
click at [245, 75] on div at bounding box center [346, 69] width 553 height 16
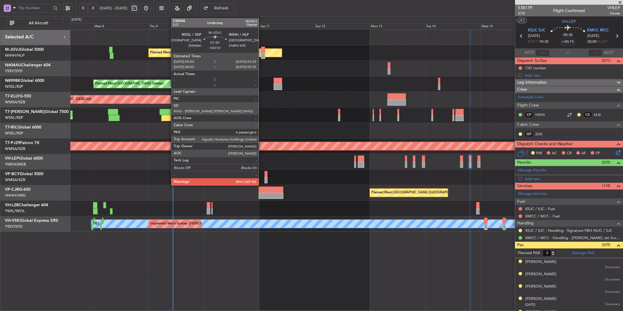
click at [262, 52] on div at bounding box center [263, 50] width 4 height 6
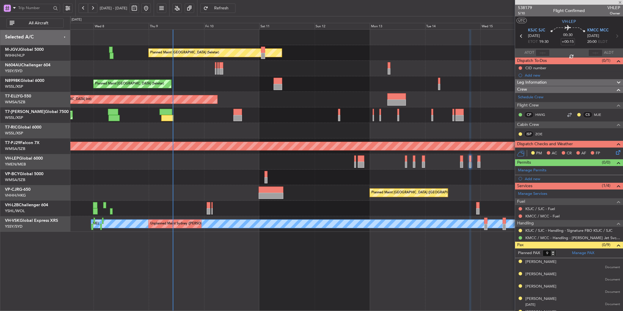
type input "+00:10"
type input "6"
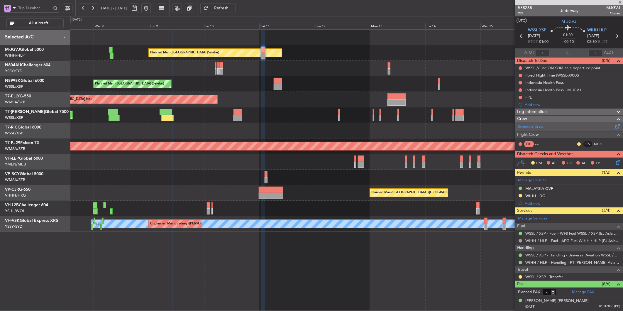
click at [536, 127] on link "Schedule Crew" at bounding box center [531, 127] width 26 height 6
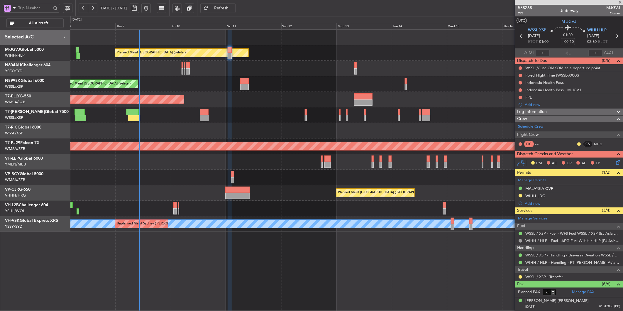
click at [300, 174] on div at bounding box center [346, 178] width 553 height 16
click at [235, 12] on button "Refresh" at bounding box center [217, 8] width 35 height 9
click at [567, 144] on div at bounding box center [569, 144] width 7 height 7
click at [236, 168] on div at bounding box center [346, 162] width 553 height 16
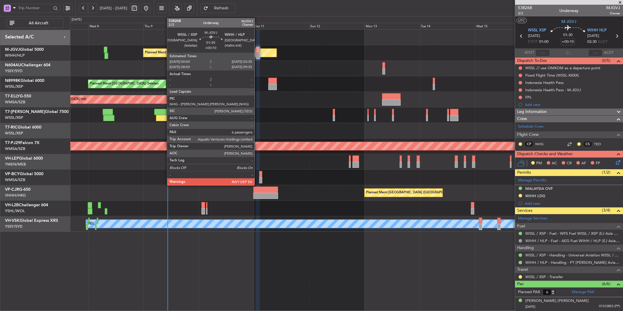
click at [257, 54] on div at bounding box center [258, 56] width 4 height 6
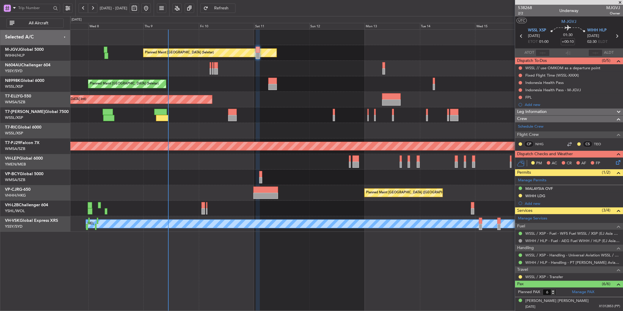
click at [225, 191] on div "Planned Maint [GEOGRAPHIC_DATA] ([GEOGRAPHIC_DATA] Intl)" at bounding box center [346, 193] width 553 height 16
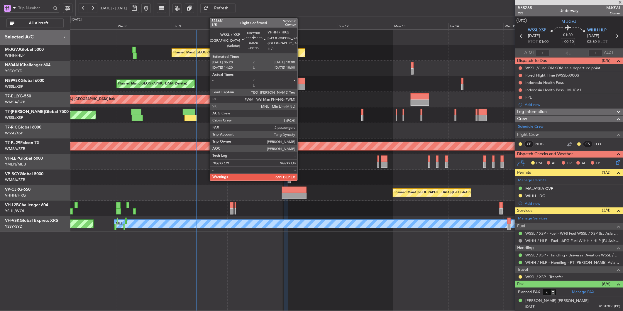
click at [300, 82] on div at bounding box center [301, 81] width 9 height 6
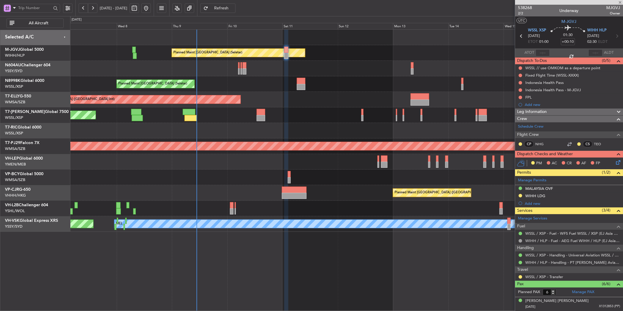
type input "+00:15"
type input "2"
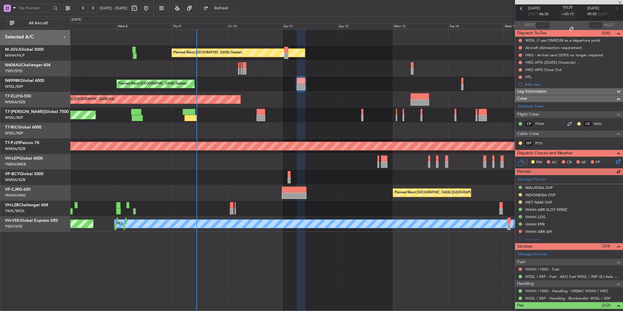
scroll to position [62, 0]
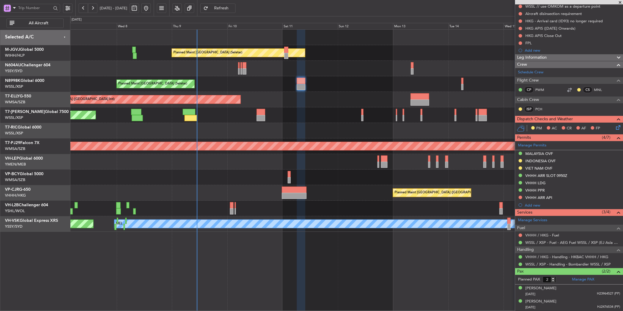
click at [264, 134] on div at bounding box center [346, 131] width 553 height 16
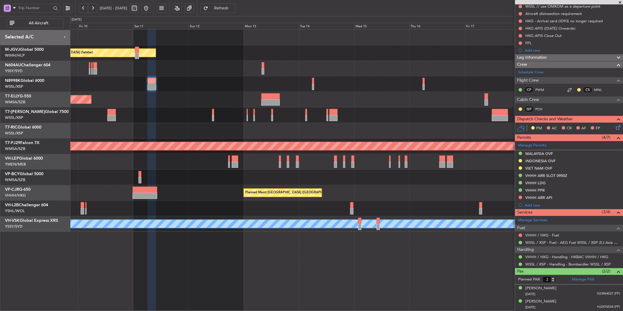
click at [253, 114] on div "Planned Maint [GEOGRAPHIC_DATA] (Seletar)" at bounding box center [346, 115] width 553 height 16
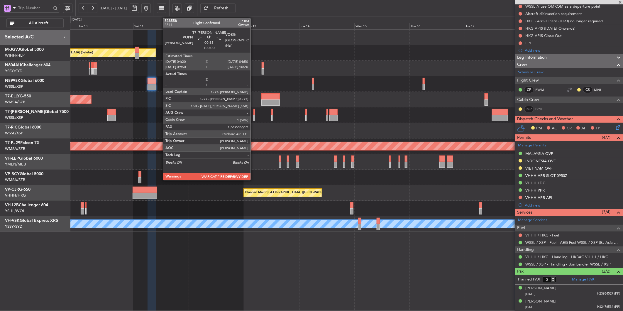
click at [253, 114] on div at bounding box center [253, 112] width 1 height 6
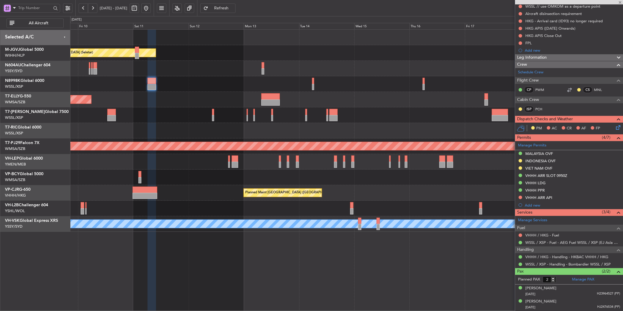
type input "1"
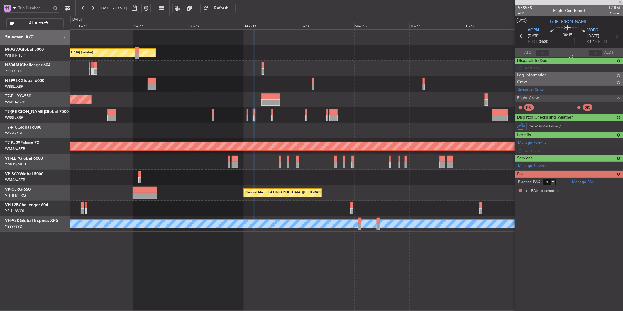
scroll to position [0, 0]
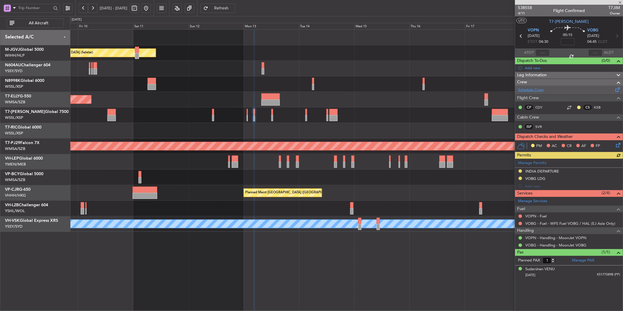
click at [532, 89] on link "Schedule Crew" at bounding box center [531, 90] width 26 height 6
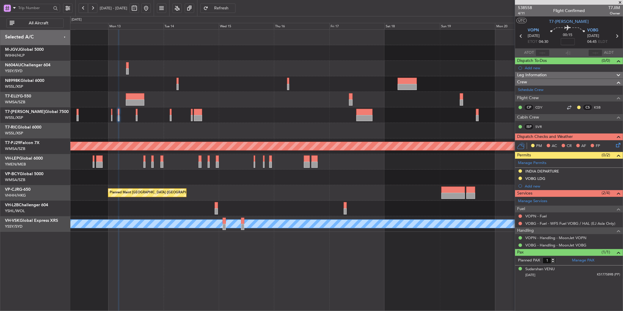
click at [281, 126] on div at bounding box center [346, 131] width 553 height 16
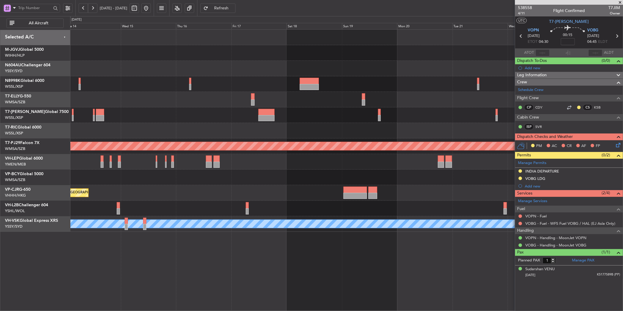
click at [246, 126] on div at bounding box center [346, 131] width 553 height 16
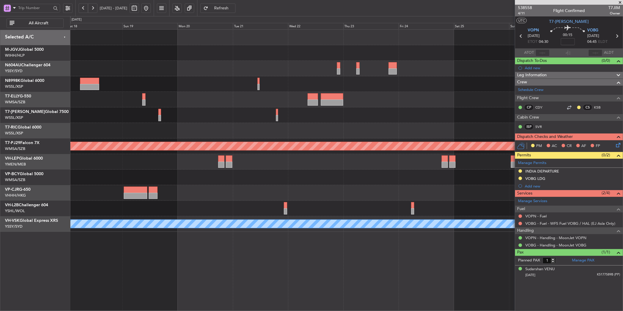
click at [280, 121] on div "Planned Maint Kuala Lumpur (Sultan Abdul Aziz Shah - Subang) MEL" at bounding box center [346, 131] width 553 height 202
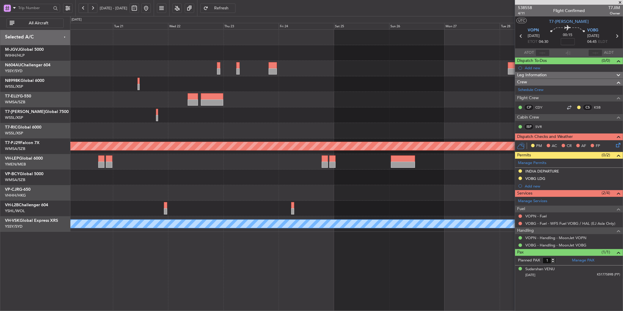
click at [230, 115] on div at bounding box center [346, 115] width 553 height 16
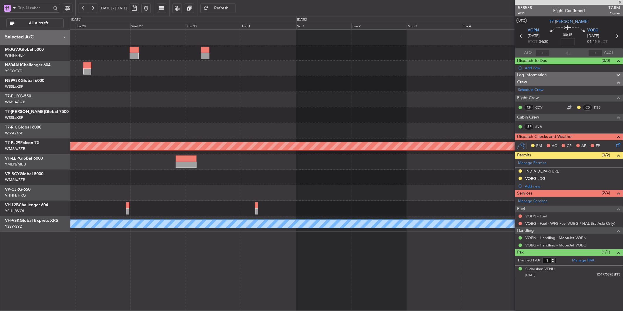
click at [178, 117] on div at bounding box center [346, 115] width 553 height 16
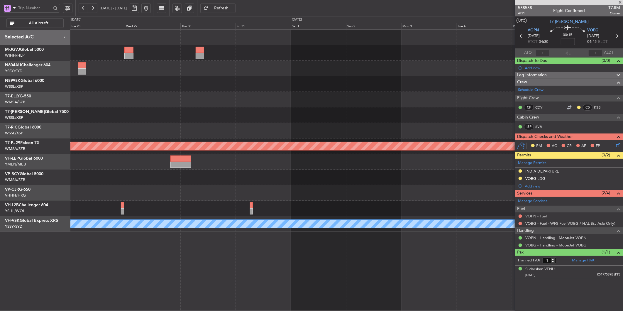
click at [250, 106] on div "Planned Maint Kuala Lumpur (Sultan Abdul Aziz Shah - Subang) MEL" at bounding box center [346, 131] width 553 height 202
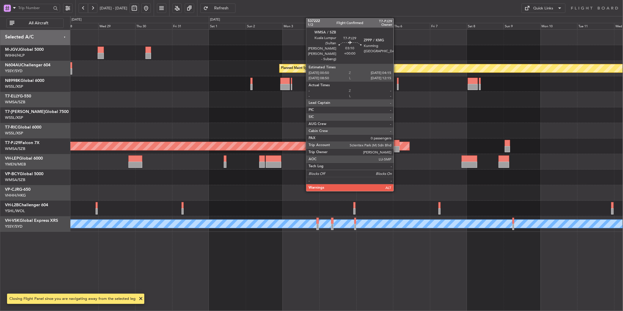
click at [397, 144] on div at bounding box center [396, 143] width 5 height 6
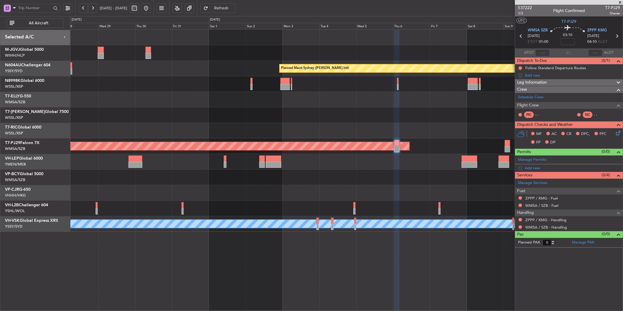
click at [316, 176] on div at bounding box center [346, 178] width 553 height 16
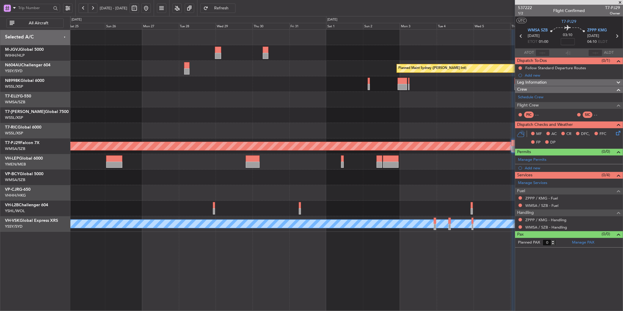
click at [379, 189] on div "Planned Maint Sydney (Kingsford Smith Intl) Planned Maint Kuala Lumpur (Sultan …" at bounding box center [346, 131] width 553 height 202
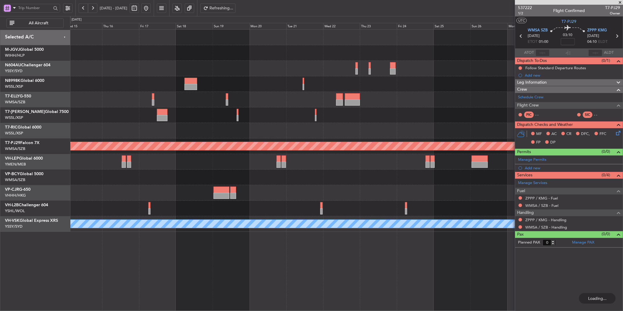
click at [485, 198] on div at bounding box center [346, 193] width 553 height 16
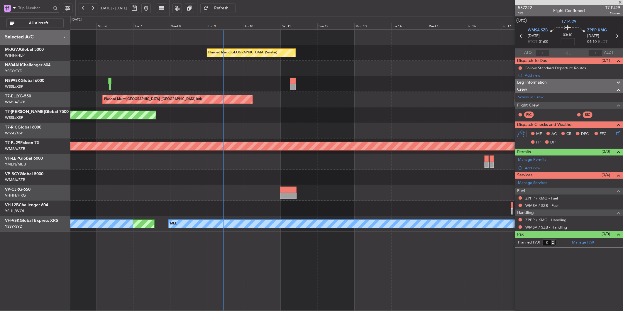
click at [402, 192] on div at bounding box center [346, 193] width 553 height 16
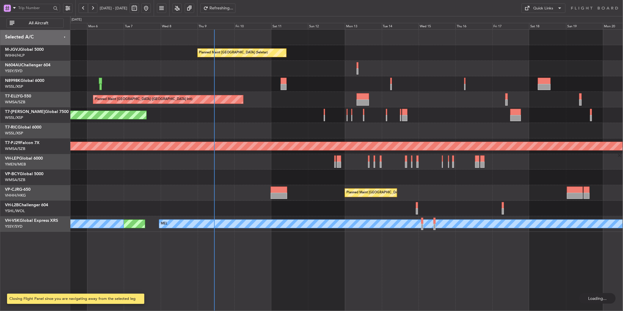
click at [273, 166] on div "Planned Maint Singapore (Seletar) Planned Maint Dubai (Dubai Intl) Planned Main…" at bounding box center [346, 131] width 553 height 202
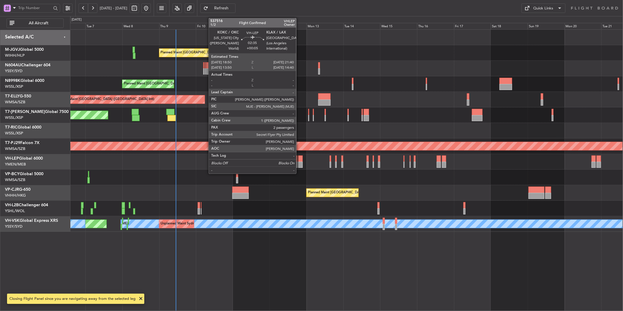
click at [299, 162] on div at bounding box center [300, 165] width 4 height 6
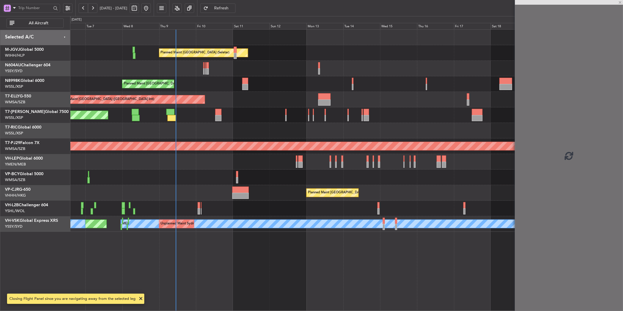
click at [174, 166] on div at bounding box center [346, 162] width 553 height 16
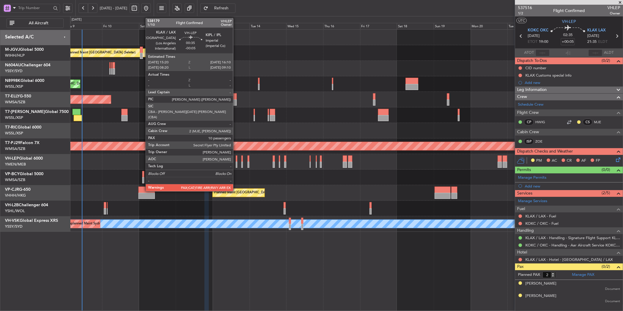
click at [236, 163] on div at bounding box center [236, 165] width 1 height 6
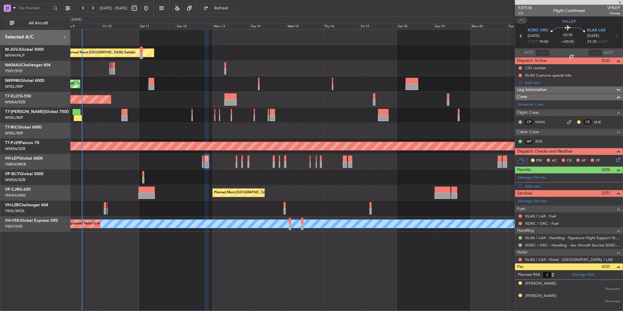
type input "-00:05"
type input "10"
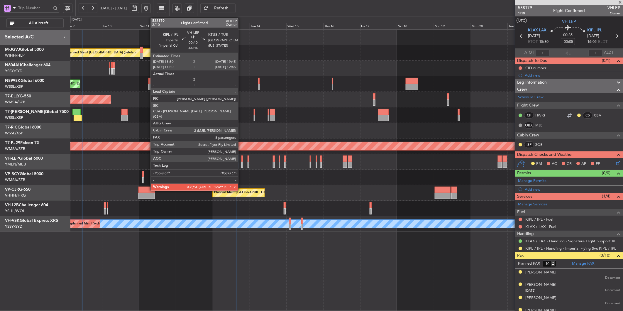
click at [241, 158] on div at bounding box center [241, 158] width 1 height 6
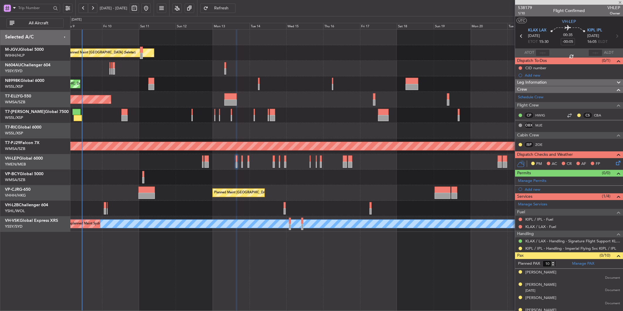
type input "-00:10"
type input "8"
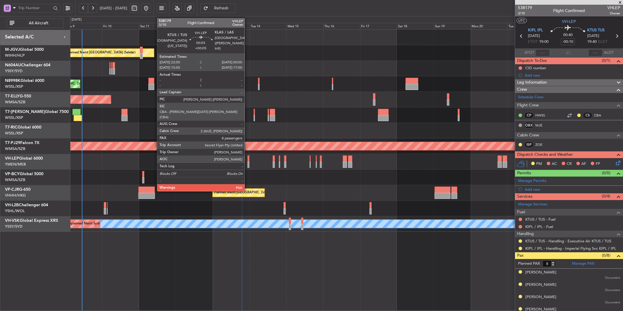
click at [248, 160] on div at bounding box center [249, 158] width 2 height 6
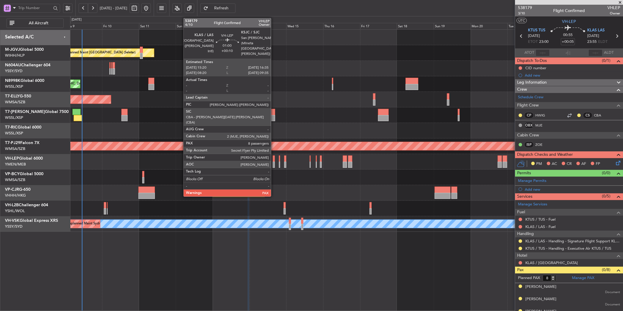
click at [274, 159] on div at bounding box center [274, 158] width 2 height 6
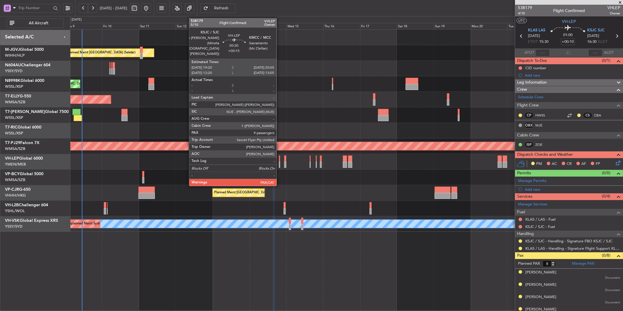
click at [280, 158] on div at bounding box center [279, 158] width 1 height 6
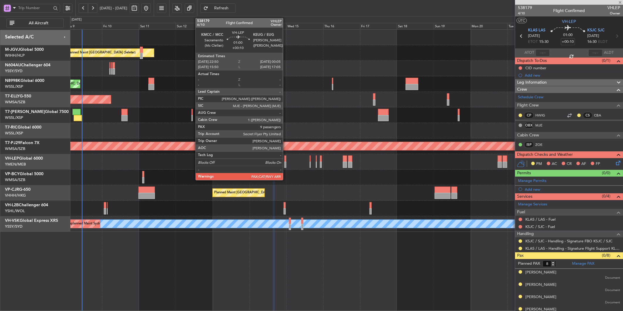
type input "+00:15"
type input "9"
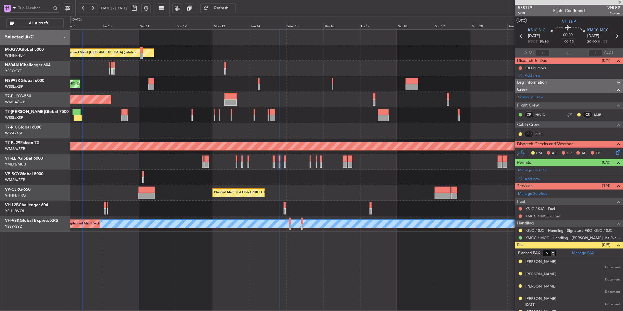
click at [199, 163] on div at bounding box center [346, 162] width 553 height 16
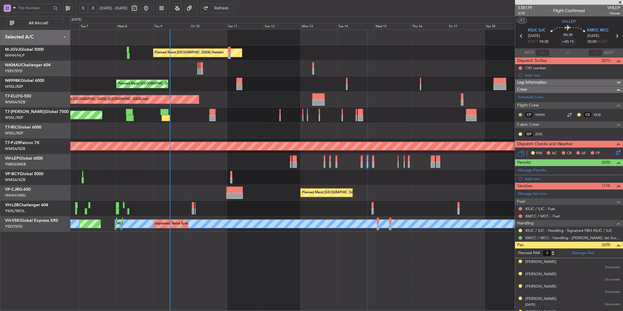
click at [249, 127] on div at bounding box center [346, 131] width 553 height 16
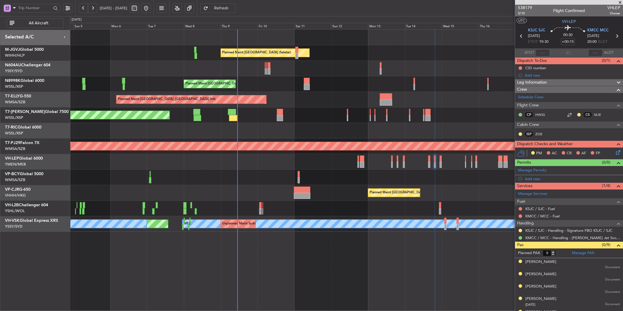
click at [227, 175] on div at bounding box center [346, 178] width 553 height 16
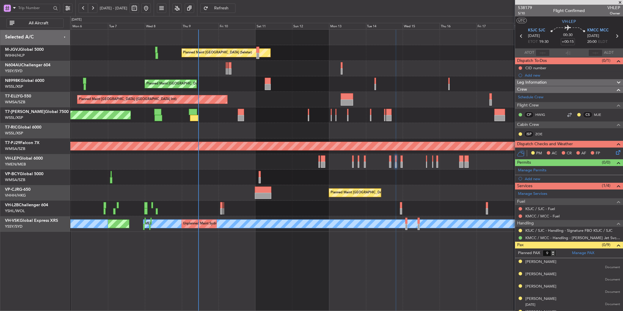
click at [248, 82] on div "Planned Maint [GEOGRAPHIC_DATA] (Seletar)" at bounding box center [346, 84] width 553 height 16
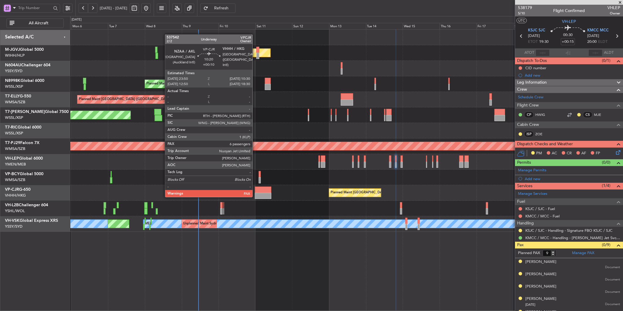
click at [256, 193] on div at bounding box center [263, 196] width 16 height 6
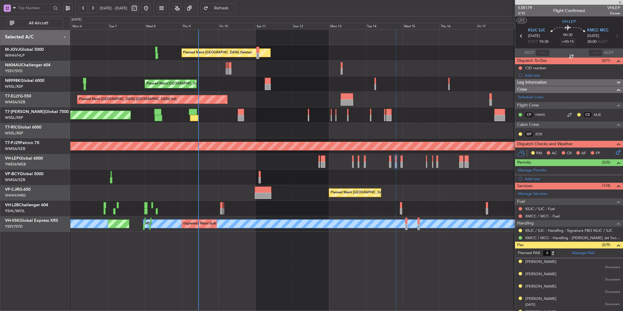
click at [260, 162] on div at bounding box center [346, 162] width 553 height 16
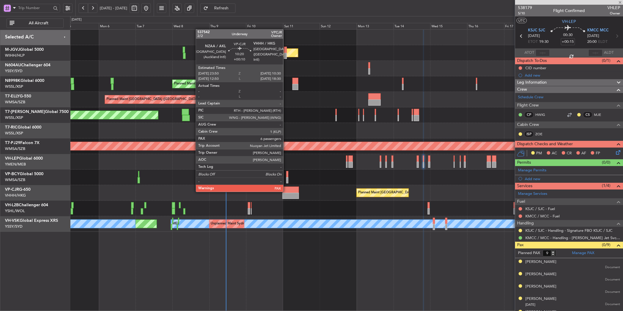
type input "+00:10"
type input "6"
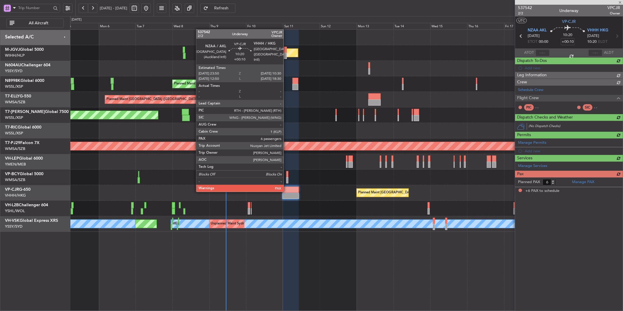
click at [287, 191] on div at bounding box center [290, 190] width 16 height 6
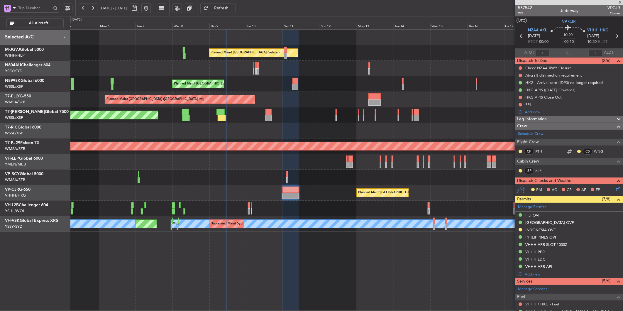
click at [310, 93] on div "Planned Maint [GEOGRAPHIC_DATA] ([GEOGRAPHIC_DATA] Intl)" at bounding box center [346, 100] width 553 height 16
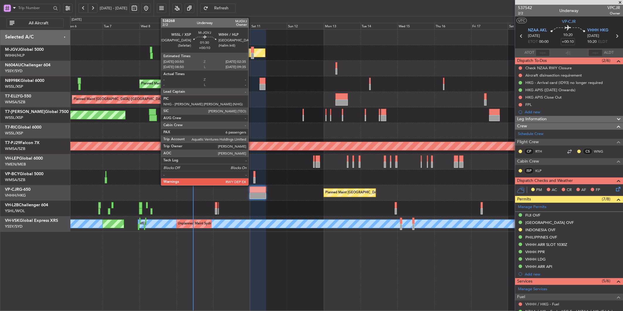
click at [251, 53] on div at bounding box center [252, 56] width 3 height 6
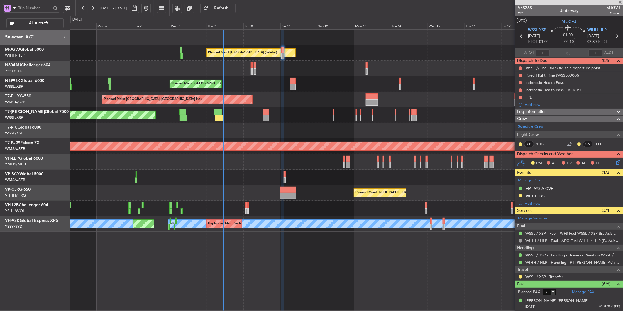
click at [340, 81] on div "Planned Maint [GEOGRAPHIC_DATA] (Seletar)" at bounding box center [346, 84] width 553 height 16
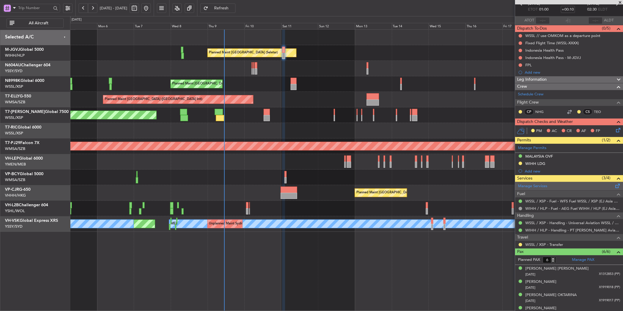
scroll to position [65, 0]
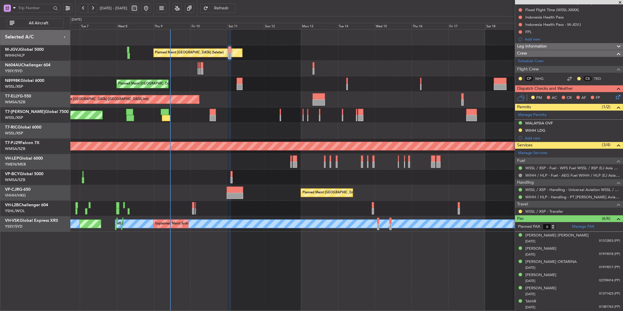
click at [268, 135] on div at bounding box center [346, 131] width 553 height 16
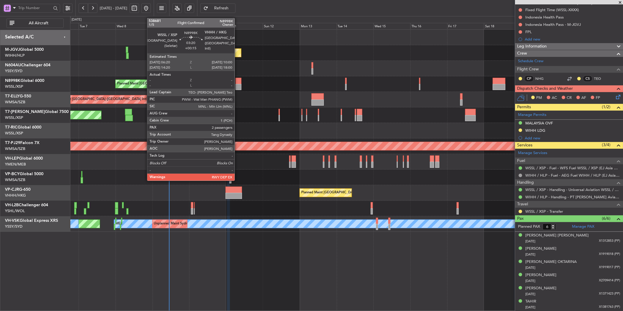
click at [238, 84] on div at bounding box center [239, 87] width 6 height 6
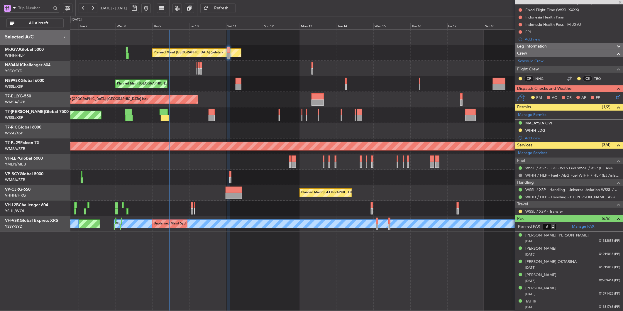
type input "+00:15"
type input "2"
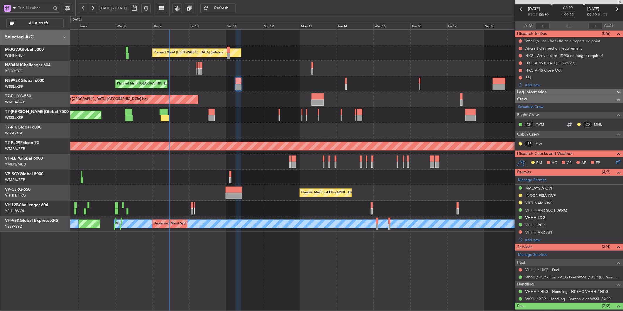
scroll to position [62, 0]
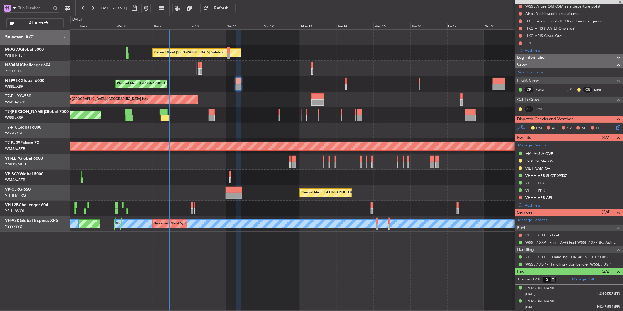
click at [250, 162] on div at bounding box center [346, 162] width 553 height 16
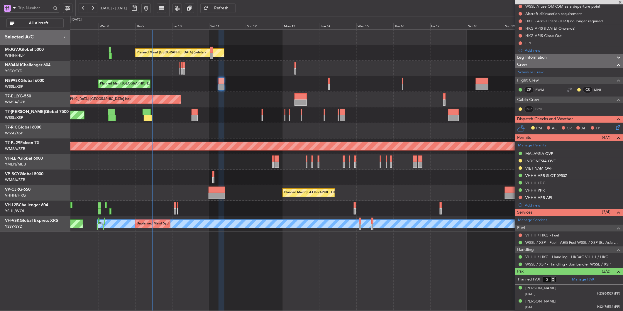
click at [215, 174] on div at bounding box center [346, 178] width 553 height 16
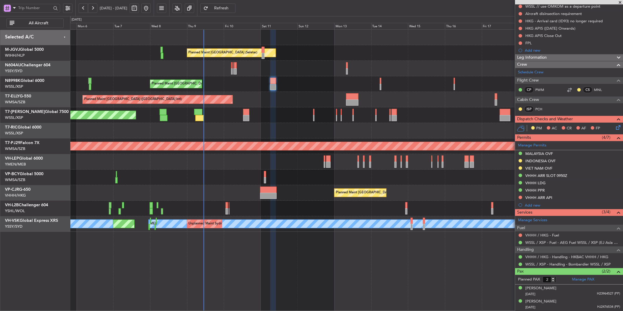
click at [229, 165] on div at bounding box center [346, 162] width 553 height 16
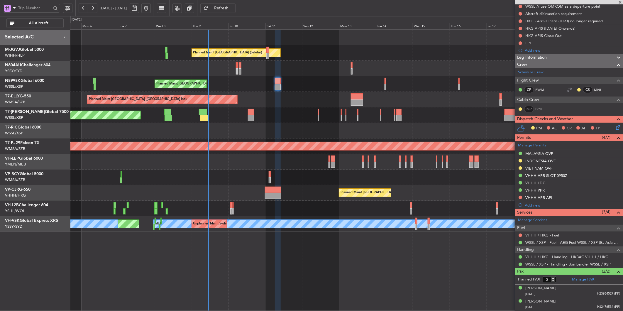
click at [262, 104] on div "Planned Maint [GEOGRAPHIC_DATA] ([GEOGRAPHIC_DATA] Intl)" at bounding box center [346, 100] width 553 height 16
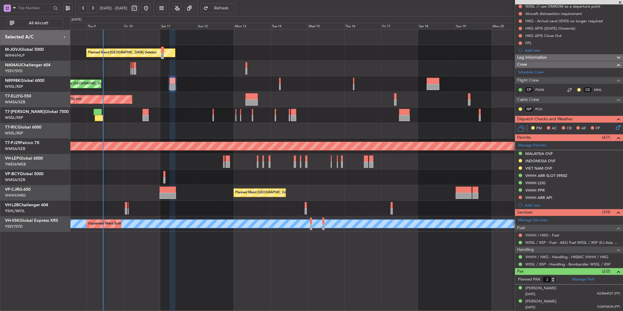
click at [134, 179] on div at bounding box center [346, 178] width 553 height 16
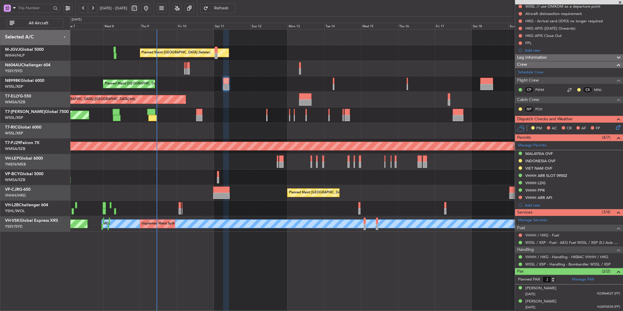
click at [188, 191] on div "Planned Maint Singapore (Seletar) Planned Maint Singapore (Seletar) Planned Mai…" at bounding box center [346, 131] width 553 height 202
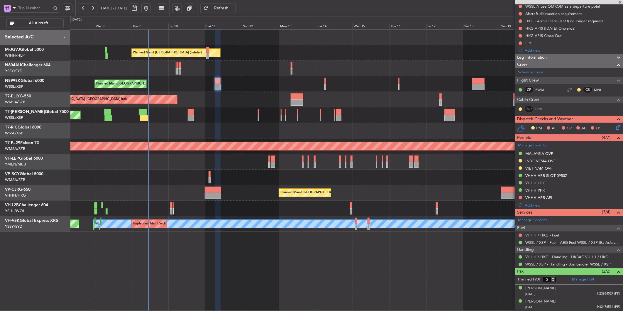
click at [190, 179] on div at bounding box center [346, 178] width 553 height 16
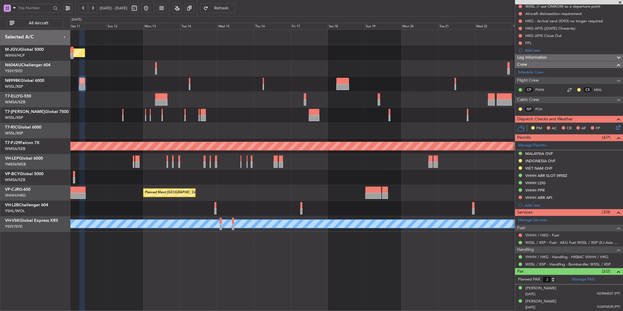
click at [315, 108] on div "Planned Maint Singapore (Seletar) Planned Maint Singapore (Seletar) Planned Mai…" at bounding box center [346, 131] width 553 height 202
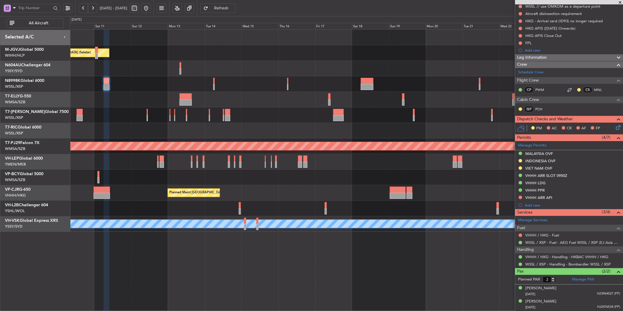
click at [303, 106] on div "Planned Maint [GEOGRAPHIC_DATA] ([GEOGRAPHIC_DATA] Intl)" at bounding box center [346, 100] width 553 height 16
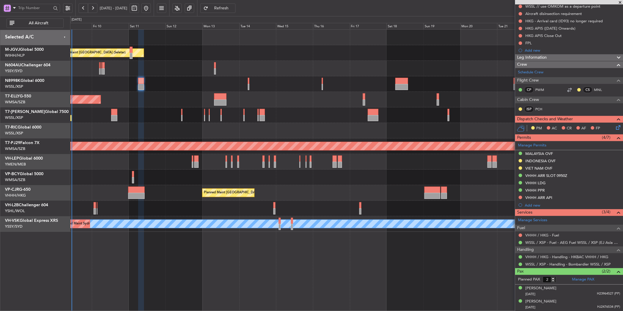
click at [307, 96] on div "Planned Maint [GEOGRAPHIC_DATA] ([GEOGRAPHIC_DATA] Intl)" at bounding box center [346, 100] width 553 height 16
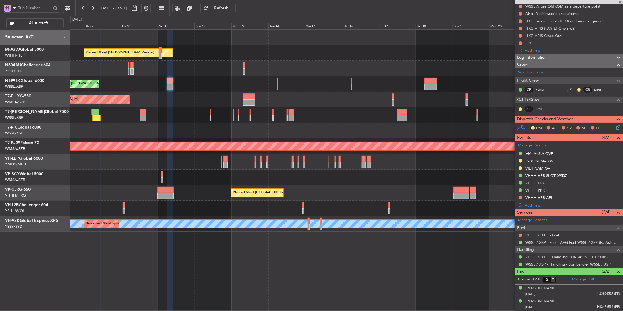
click at [209, 112] on div "Planned Maint Singapore (Seletar) Planned Maint Singapore (Seletar) Planned Mai…" at bounding box center [346, 131] width 553 height 202
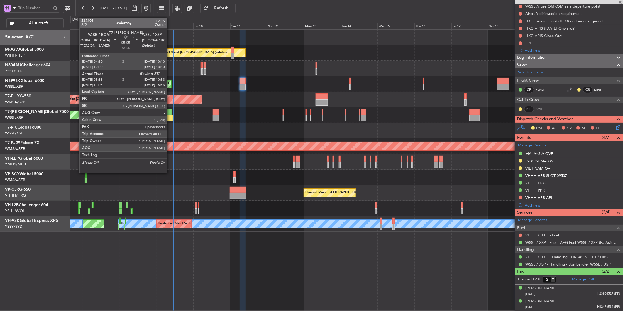
click at [170, 115] on div at bounding box center [169, 118] width 8 height 6
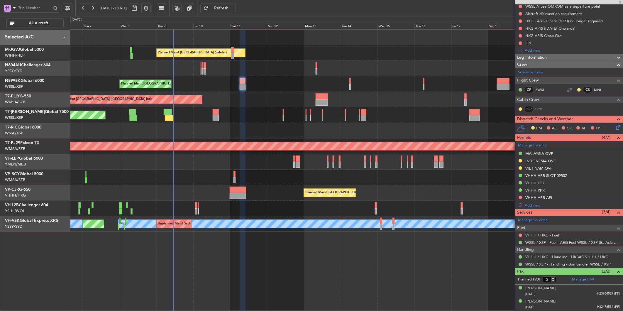
type input "+00:35"
type input "05:43"
type input "1"
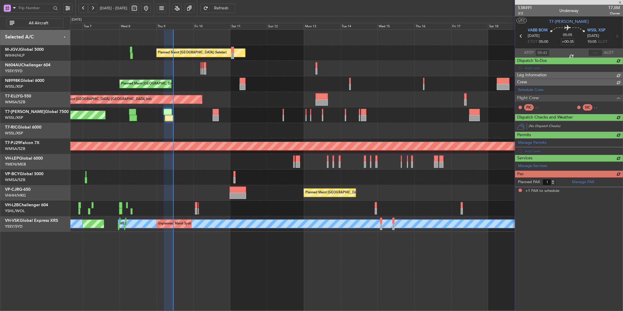
type input "Terry Leung (LEU)"
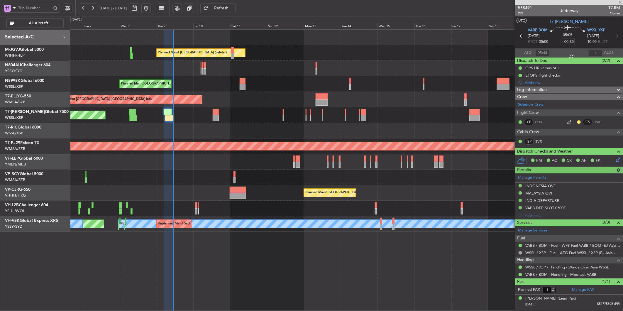
scroll to position [0, 0]
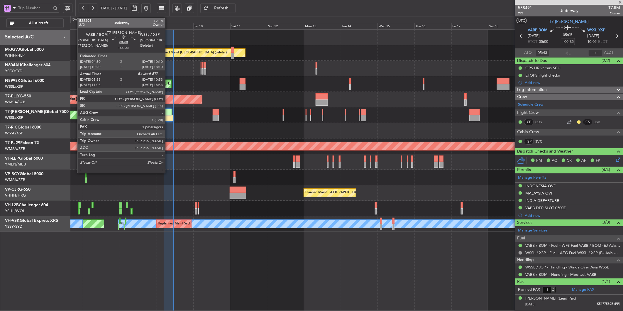
click at [168, 113] on div at bounding box center [168, 112] width 8 height 6
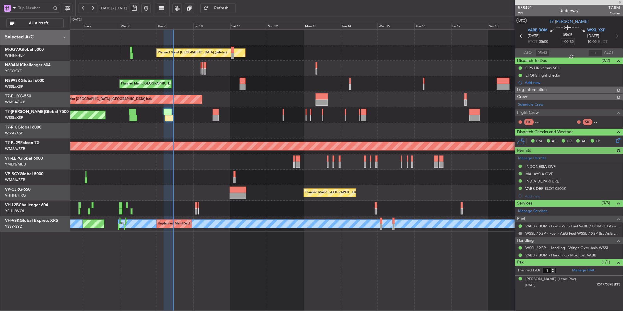
type input "Terry Leung (LEU)"
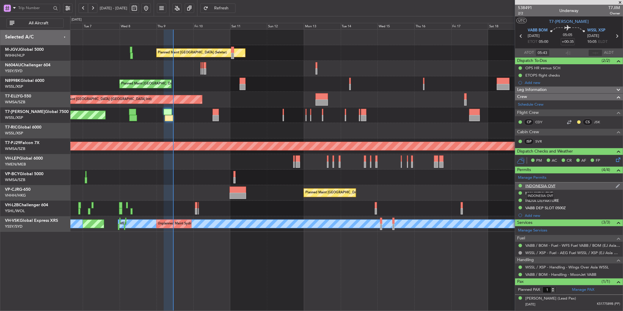
click at [537, 184] on div "INDONESIA OVF" at bounding box center [540, 185] width 30 height 5
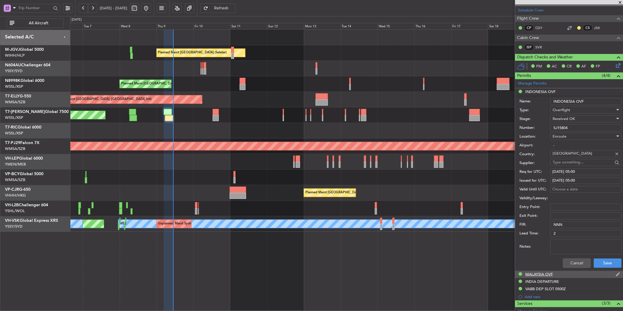
scroll to position [130, 0]
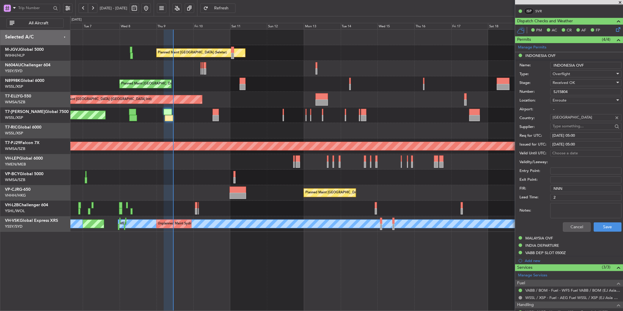
click at [576, 219] on div "Cancel Save" at bounding box center [571, 226] width 102 height 15
click at [576, 226] on button "Cancel" at bounding box center [577, 226] width 28 height 9
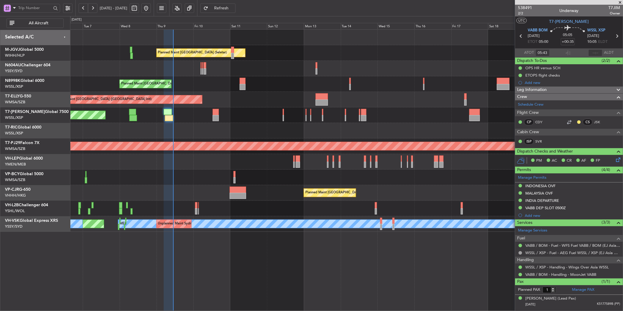
scroll to position [0, 0]
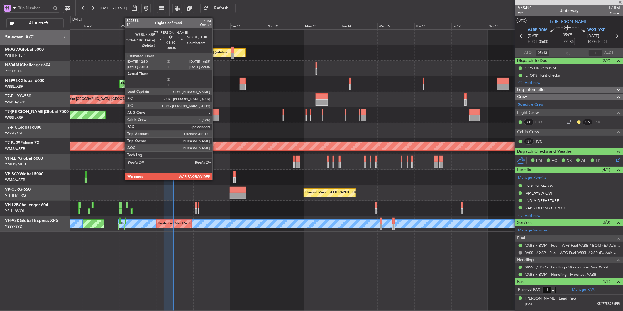
click at [215, 118] on div at bounding box center [216, 118] width 6 height 6
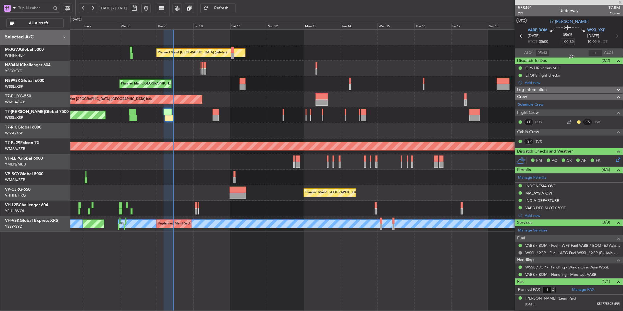
type input "-00:05"
type input "3"
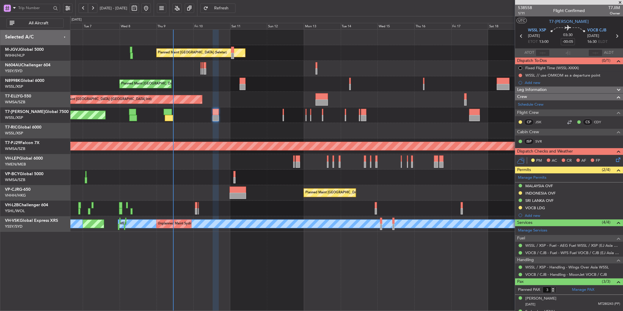
click at [163, 132] on div at bounding box center [346, 131] width 553 height 16
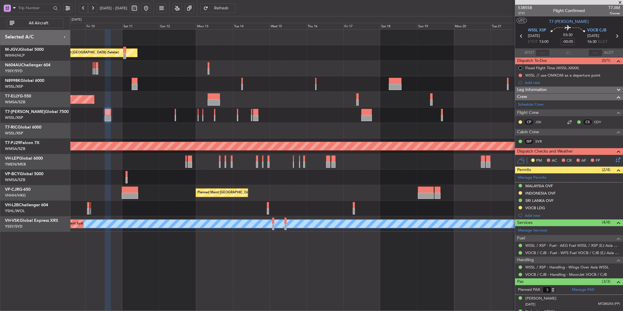
click at [196, 121] on div "Planned Maint [GEOGRAPHIC_DATA] (Seletar)" at bounding box center [346, 115] width 553 height 16
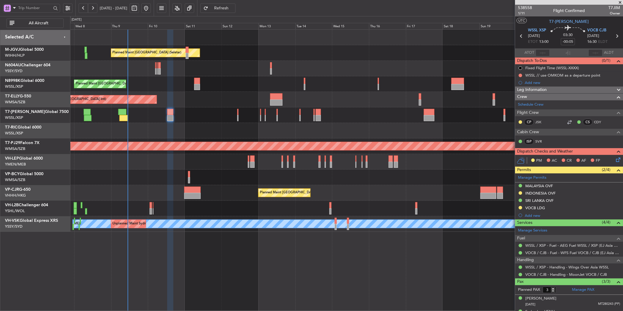
click at [192, 165] on div at bounding box center [346, 162] width 553 height 16
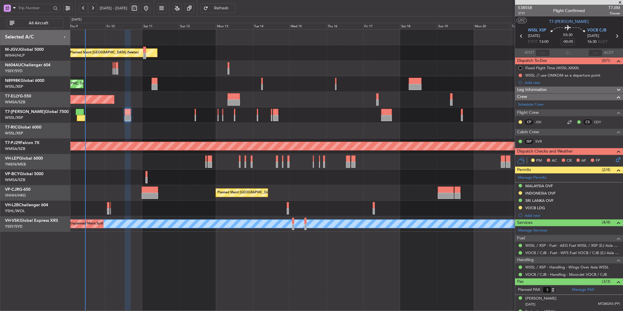
click at [191, 175] on div at bounding box center [346, 178] width 553 height 16
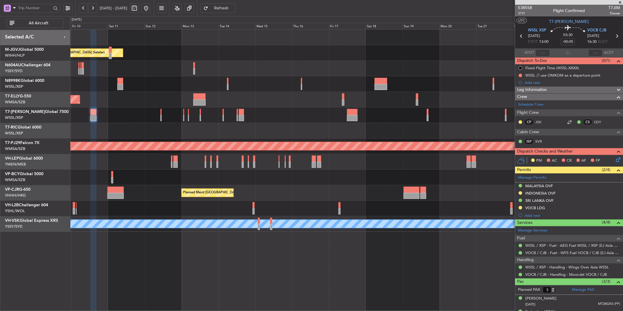
click at [136, 164] on div at bounding box center [346, 162] width 553 height 16
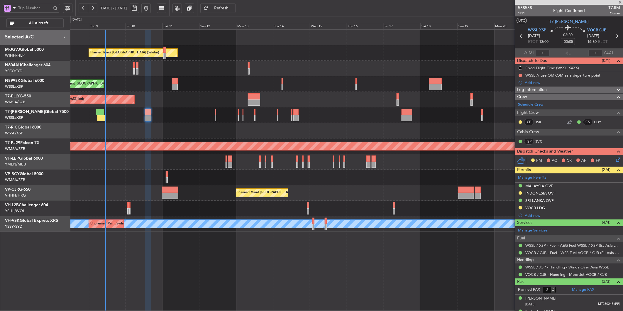
click at [235, 173] on div at bounding box center [346, 178] width 553 height 16
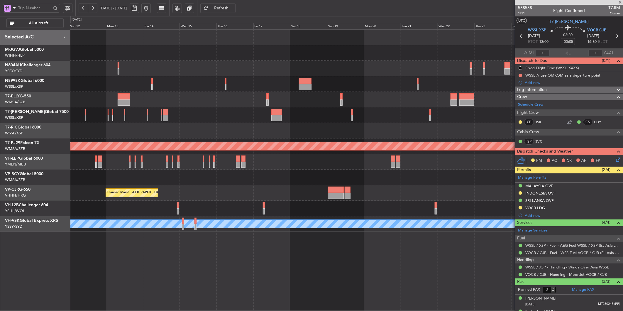
click at [166, 163] on div "Planned Maint Singapore (Seletar) Planned Maint Singapore (Seletar) Planned Mai…" at bounding box center [346, 131] width 553 height 202
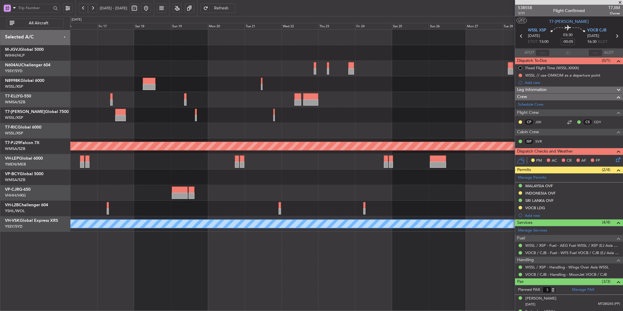
click at [168, 166] on div "Planned Maint Sydney (Kingsford Smith Intl) Planned Maint Kuala Lumpur (Sultan …" at bounding box center [346, 131] width 553 height 202
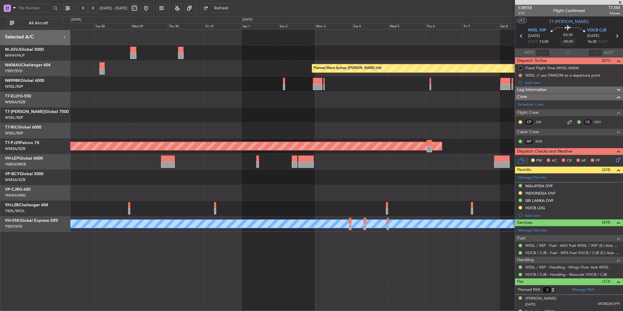
click at [187, 200] on div "Planned Maint Sydney (Kingsford Smith Intl) Planned Maint Kuala Lumpur (Sultan …" at bounding box center [346, 131] width 553 height 202
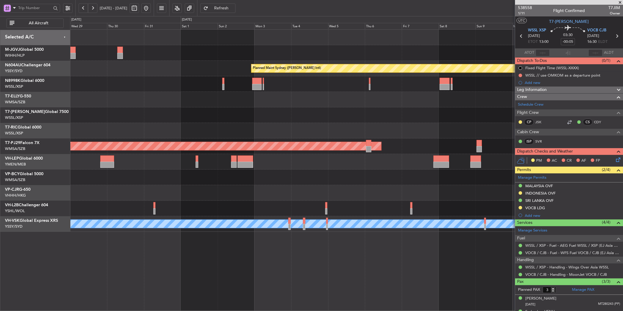
click at [299, 179] on div at bounding box center [346, 178] width 553 height 16
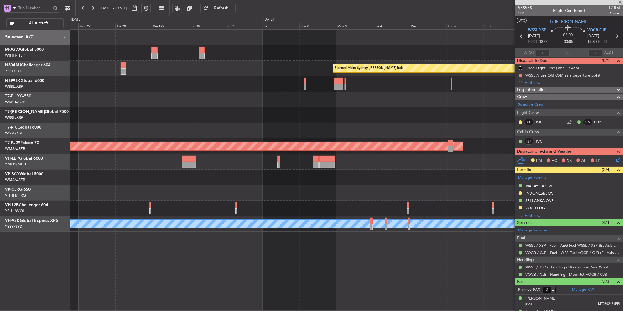
click at [351, 180] on div at bounding box center [346, 178] width 553 height 16
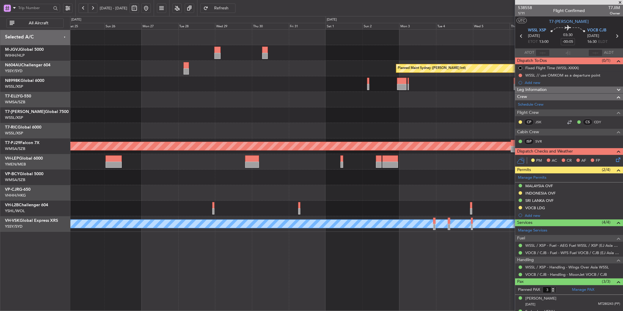
click at [291, 181] on div at bounding box center [346, 178] width 553 height 16
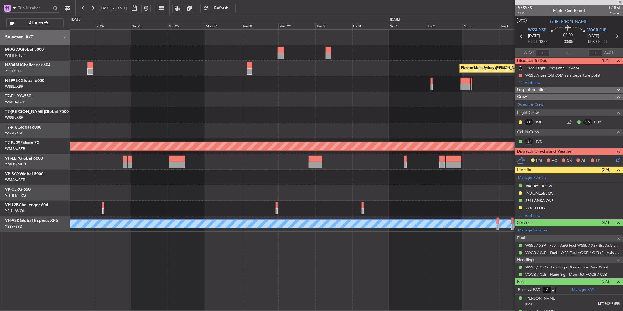
click at [342, 201] on div "Planned Maint Sydney (Kingsford Smith Intl) Planned Maint Kuala Lumpur (Sultan …" at bounding box center [346, 131] width 553 height 202
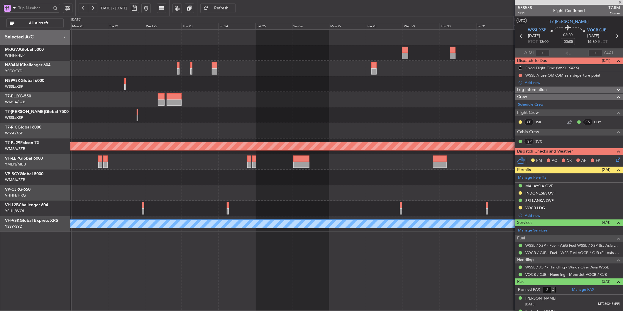
click at [266, 193] on div at bounding box center [346, 193] width 553 height 16
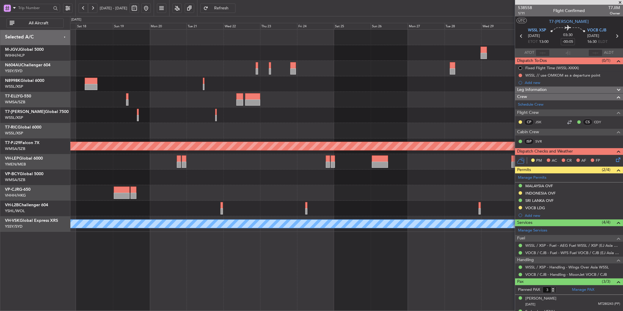
click at [228, 175] on div at bounding box center [346, 178] width 553 height 16
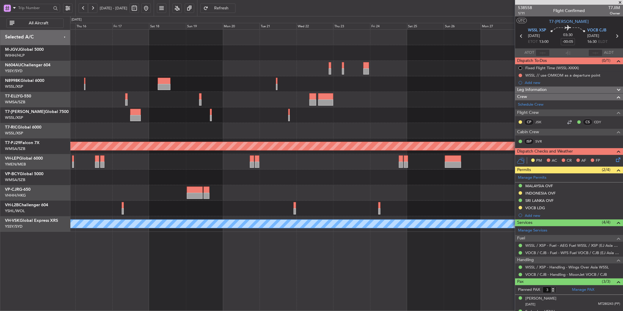
click at [288, 199] on div "Planned Maint [GEOGRAPHIC_DATA] ([GEOGRAPHIC_DATA] Intl)" at bounding box center [346, 193] width 553 height 16
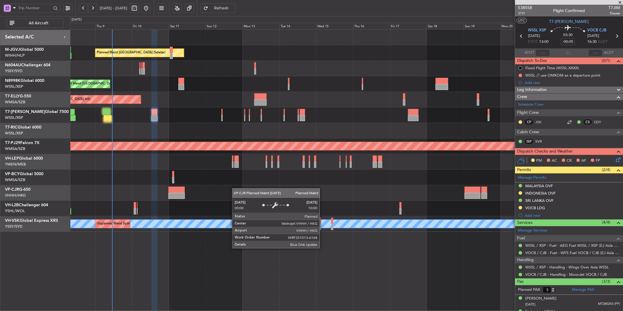
click at [260, 188] on div "Planned Maint Singapore (Seletar) Planned Maint Singapore (Seletar) Planned Mai…" at bounding box center [346, 131] width 553 height 202
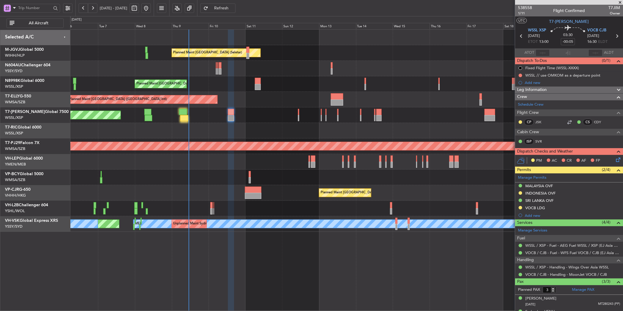
click at [278, 174] on div at bounding box center [346, 178] width 553 height 16
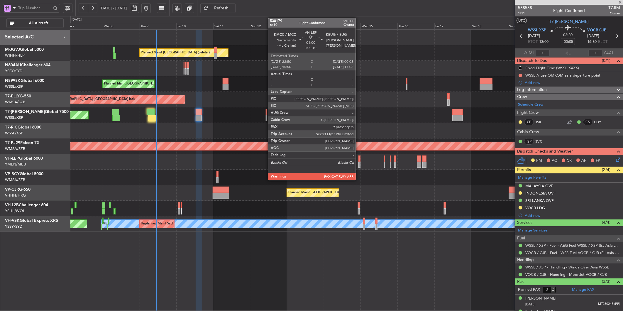
click at [359, 160] on div at bounding box center [359, 158] width 2 height 6
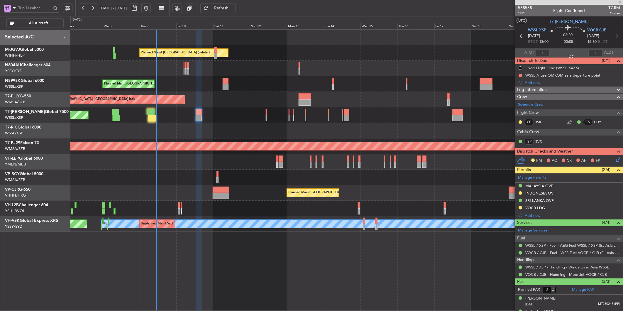
type input "+00:10"
type input "9"
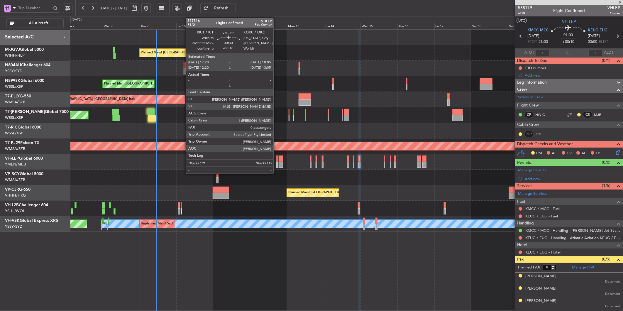
click at [276, 159] on div at bounding box center [276, 158] width 1 height 6
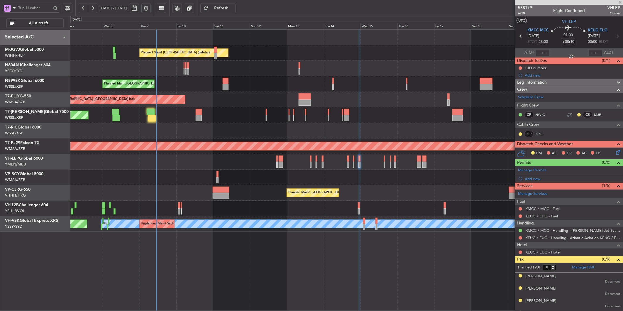
type input "-00:10"
type input "0"
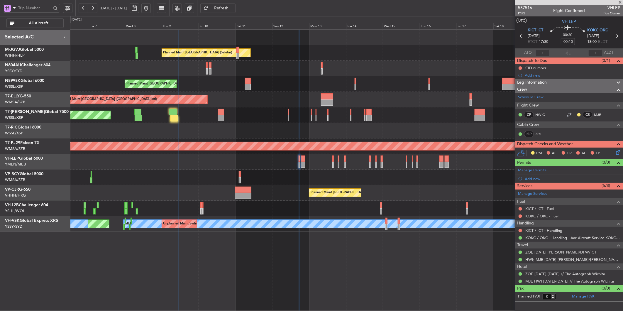
click at [263, 165] on div at bounding box center [346, 162] width 553 height 16
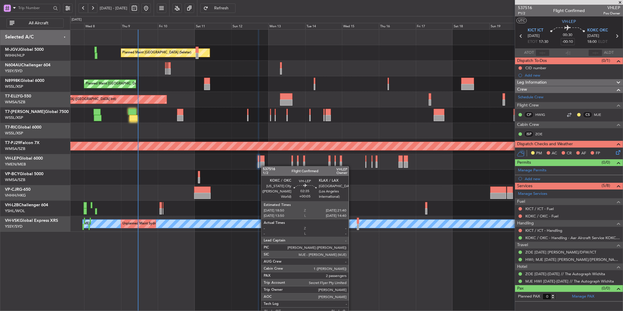
click at [250, 168] on div "Planned Maint Singapore (Seletar) Planned Maint Singapore (Seletar) Planned Mai…" at bounding box center [346, 131] width 553 height 202
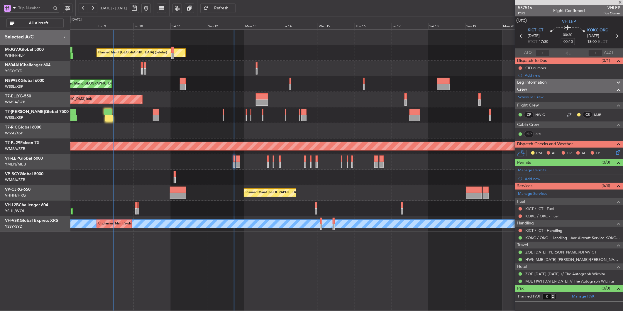
click at [260, 170] on div at bounding box center [346, 178] width 553 height 16
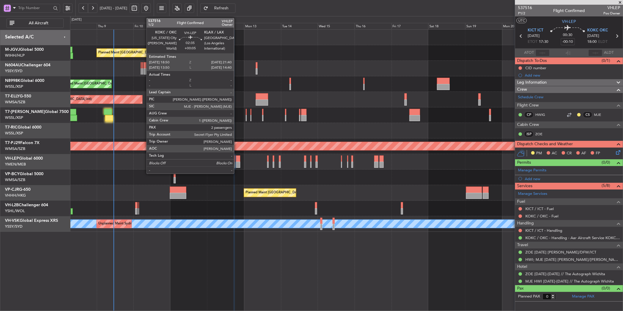
click at [237, 163] on div at bounding box center [238, 165] width 4 height 6
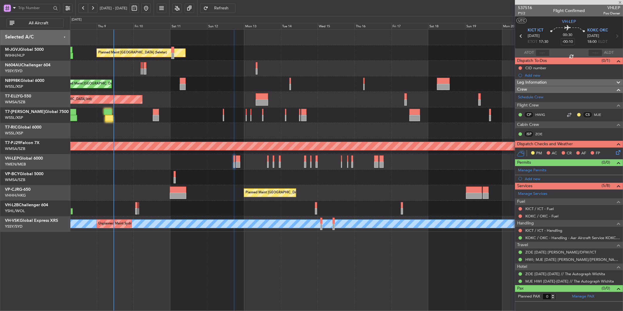
type input "+00:05"
type input "2"
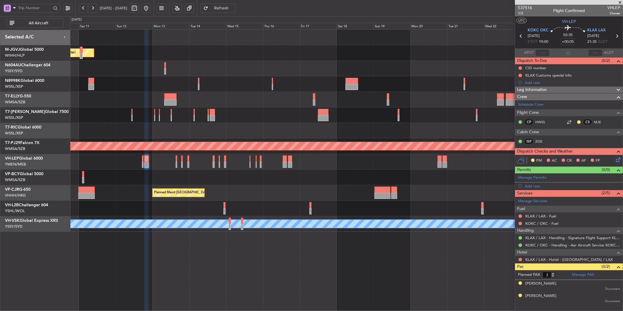
click at [331, 183] on div at bounding box center [346, 178] width 553 height 16
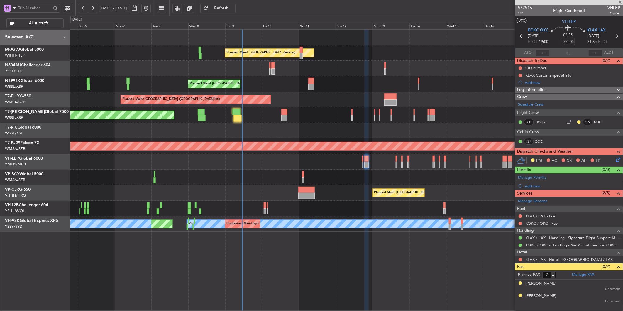
click at [290, 172] on div "Planned Maint Singapore (Seletar) Planned Maint Singapore (Seletar) Planned Mai…" at bounding box center [346, 131] width 553 height 202
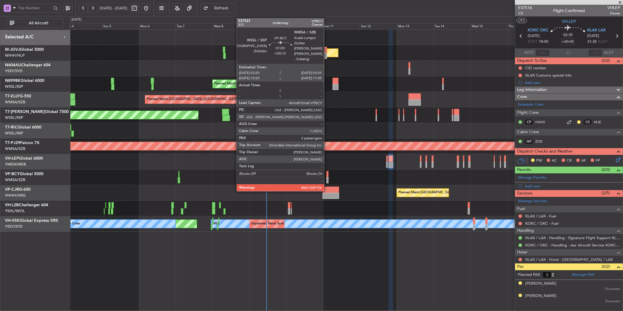
click at [327, 174] on div at bounding box center [327, 174] width 2 height 6
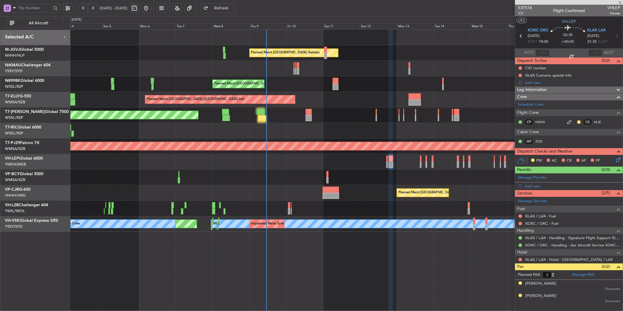
click at [270, 180] on div at bounding box center [346, 178] width 553 height 16
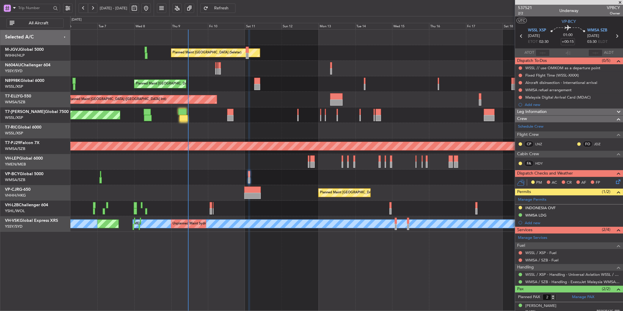
click at [259, 216] on div "Planned Maint Singapore (Seletar) Planned Maint Singapore (Seletar) Planned Mai…" at bounding box center [346, 131] width 553 height 202
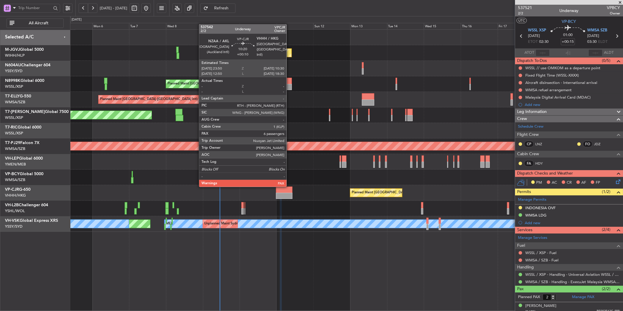
click at [290, 187] on div at bounding box center [284, 190] width 16 height 6
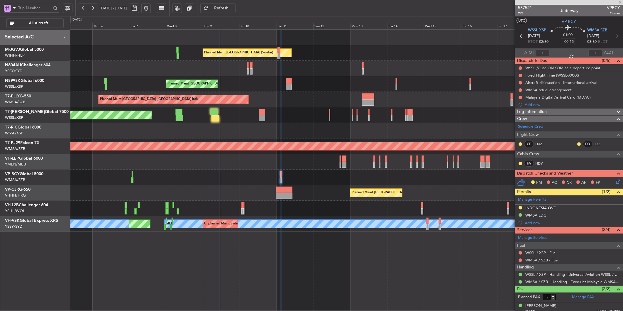
type input "+00:10"
type input "6"
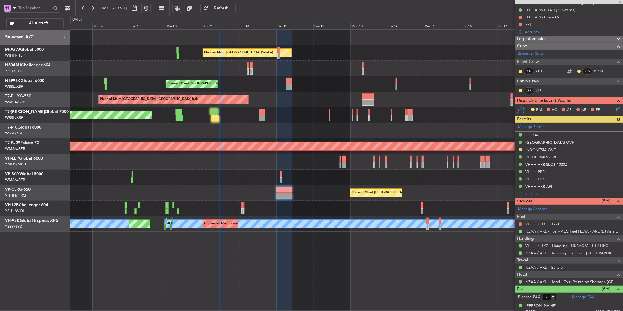
scroll to position [1, 0]
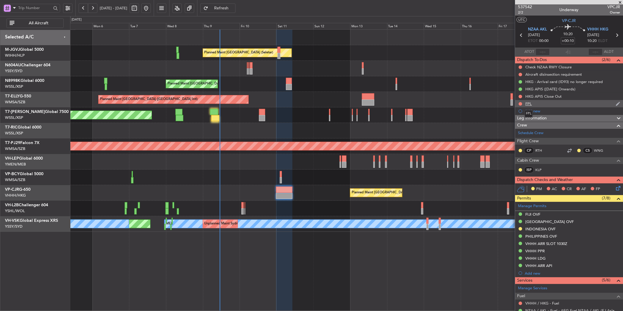
click at [527, 101] on div "FPL" at bounding box center [528, 103] width 6 height 5
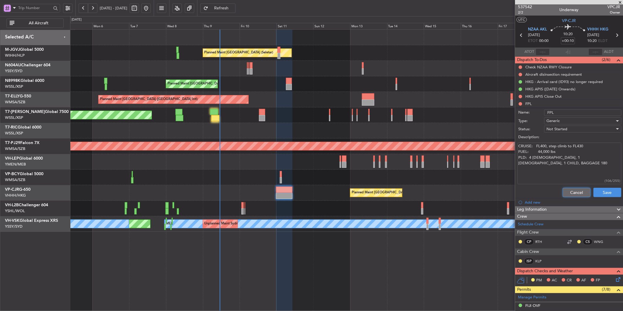
click at [564, 192] on button "Cancel" at bounding box center [577, 192] width 28 height 9
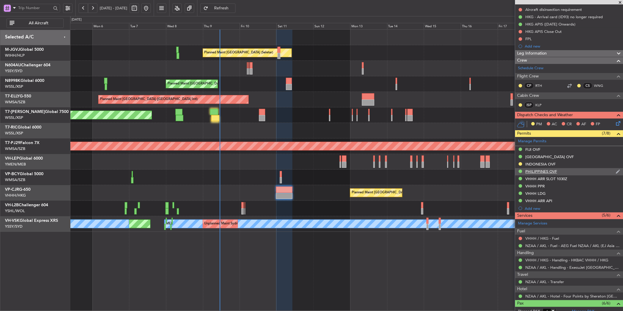
scroll to position [66, 0]
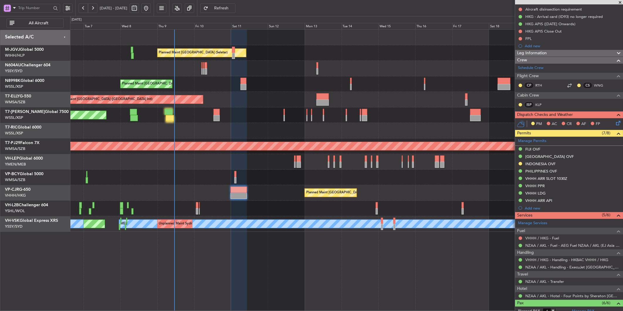
click at [194, 189] on div "Planned Maint Hong Kong (Hong Kong Intl) Planned Maint Hong Kong (Hong Kong Int…" at bounding box center [346, 193] width 553 height 16
click at [218, 171] on div at bounding box center [346, 178] width 553 height 16
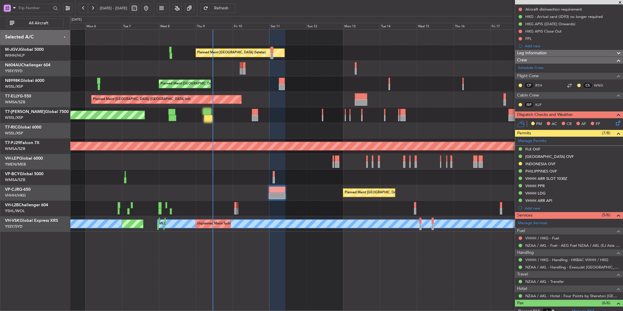
click at [258, 118] on div "Planned Maint [GEOGRAPHIC_DATA] (Seletar)" at bounding box center [346, 115] width 553 height 16
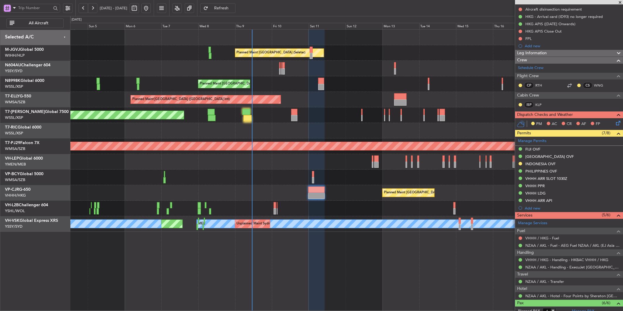
click at [281, 128] on div at bounding box center [346, 131] width 553 height 16
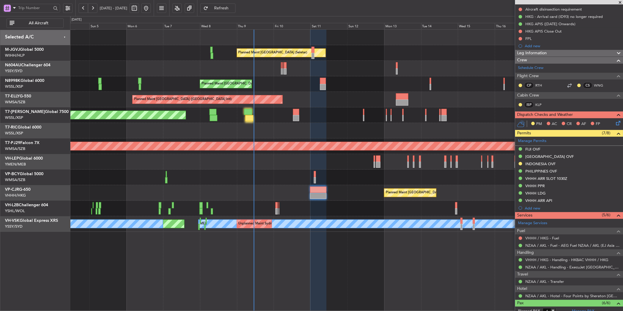
click at [303, 136] on div at bounding box center [346, 131] width 553 height 16
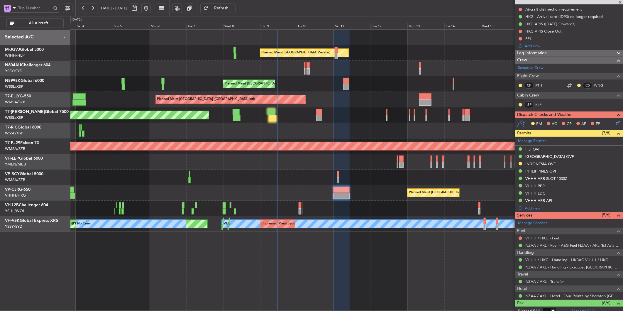
click at [313, 115] on div "Planned Maint [GEOGRAPHIC_DATA] (Seletar)" at bounding box center [346, 115] width 553 height 16
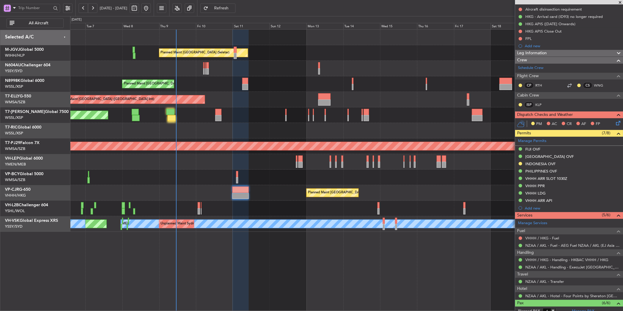
click at [257, 209] on div at bounding box center [346, 209] width 553 height 16
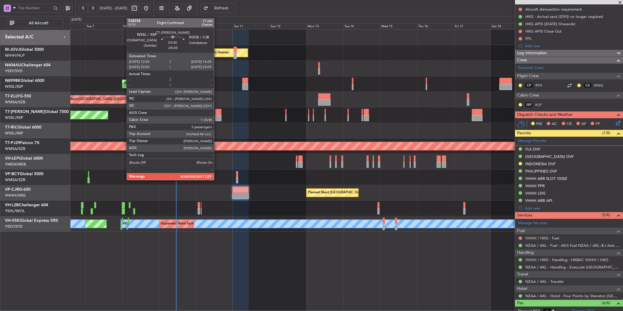
click at [217, 115] on div at bounding box center [218, 118] width 6 height 6
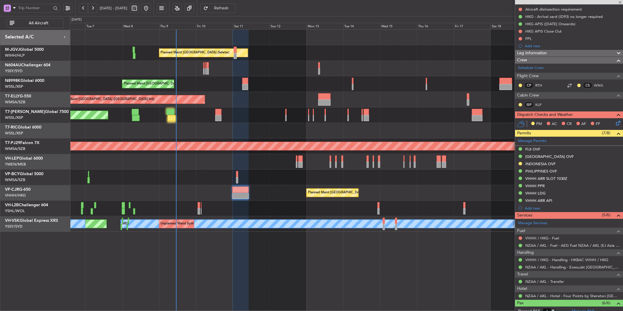
type input "-00:05"
type input "3"
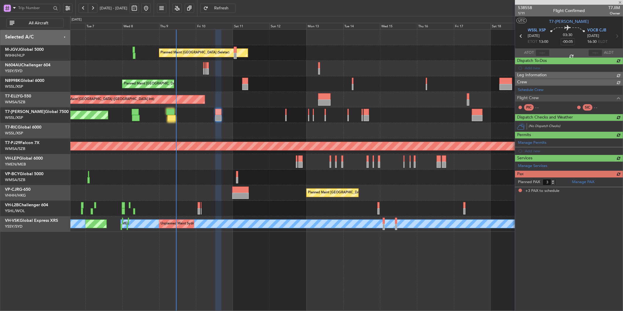
scroll to position [0, 0]
